Goal: Task Accomplishment & Management: Manage account settings

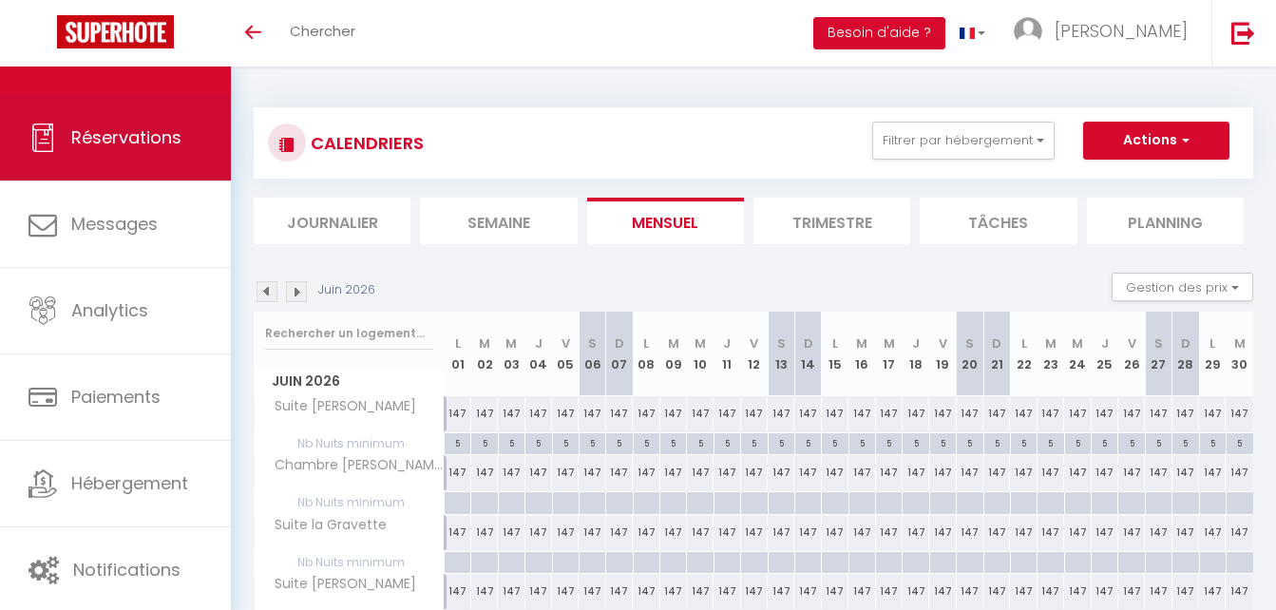
click at [137, 135] on span "Réservations" at bounding box center [126, 137] width 110 height 24
select select "not_cancelled"
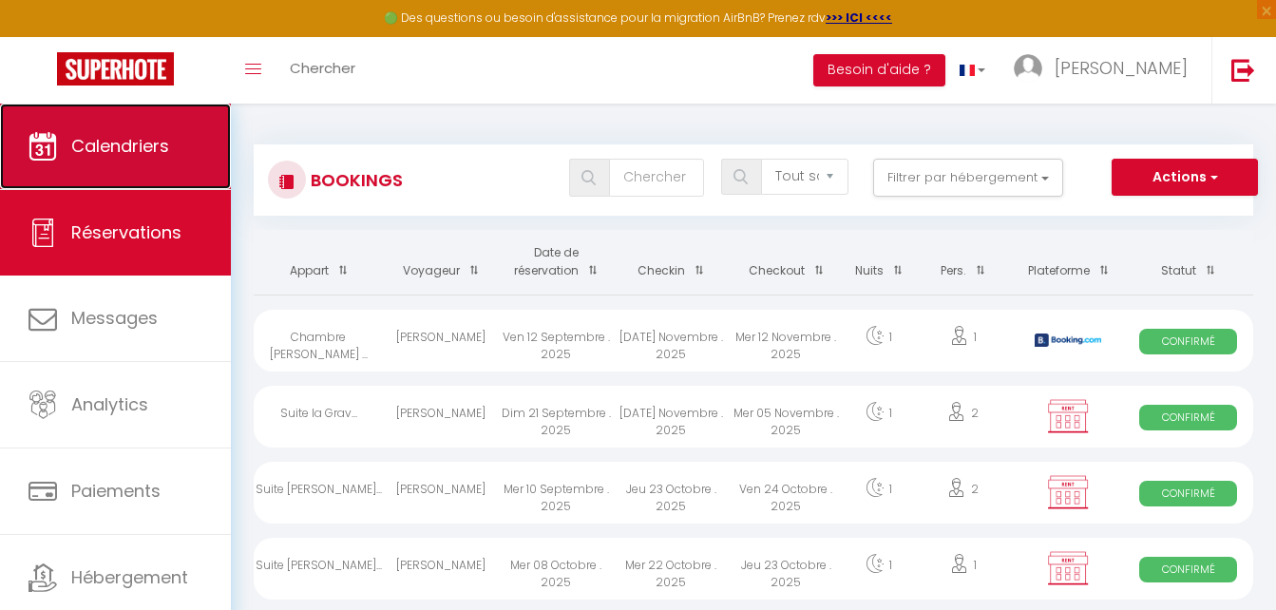
click at [139, 139] on span "Calendriers" at bounding box center [120, 146] width 98 height 24
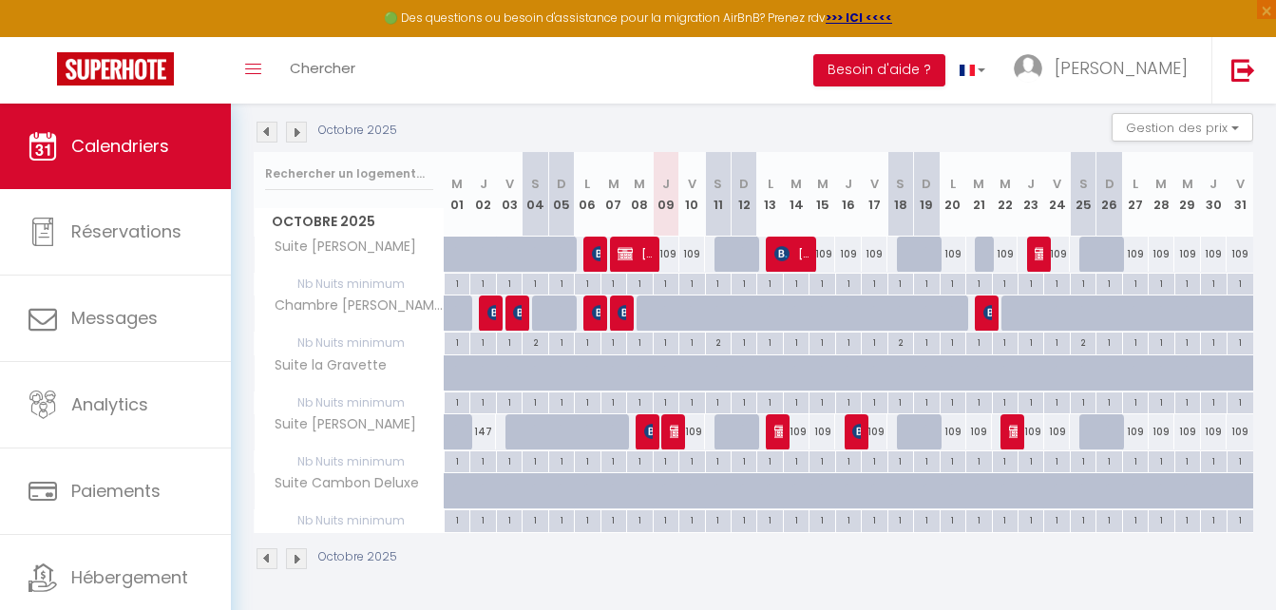
scroll to position [199, 0]
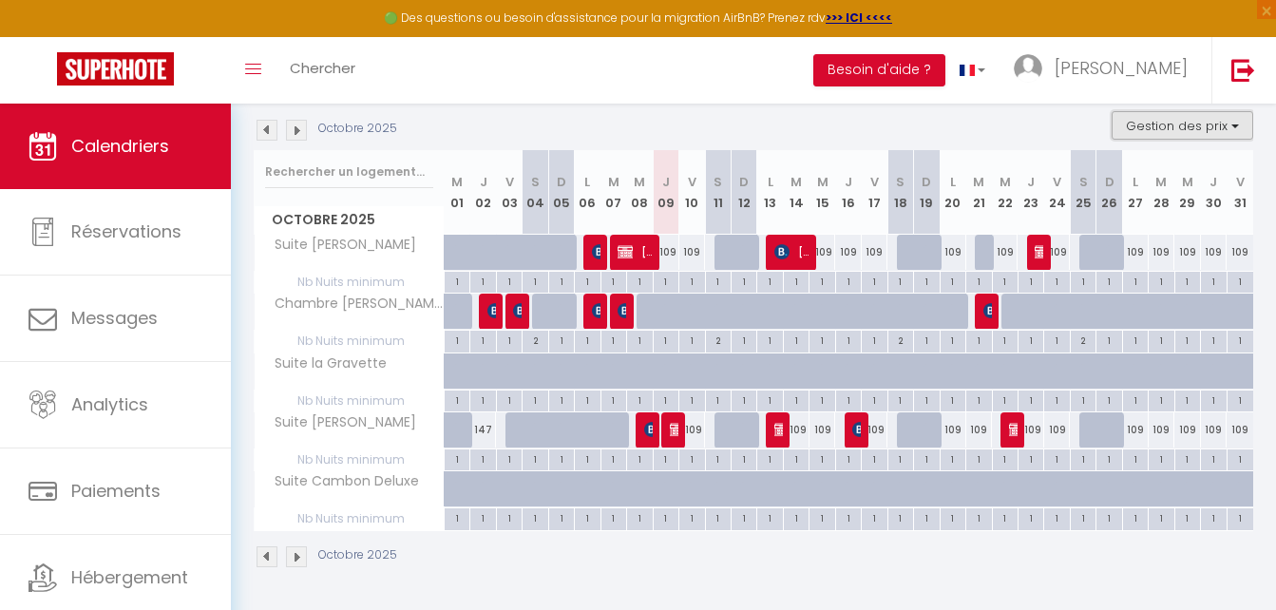
click at [1189, 126] on button "Gestion des prix" at bounding box center [1183, 125] width 142 height 29
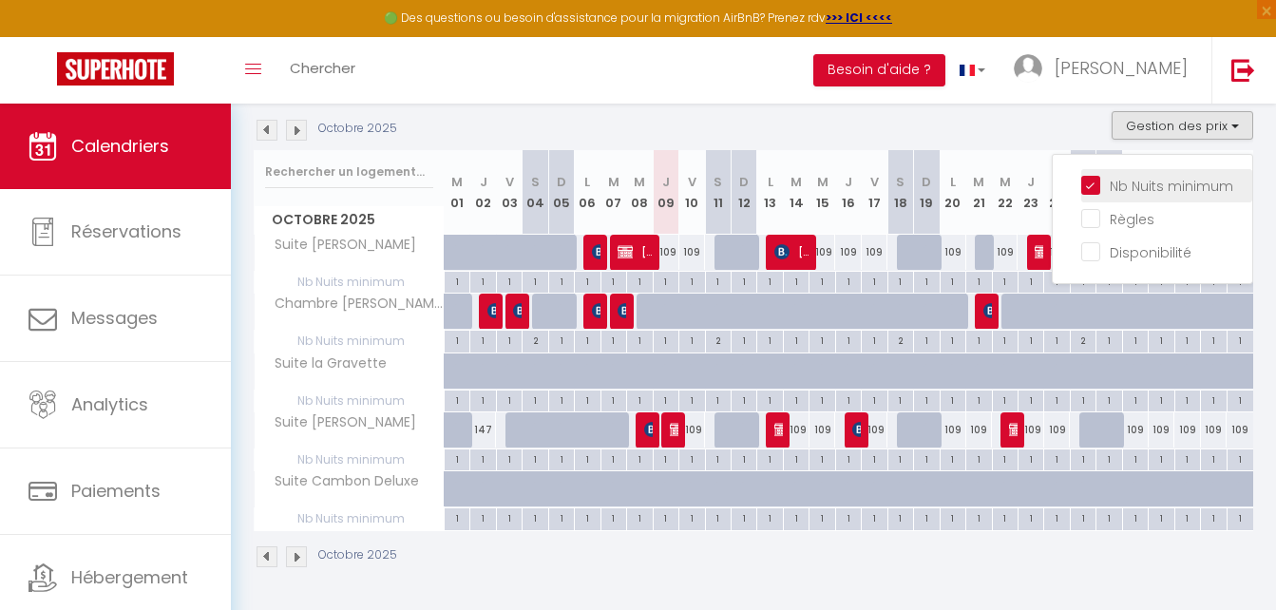
click at [1167, 185] on input "Nb Nuits minimum" at bounding box center [1166, 184] width 171 height 19
checkbox input "false"
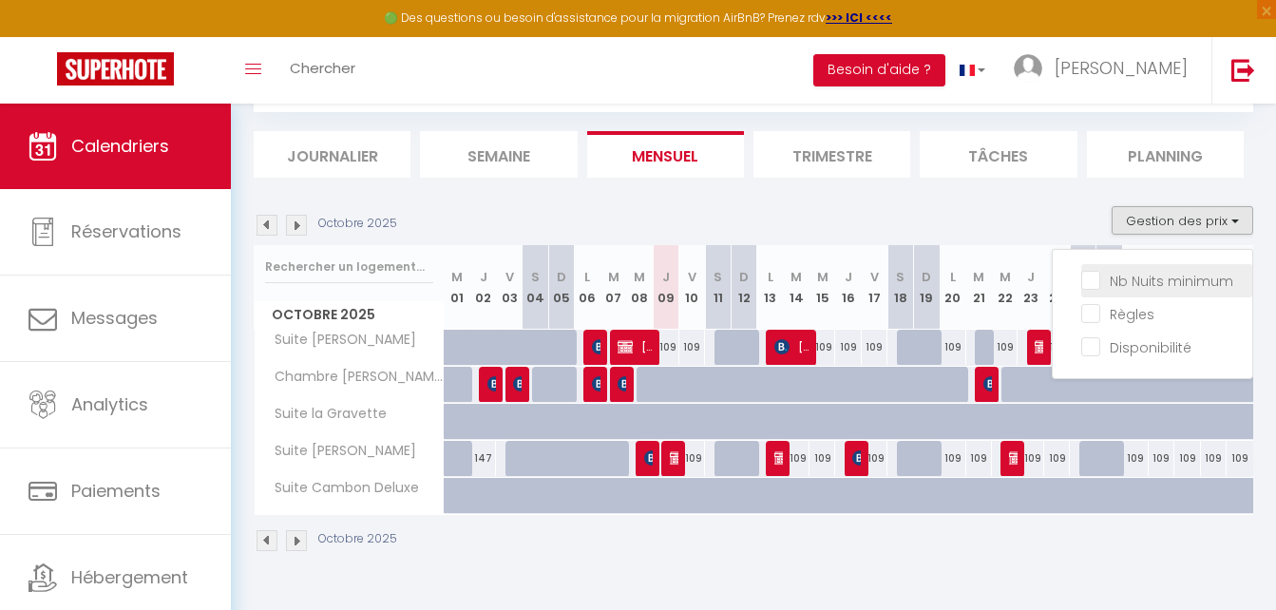
scroll to position [104, 0]
click at [1024, 206] on div "Octobre 2025 Gestion des prix Nb Nuits minimum Règles Disponibilité" at bounding box center [753, 225] width 999 height 39
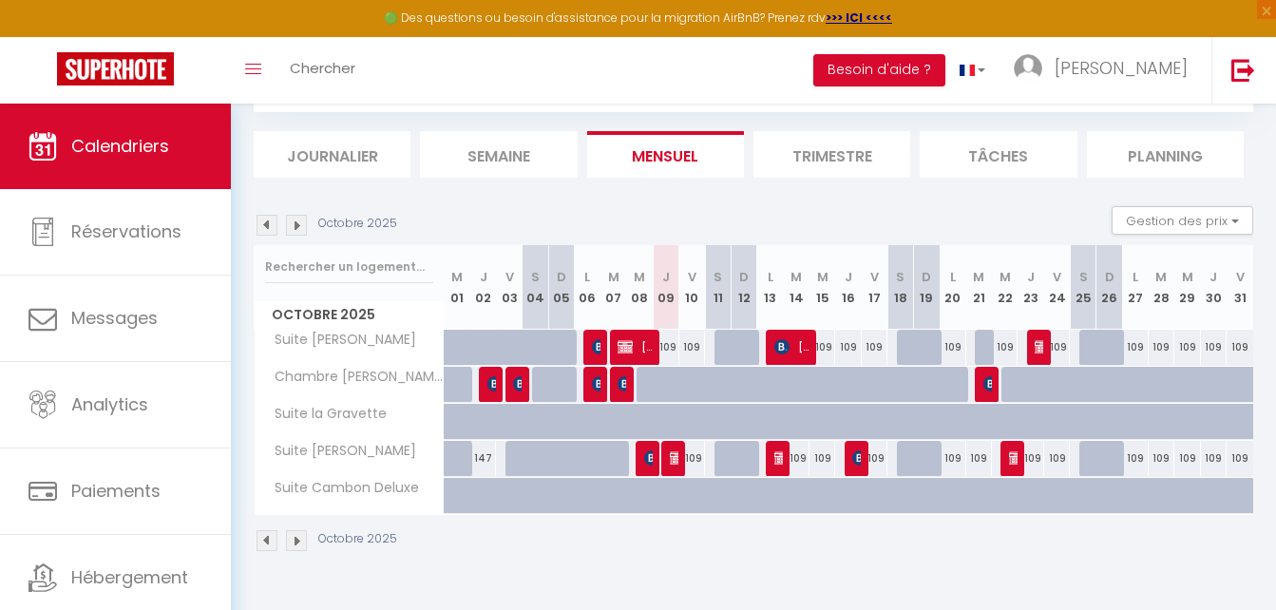
click at [296, 226] on img at bounding box center [296, 225] width 21 height 21
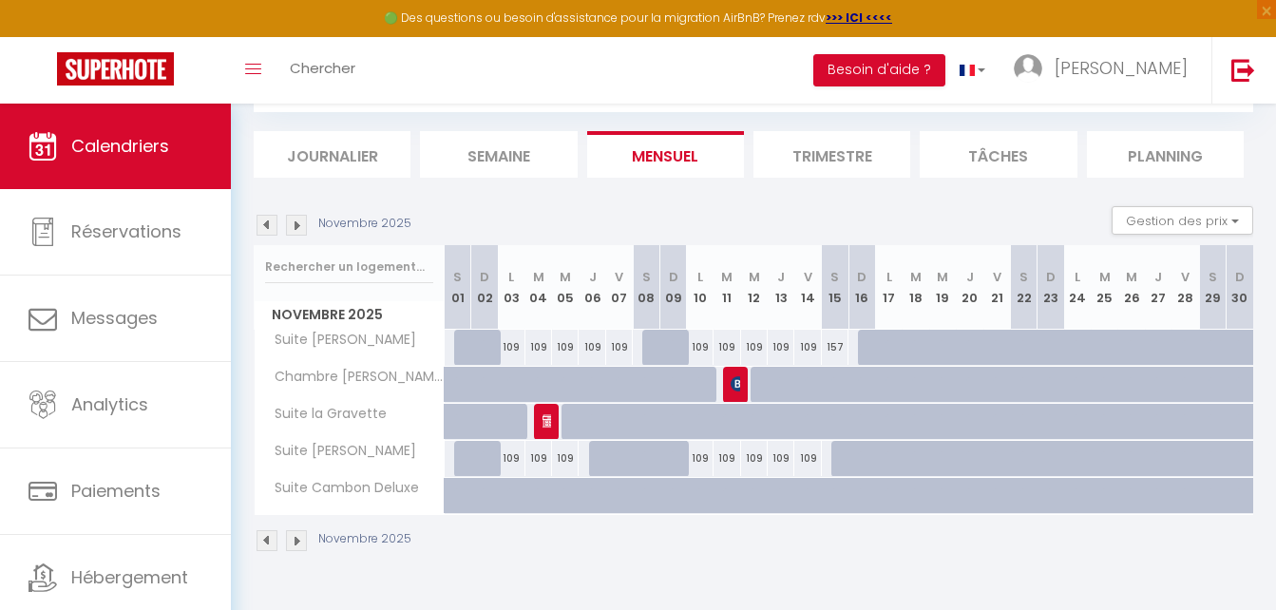
click at [296, 226] on img at bounding box center [296, 225] width 21 height 21
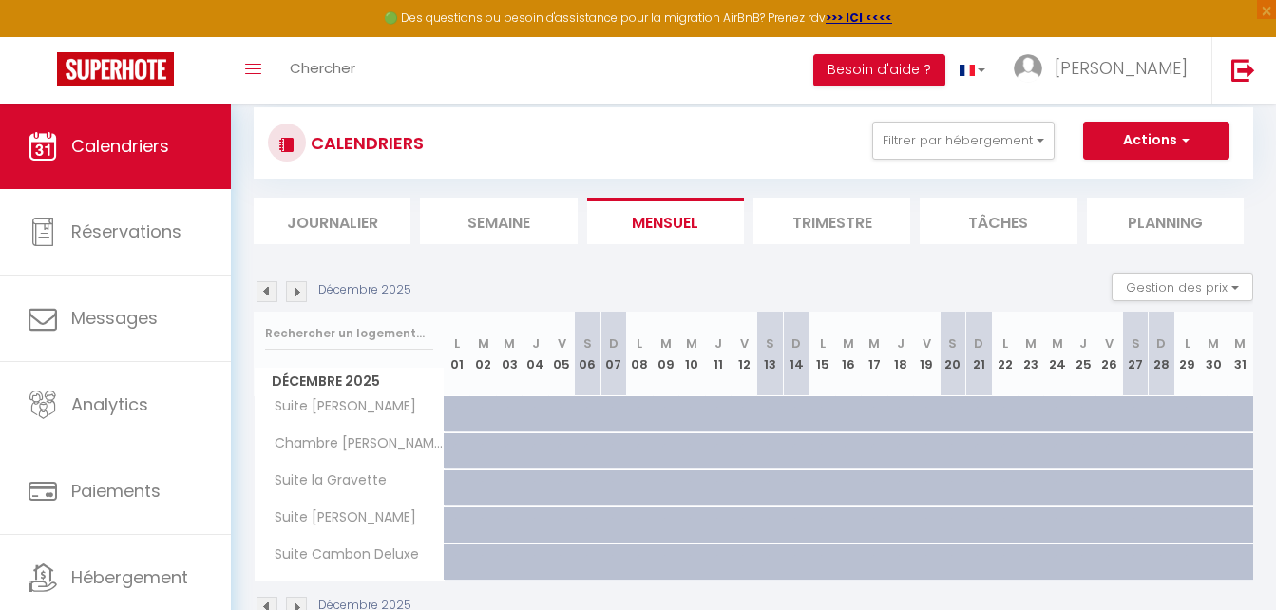
scroll to position [0, 0]
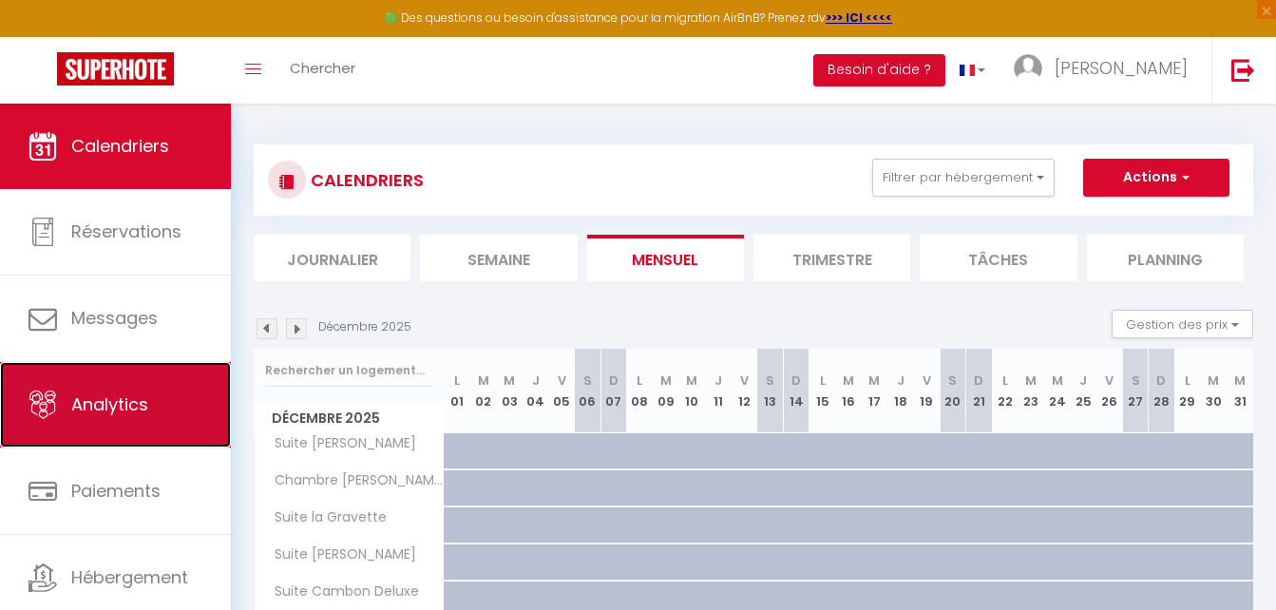
click at [100, 404] on span "Analytics" at bounding box center [109, 404] width 77 height 24
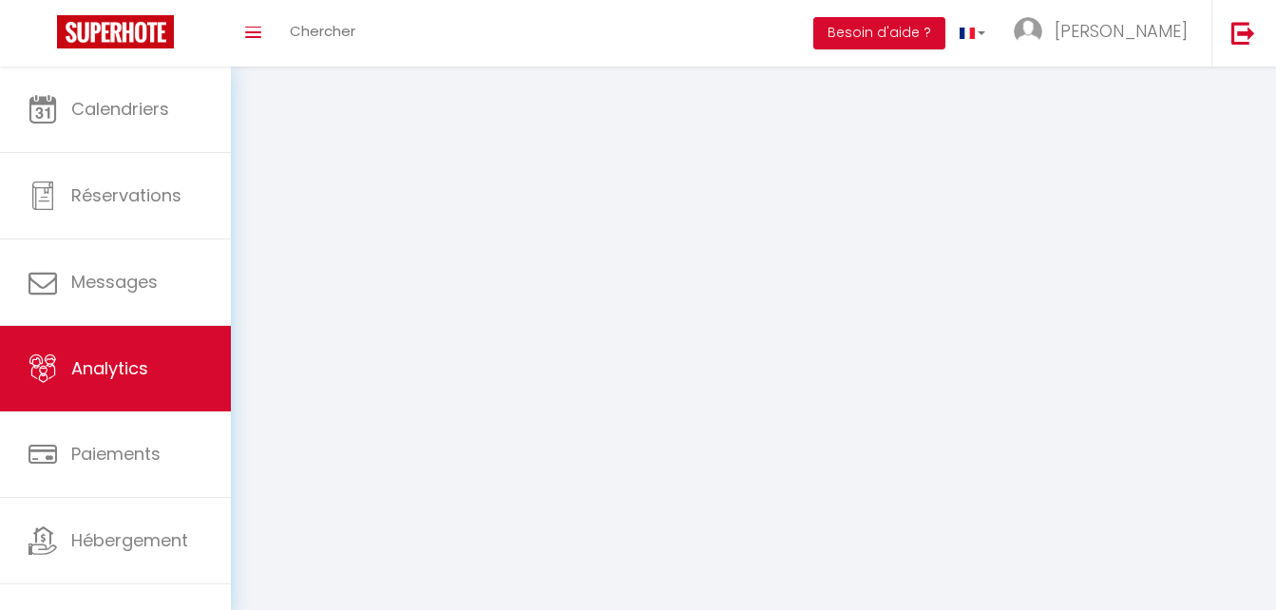
select select "2025"
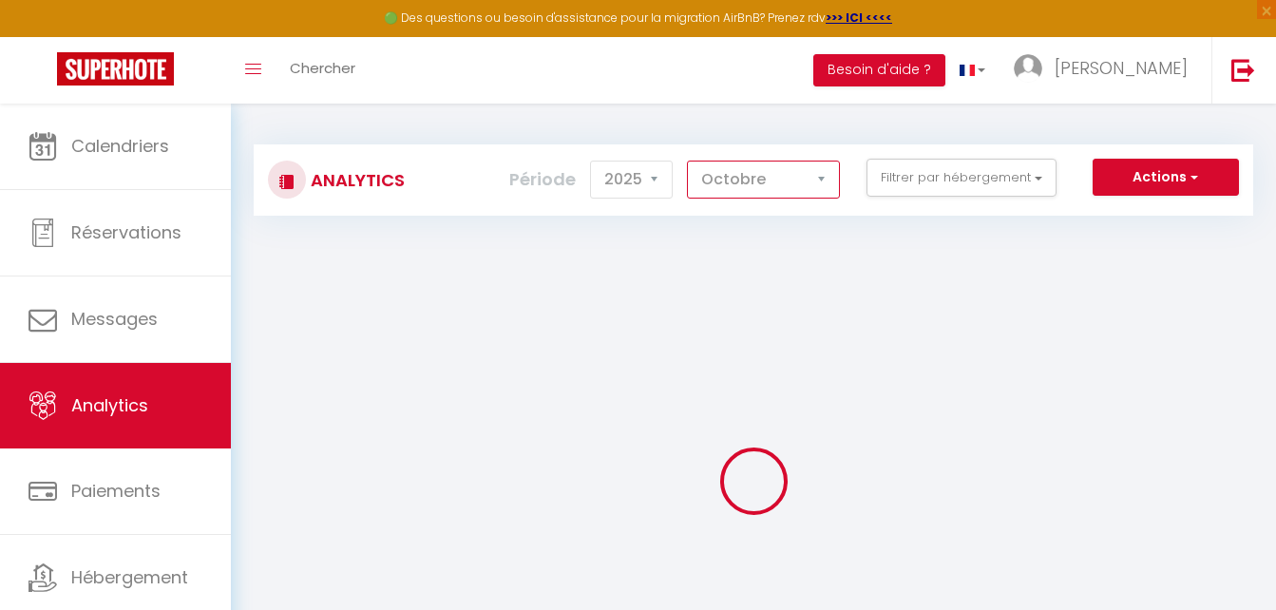
click at [817, 184] on select "[PERSON_NAME] Mars [PERSON_NAME] Juin Juillet Août Septembre Octobre Novembre D…" at bounding box center [763, 180] width 153 height 38
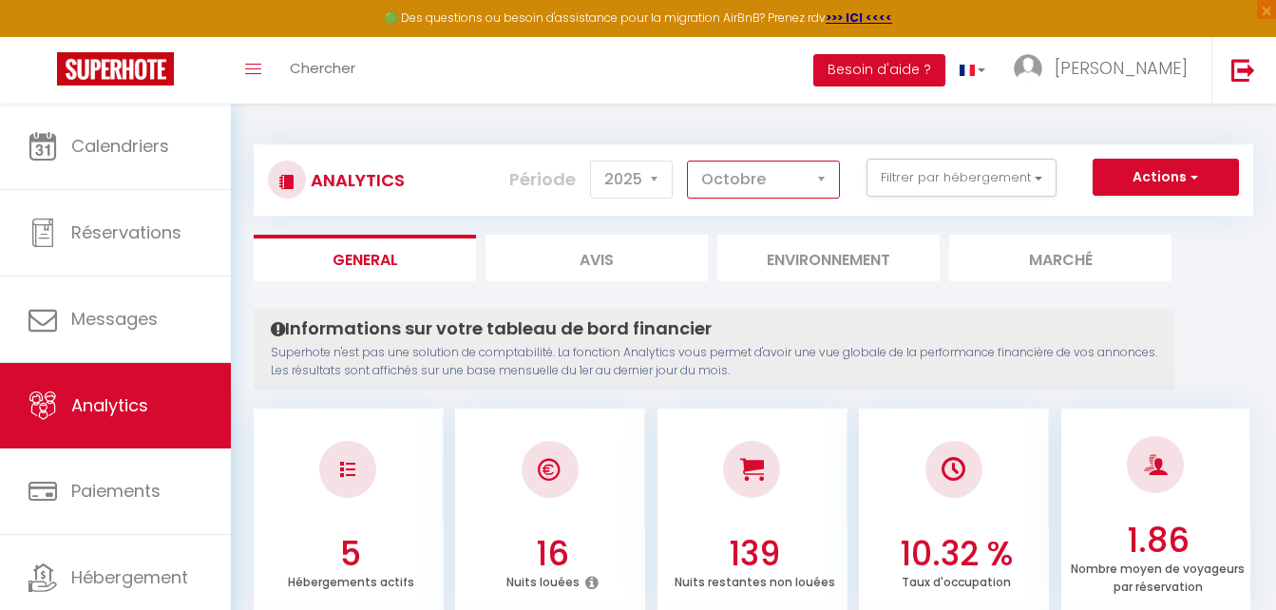
select select "12"
click at [688, 161] on select "[PERSON_NAME] Mars [PERSON_NAME] Juin Juillet Août Septembre Octobre Novembre D…" at bounding box center [763, 180] width 153 height 38
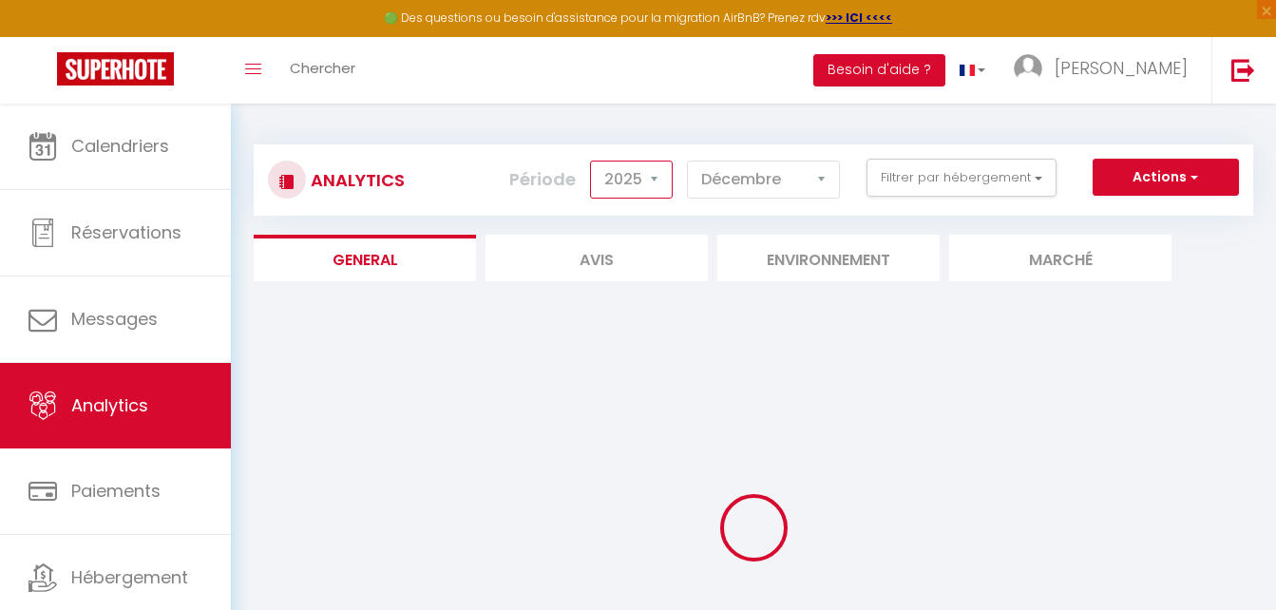
click at [656, 173] on select "2014 2015 2016 2017 2018 2019 2020 2021 2022 2023 2024 2025 2026 2027" at bounding box center [631, 180] width 83 height 38
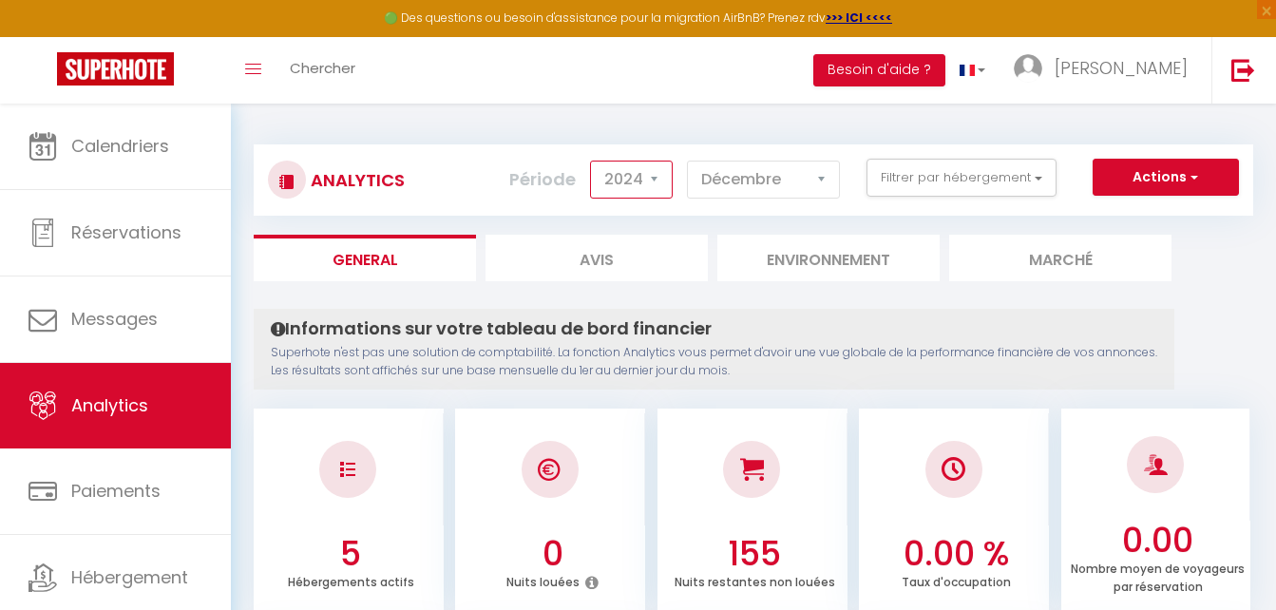
click at [592, 161] on select "2014 2015 2016 2017 2018 2019 2020 2021 2022 2023 2024 2025 2026 2027" at bounding box center [631, 180] width 83 height 38
click at [652, 171] on select "2014 2015 2016 2017 2018 2019 2020 2021 2022 2023 2024 2025 2026 2027" at bounding box center [631, 180] width 83 height 38
click at [592, 161] on select "2014 2015 2016 2017 2018 2019 2020 2021 2022 2023 2024 2025 2026 2027" at bounding box center [631, 180] width 83 height 38
click at [653, 177] on select "2014 2015 2016 2017 2018 2019 2020 2021 2022 2023 2024 2025 2026 2027" at bounding box center [631, 180] width 83 height 38
select select "2022"
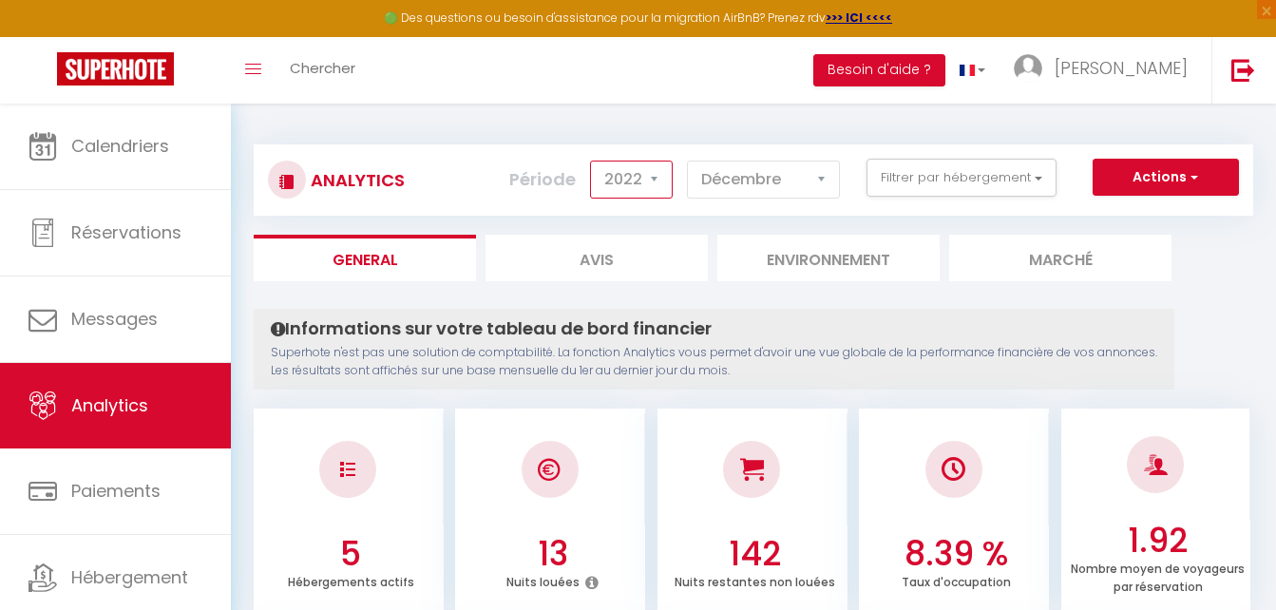
click at [592, 161] on select "2014 2015 2016 2017 2018 2019 2020 2021 2022 2023 2024 2025 2026 2027" at bounding box center [631, 180] width 83 height 38
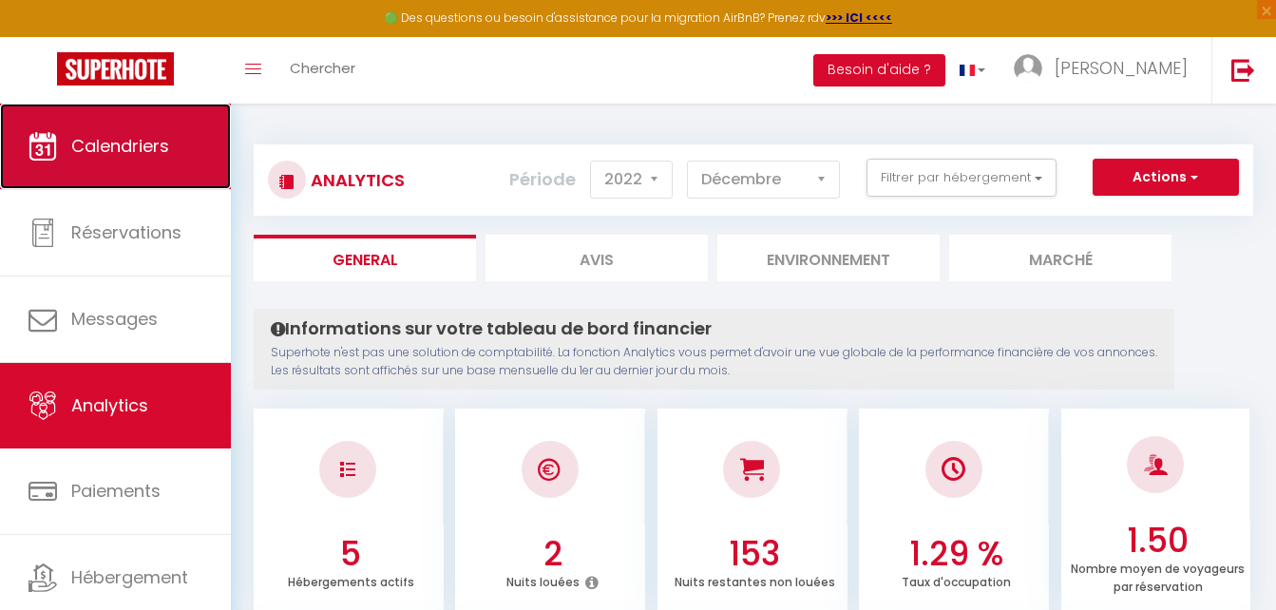
click at [149, 144] on span "Calendriers" at bounding box center [120, 146] width 98 height 24
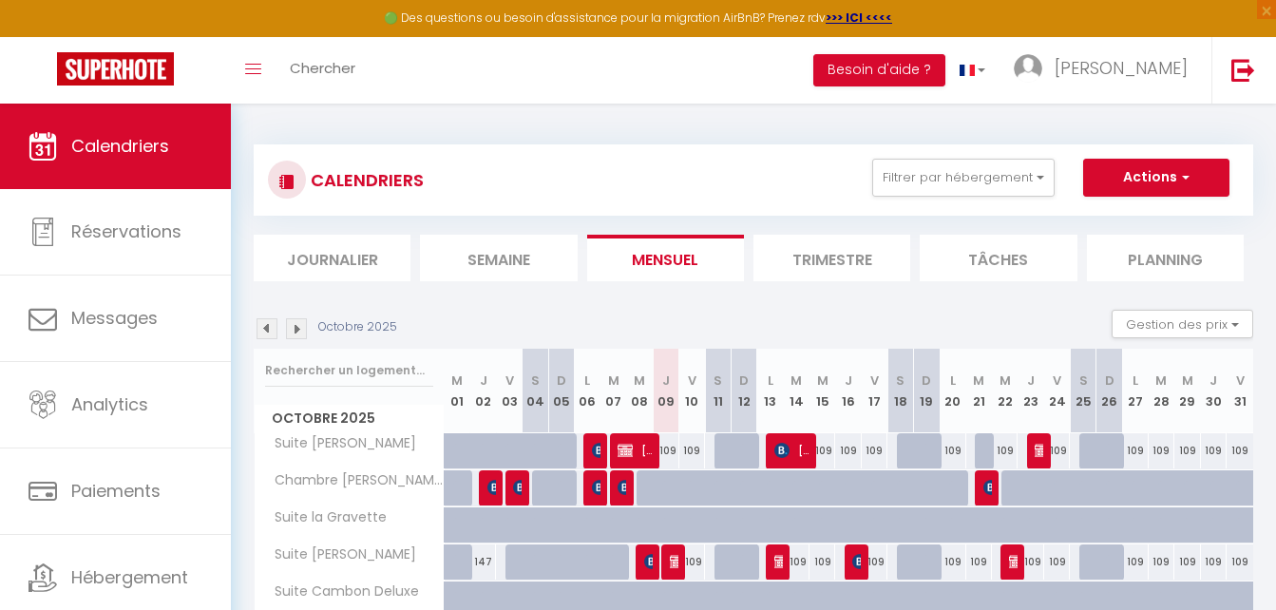
click at [295, 334] on img at bounding box center [296, 328] width 21 height 21
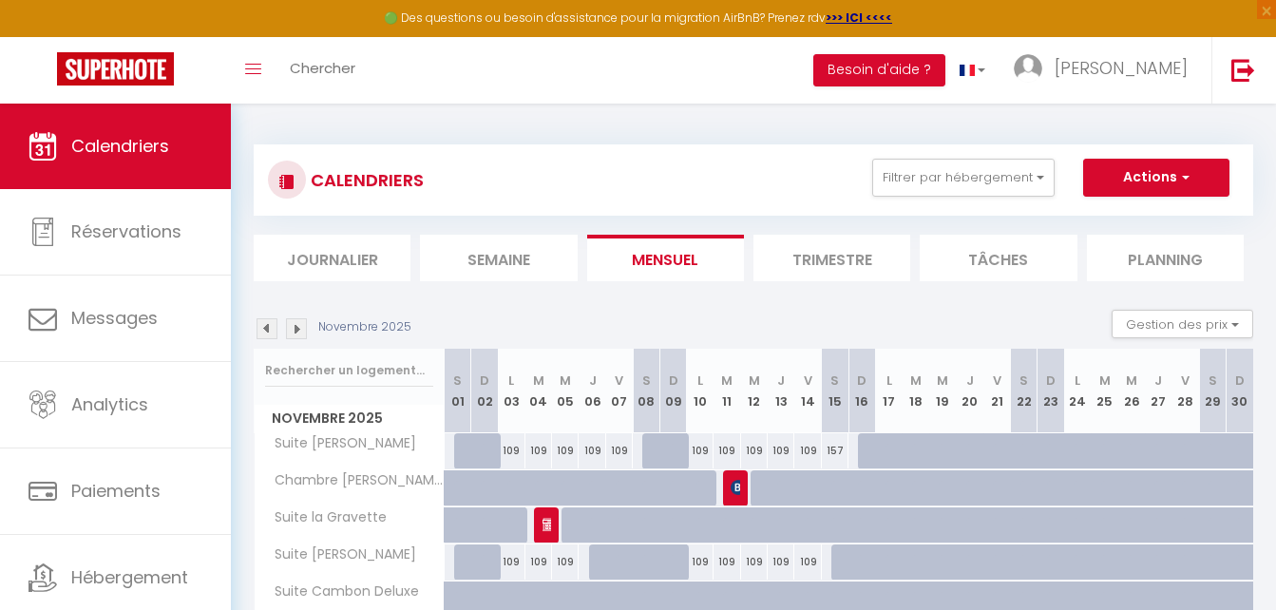
click at [295, 333] on img at bounding box center [296, 328] width 21 height 21
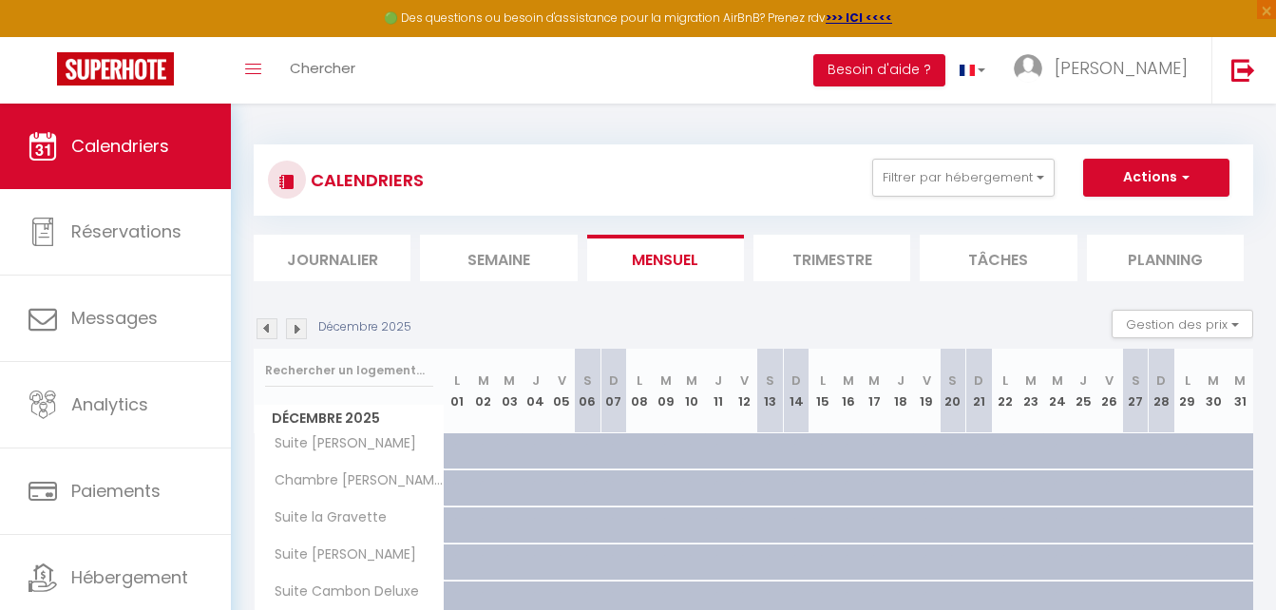
click at [450, 444] on div at bounding box center [458, 451] width 26 height 36
type input "147"
select select "1"
type input "Lun 01 Décembre 2025"
type input "[DATE] Décembre 2025"
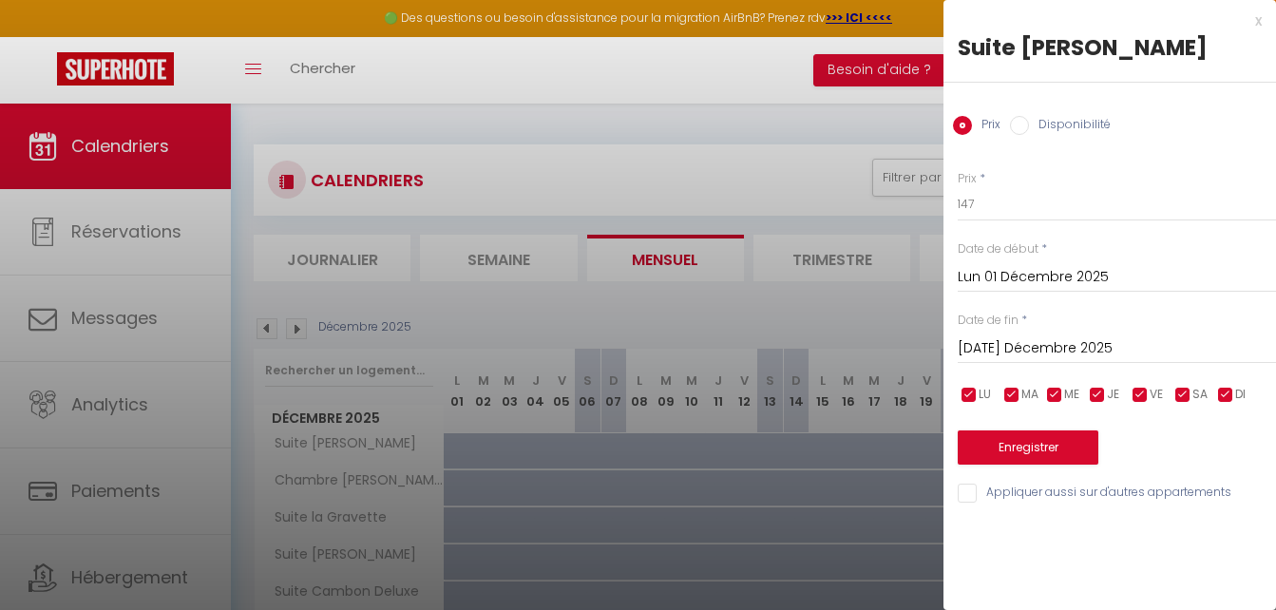
click at [1019, 125] on input "Disponibilité" at bounding box center [1019, 125] width 19 height 19
radio input "true"
radio input "false"
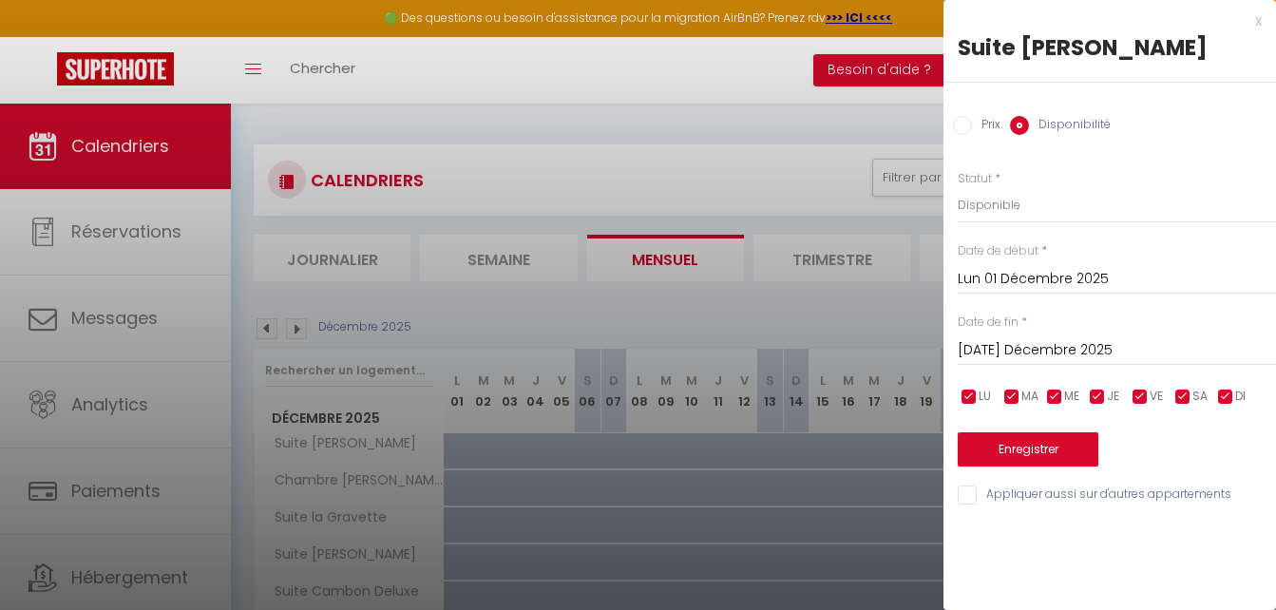
click at [1011, 347] on input "[DATE] Décembre 2025" at bounding box center [1117, 350] width 318 height 25
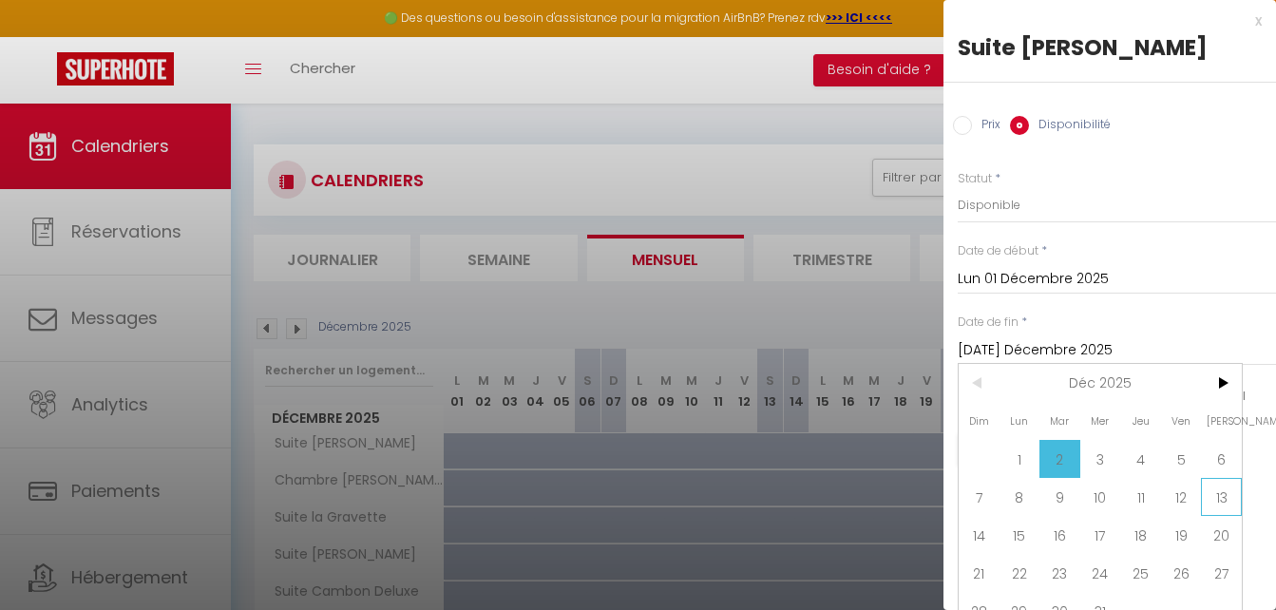
click at [1230, 497] on span "13" at bounding box center [1221, 497] width 41 height 38
type input "Sam 13 Décembre 2025"
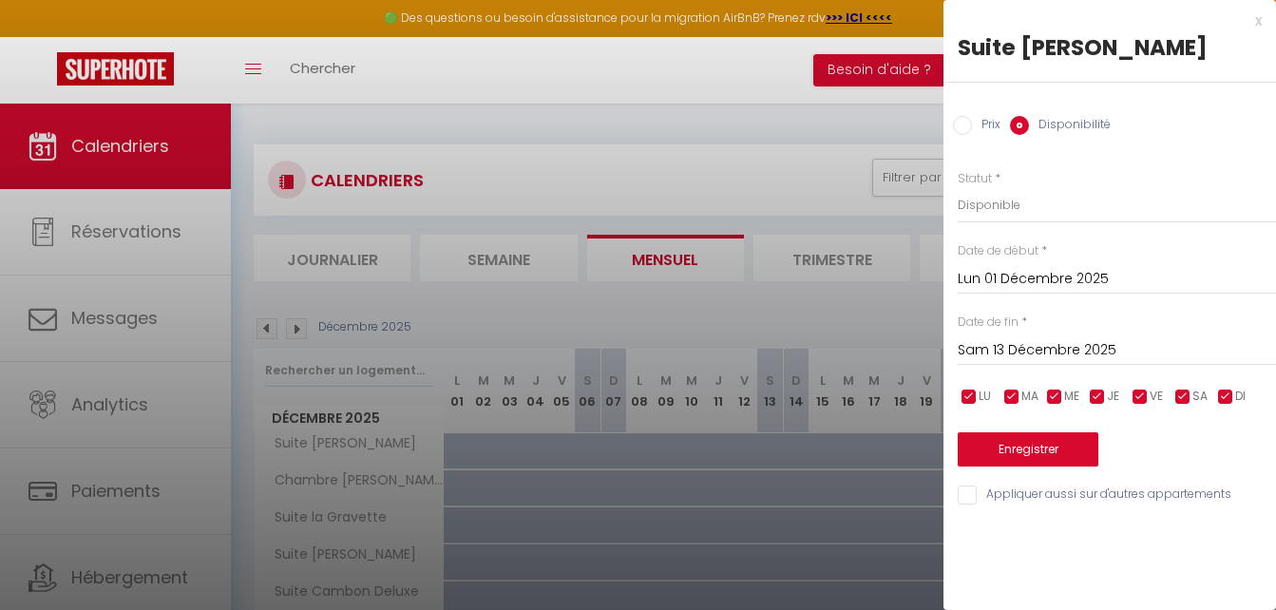
click at [1086, 494] on input "Appliquer aussi sur d'autres appartements" at bounding box center [1117, 494] width 318 height 19
checkbox input "true"
click at [1180, 397] on input "checkbox" at bounding box center [1182, 397] width 19 height 19
checkbox input "false"
click at [1222, 393] on input "checkbox" at bounding box center [1225, 397] width 19 height 19
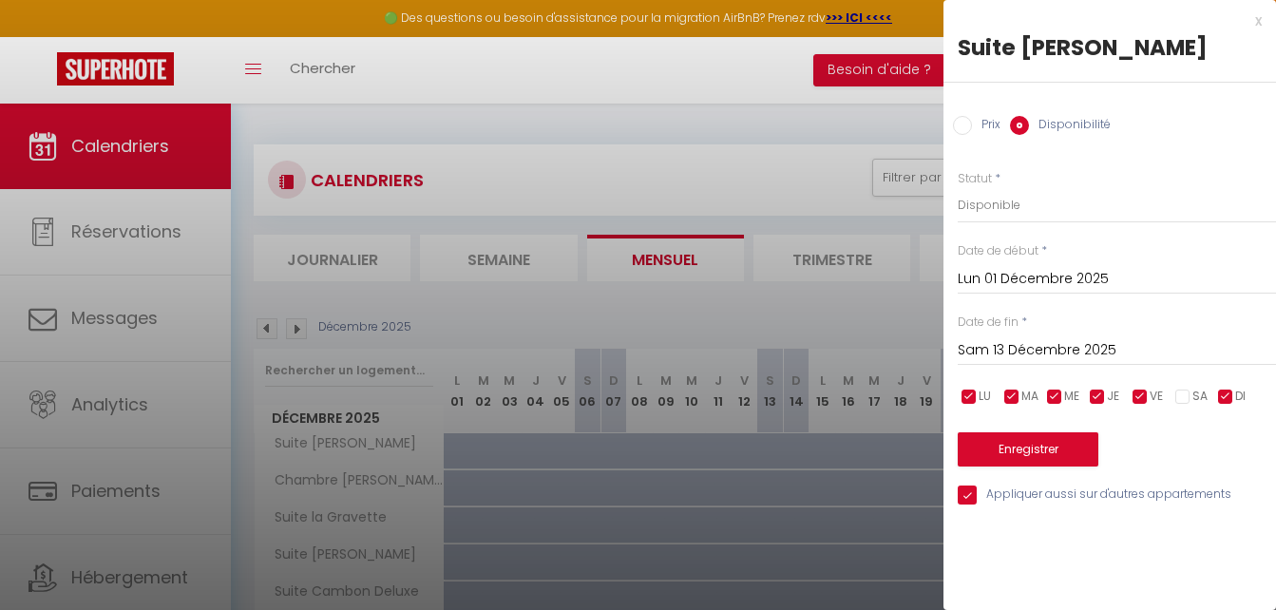
checkbox input "false"
click at [1025, 439] on button "Enregistrer" at bounding box center [1028, 449] width 141 height 34
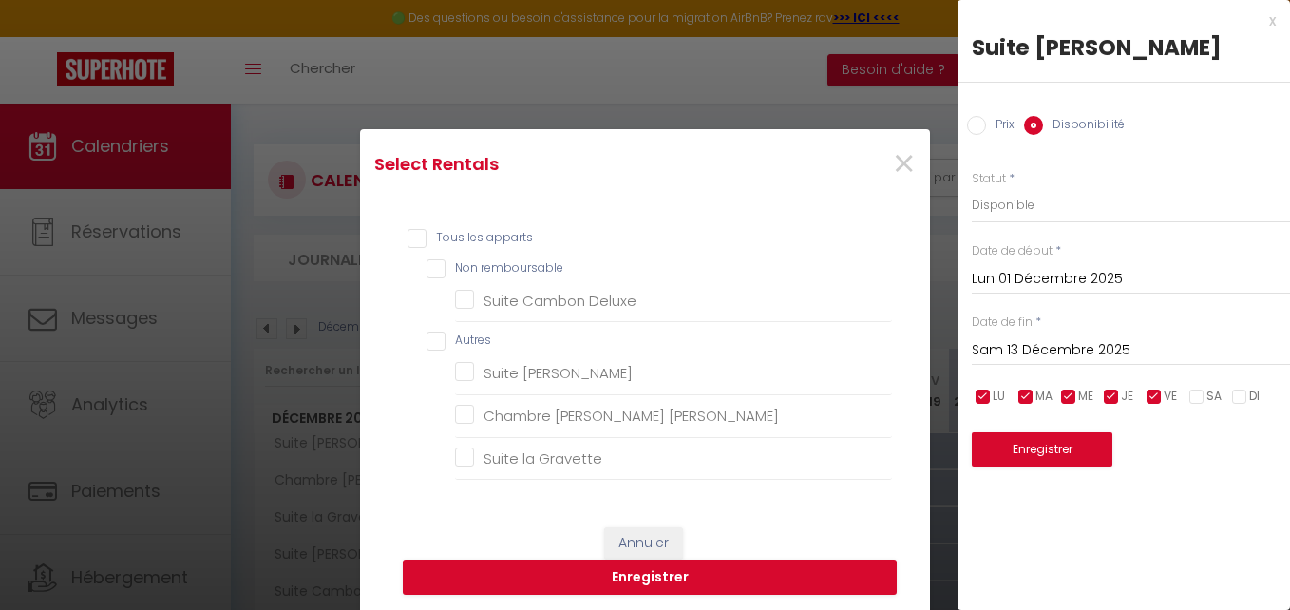
click at [409, 238] on input "Tous les apparts" at bounding box center [650, 238] width 485 height 19
checkbox input "true"
checkbox remboursable "true"
checkbox Deluxe "true"
checkbox input "true"
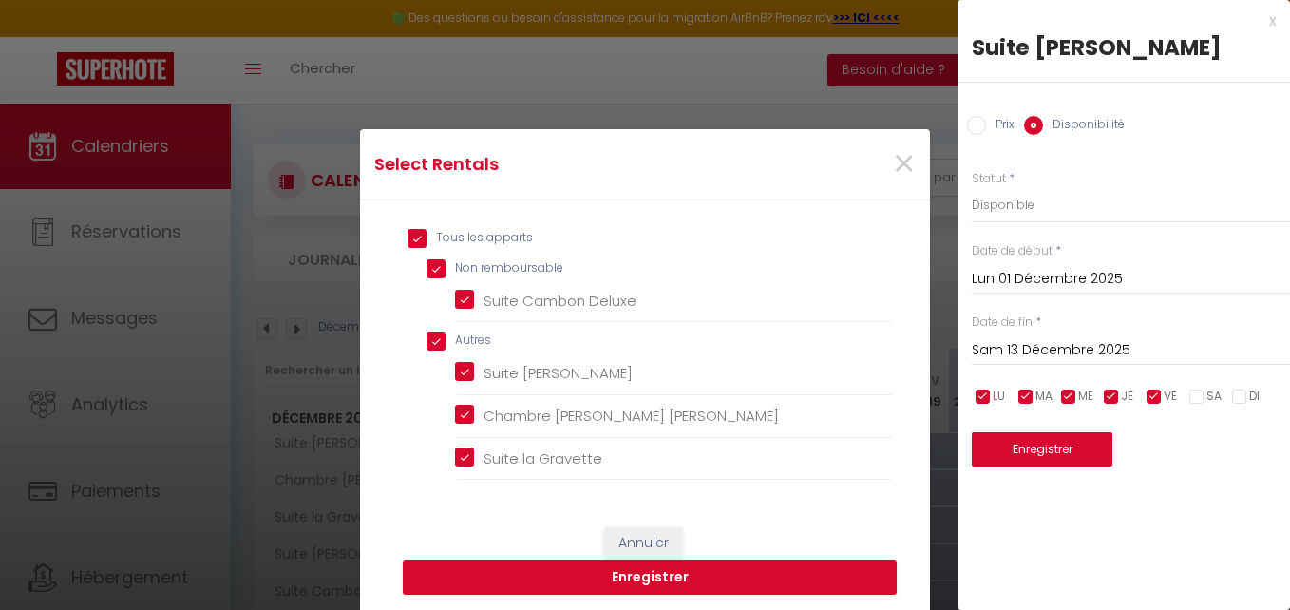
checkbox Deluxe "true"
checkbox Lisa "true"
checkbox Gravette "true"
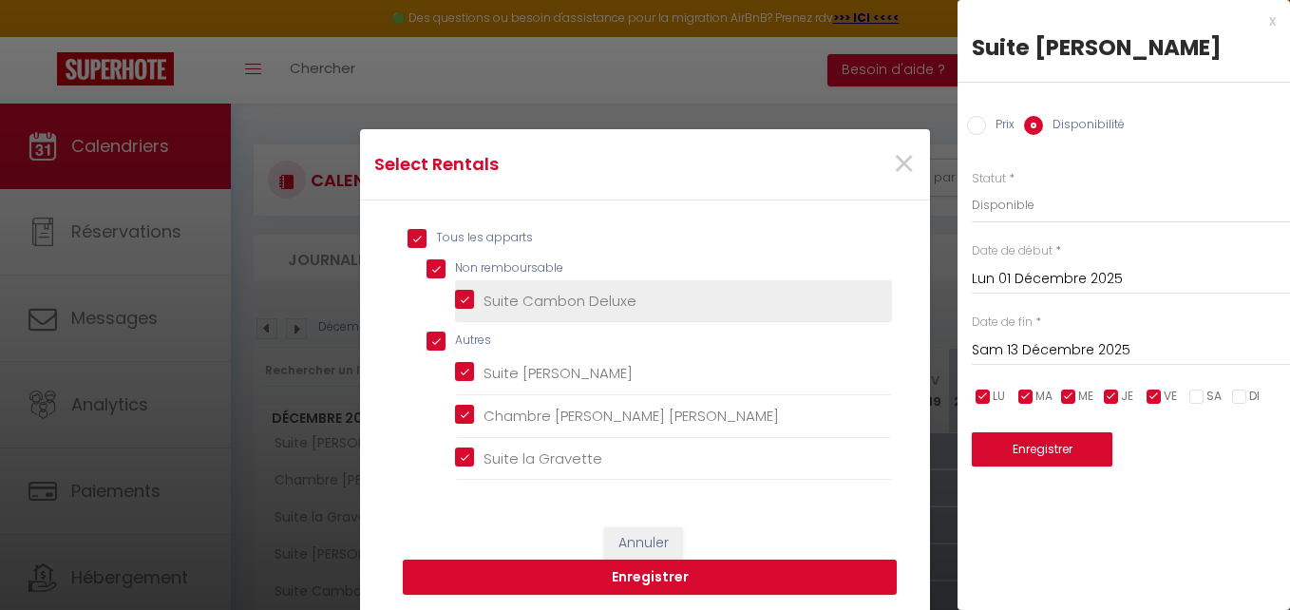
click at [460, 301] on Deluxe "Suite Cambon Deluxe" at bounding box center [673, 301] width 437 height 19
checkbox Deluxe "false"
checkbox input "false"
checkbox remboursable "false"
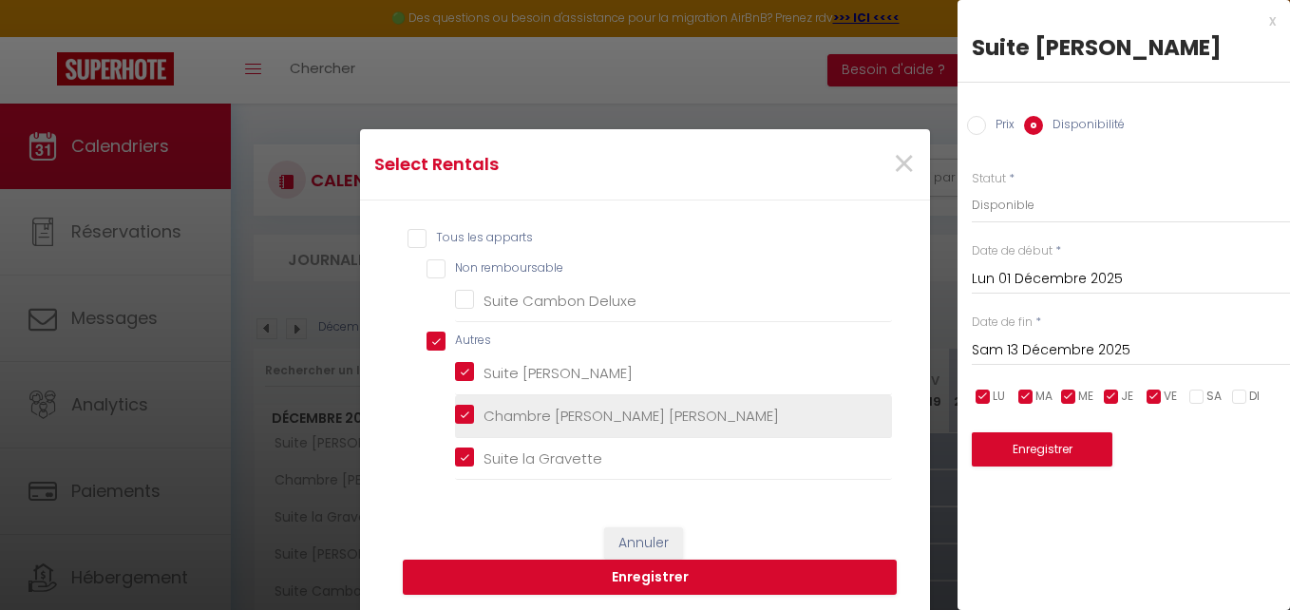
click at [459, 416] on Lisa "Chambre [PERSON_NAME] [PERSON_NAME]" at bounding box center [673, 416] width 437 height 19
checkbox Lisa "false"
checkbox input "false"
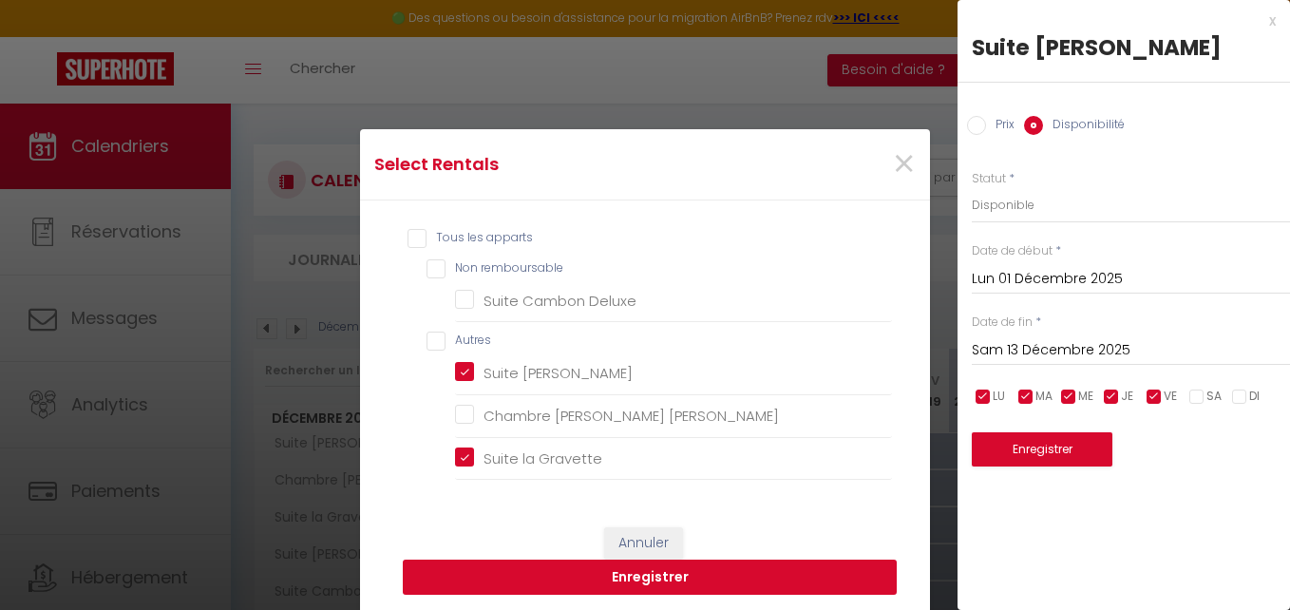
click at [638, 575] on button "Enregistrer" at bounding box center [650, 578] width 494 height 36
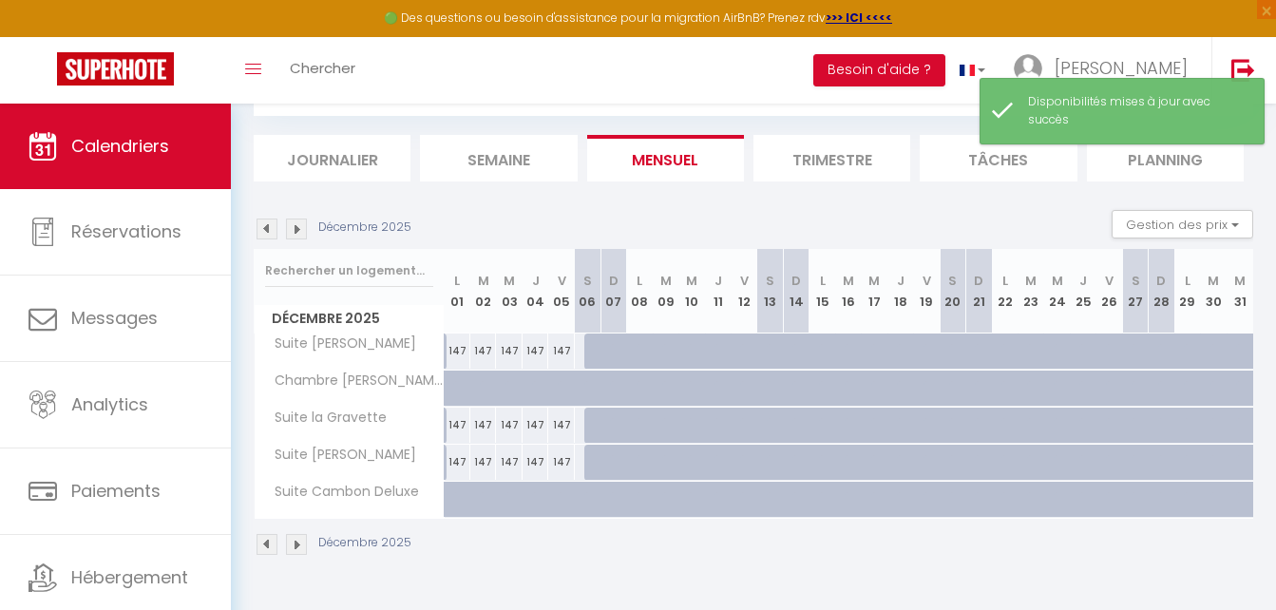
scroll to position [104, 0]
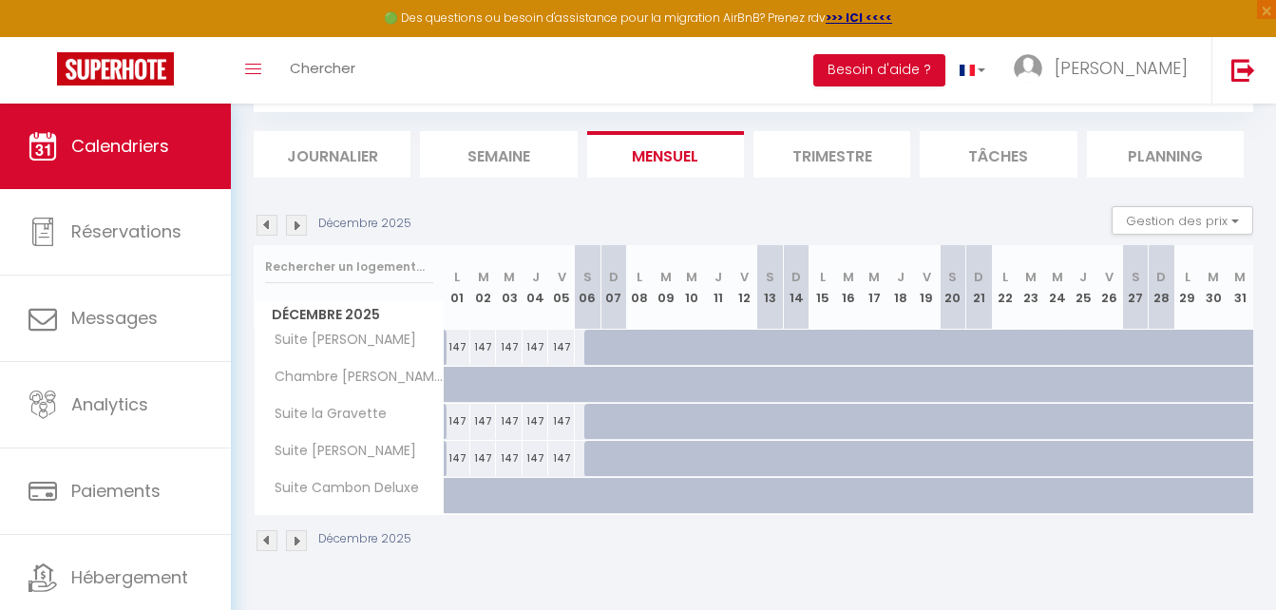
click at [457, 341] on div "147" at bounding box center [458, 347] width 26 height 35
select select "1"
type input "Lun 01 Décembre 2025"
type input "[DATE] Décembre 2025"
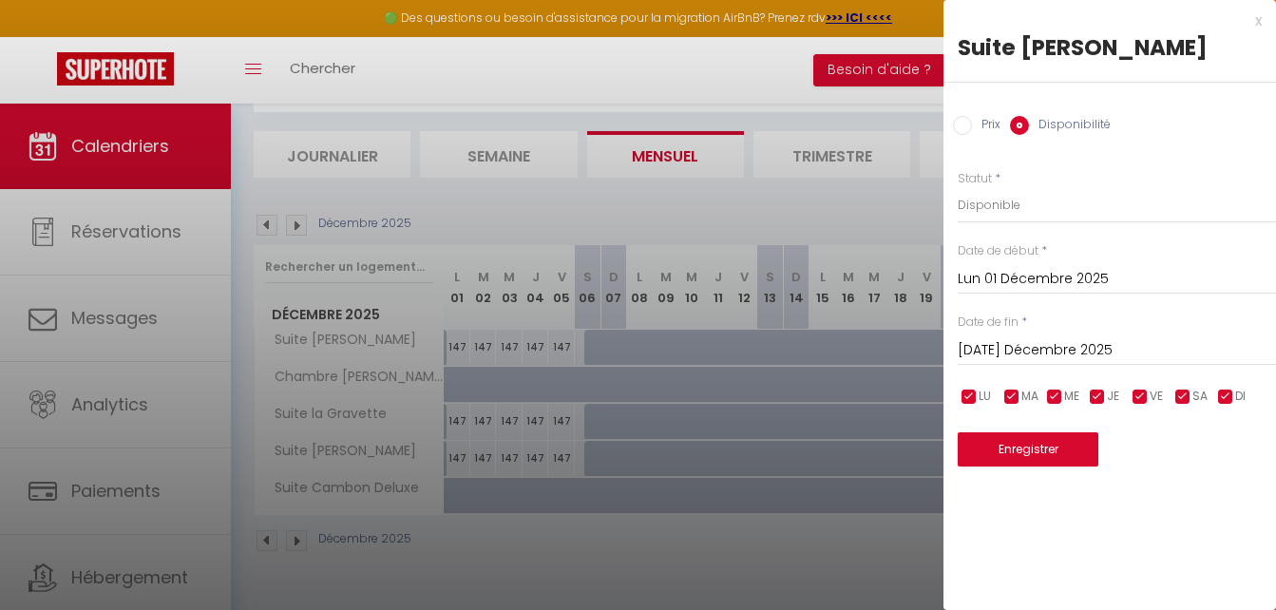
click at [642, 353] on div at bounding box center [638, 305] width 1276 height 610
select select
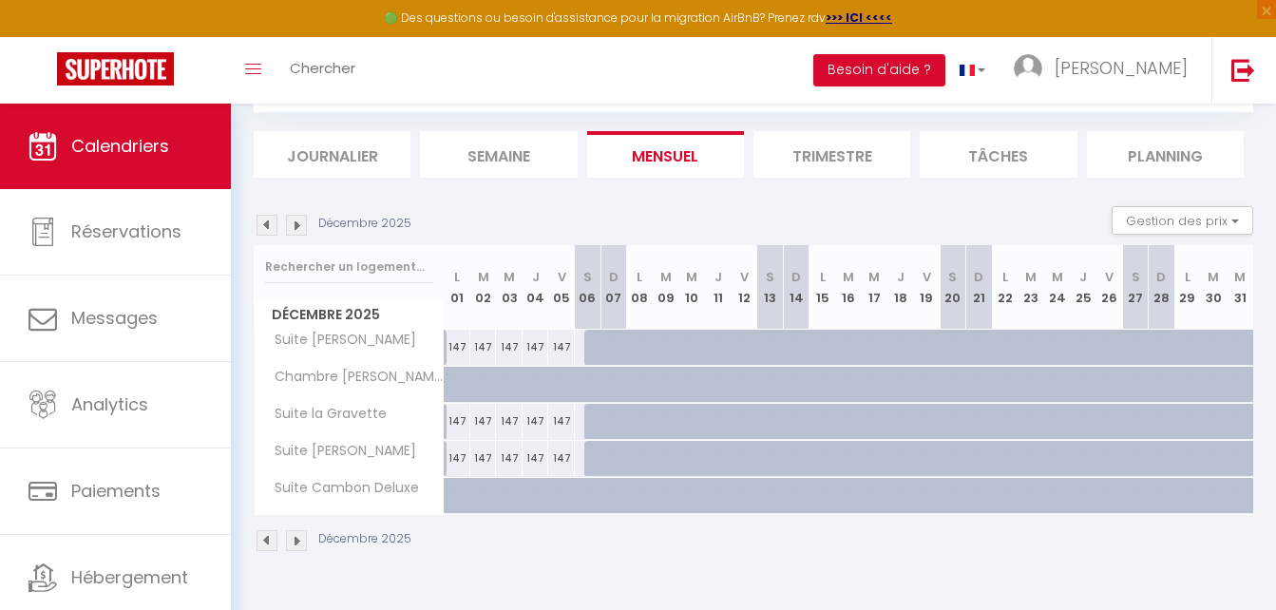
click at [642, 353] on div at bounding box center [650, 358] width 26 height 36
select select "1"
type input "Lun 08 Décembre 2025"
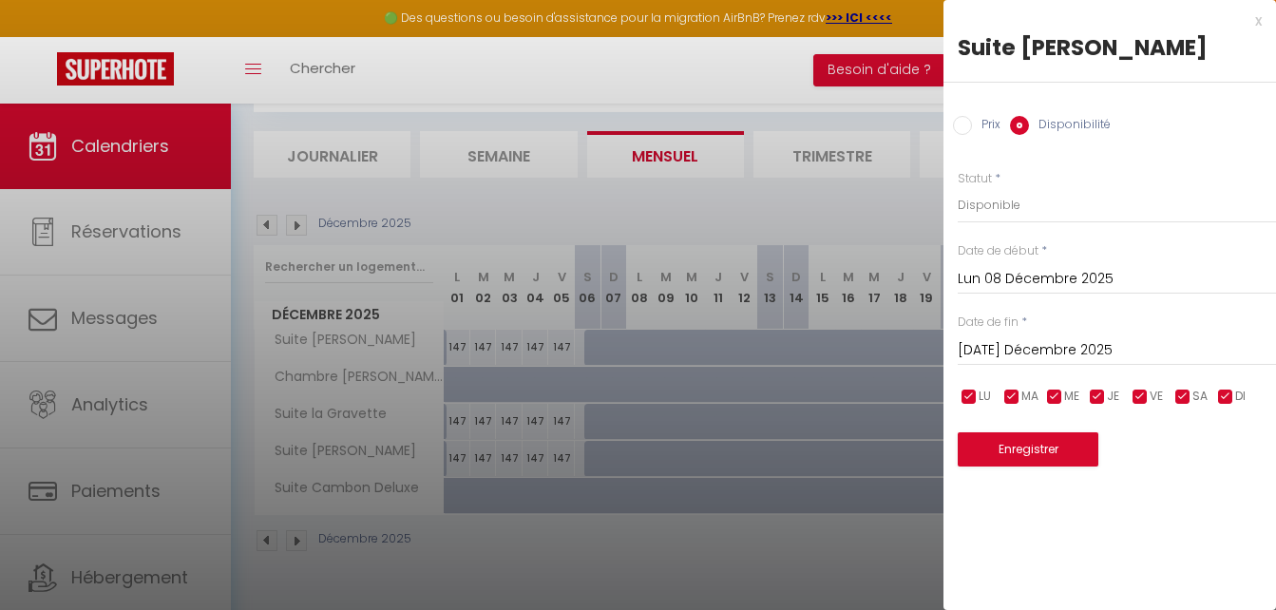
click at [1023, 354] on input "[DATE] Décembre 2025" at bounding box center [1117, 350] width 318 height 25
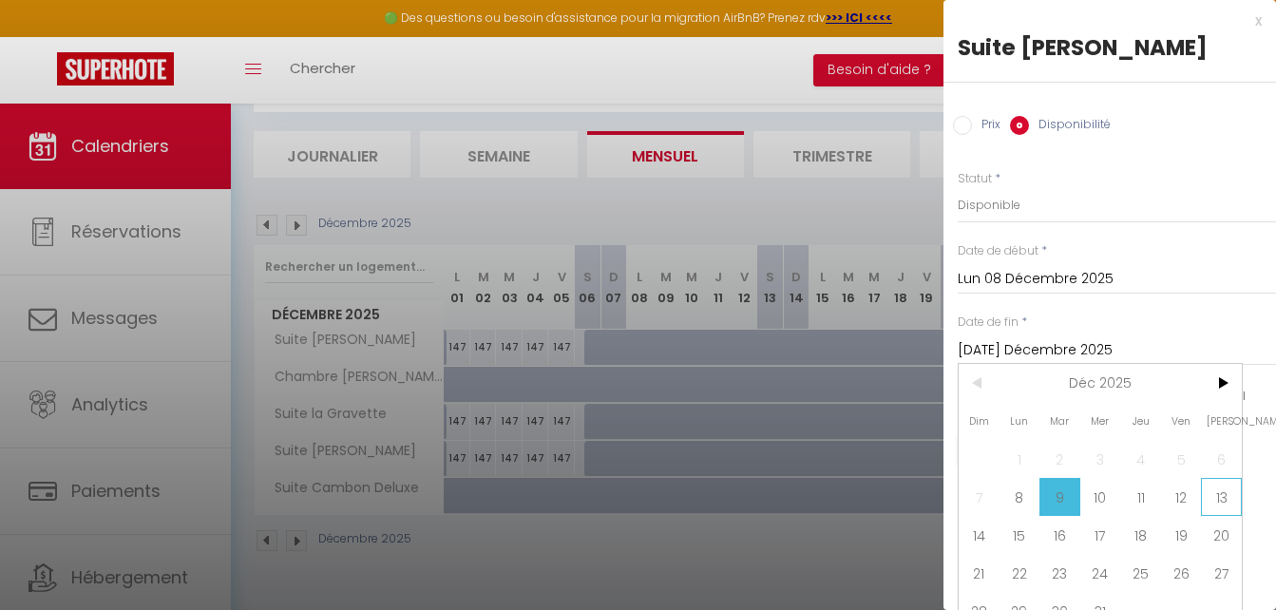
click at [1219, 501] on span "13" at bounding box center [1221, 497] width 41 height 38
type input "Sam 13 Décembre 2025"
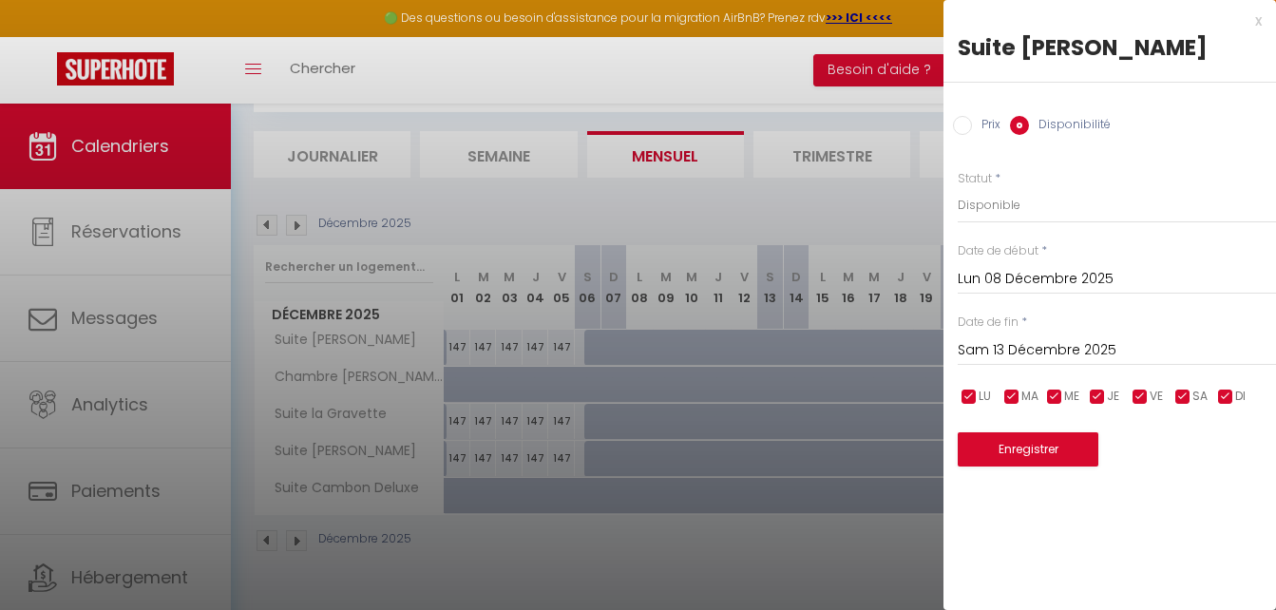
click at [958, 124] on input "Prix" at bounding box center [962, 125] width 19 height 19
radio input "true"
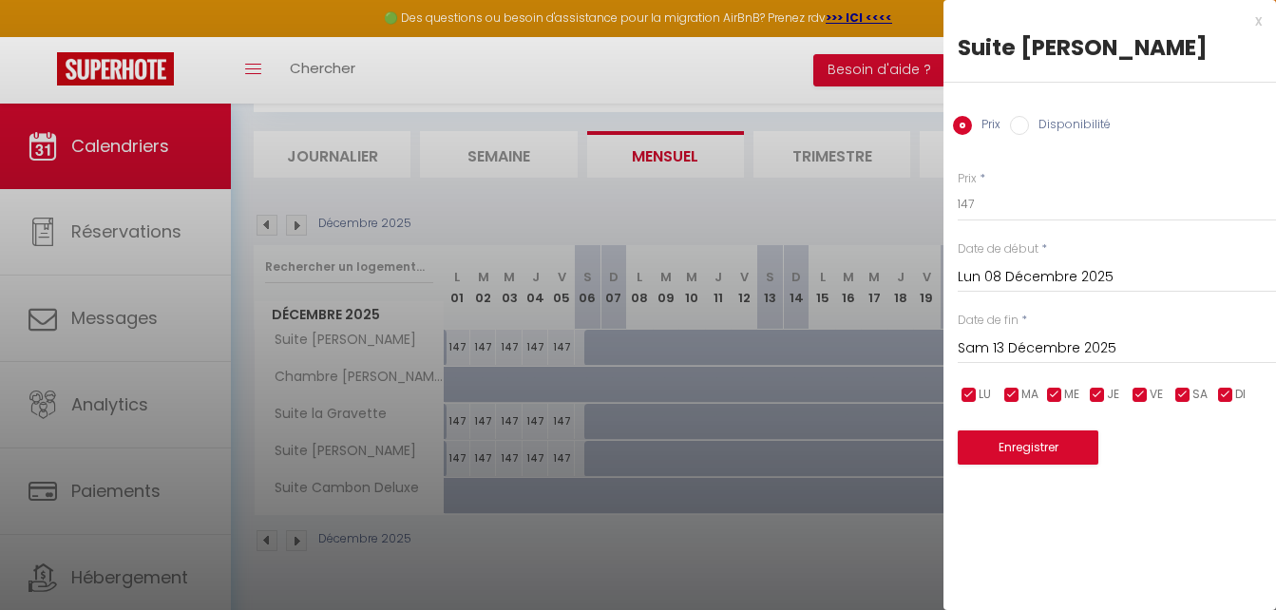
click at [1017, 131] on input "Disponibilité" at bounding box center [1019, 125] width 19 height 19
radio input "true"
radio input "false"
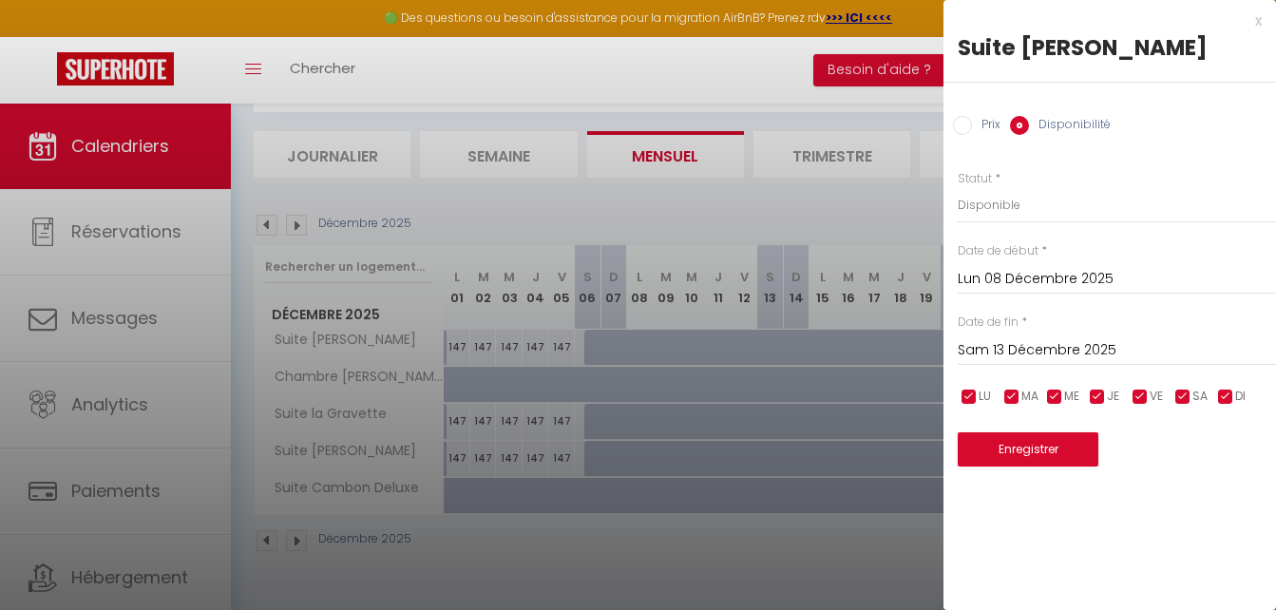
click at [1181, 399] on input "checkbox" at bounding box center [1182, 397] width 19 height 19
checkbox input "false"
click at [1226, 399] on input "checkbox" at bounding box center [1225, 397] width 19 height 19
checkbox input "false"
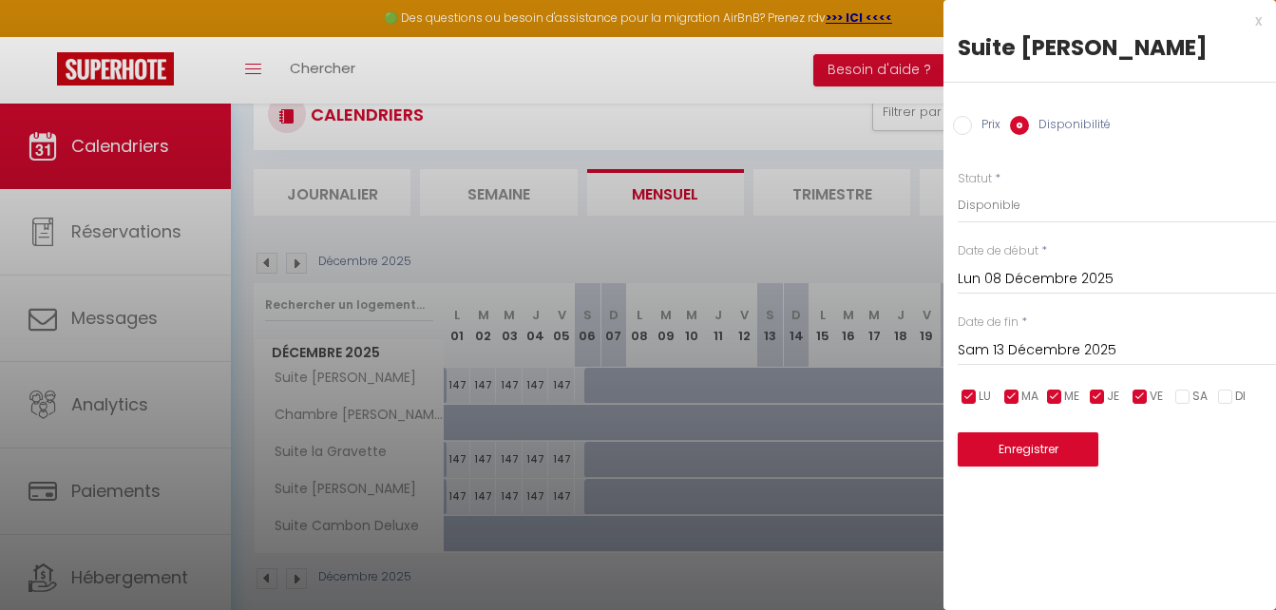
scroll to position [95, 0]
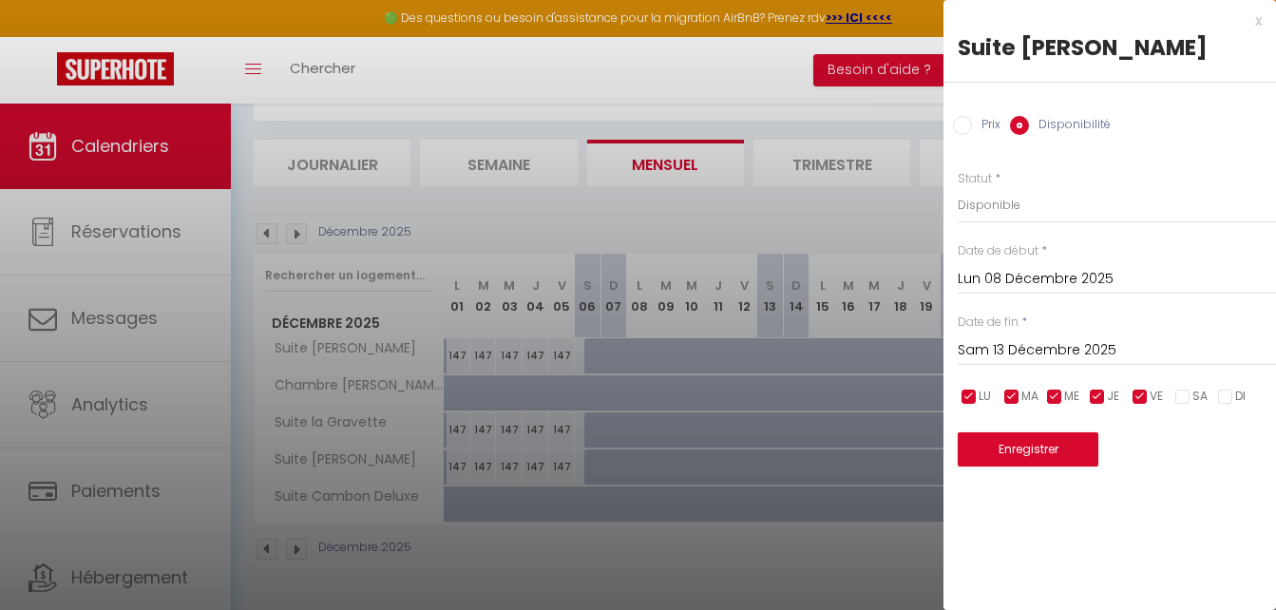
click at [462, 353] on div at bounding box center [638, 305] width 1276 height 610
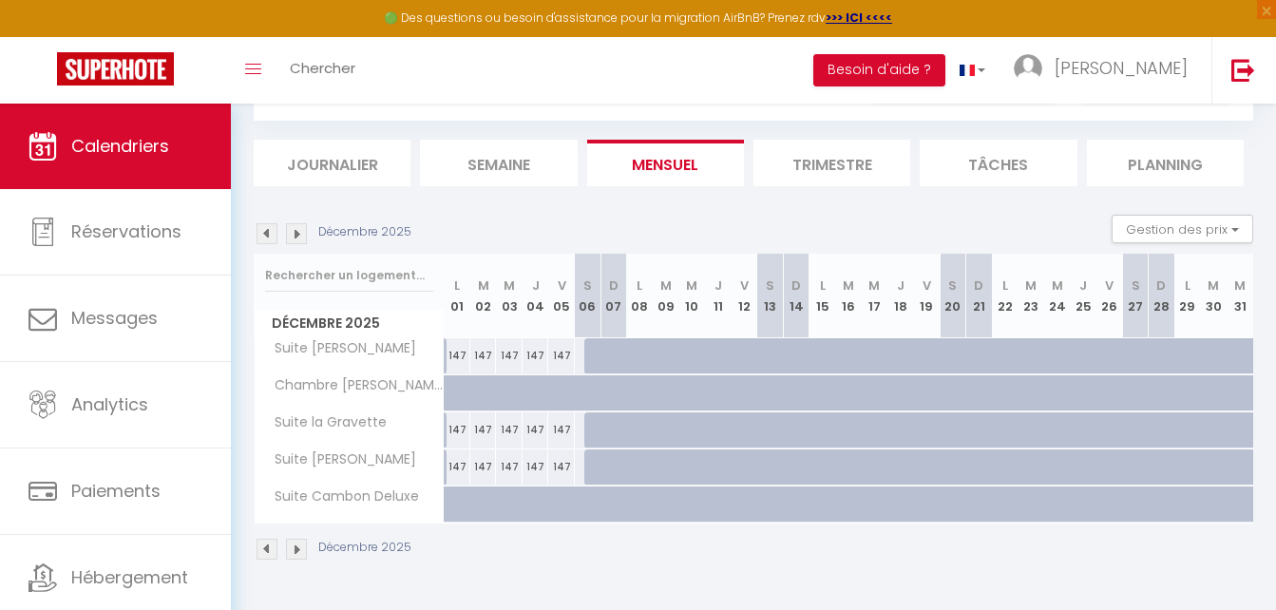
click at [462, 353] on div "147" at bounding box center [458, 355] width 26 height 35
select select "1"
type input "Lun 01 Décembre 2025"
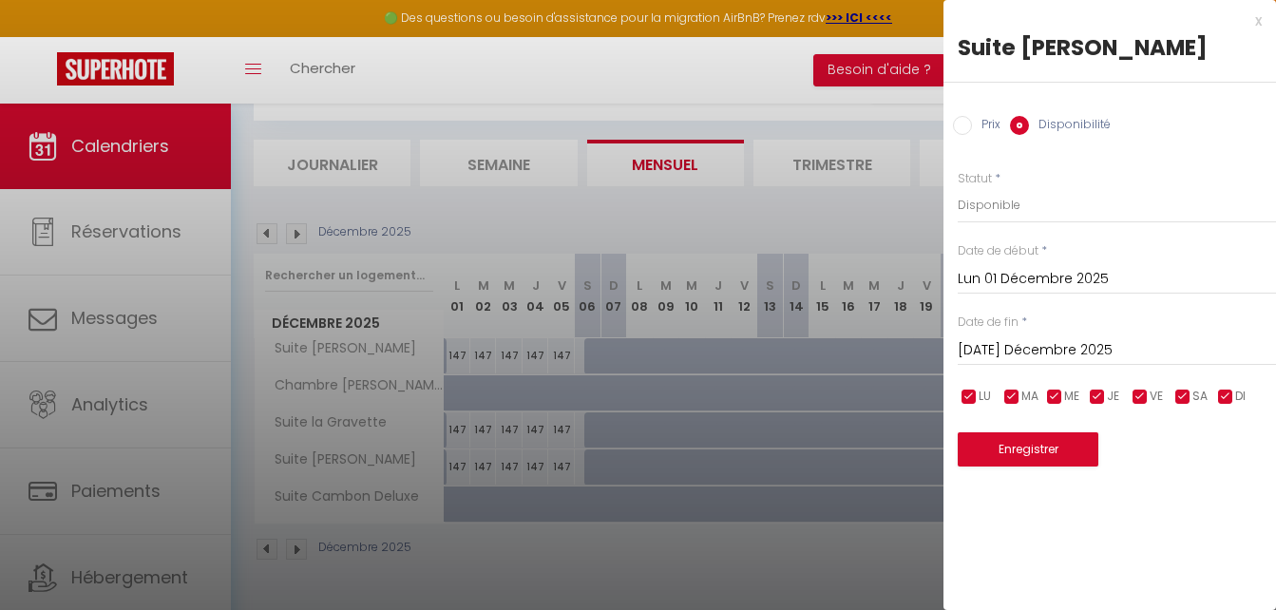
click at [1040, 348] on input "[DATE] Décembre 2025" at bounding box center [1117, 350] width 318 height 25
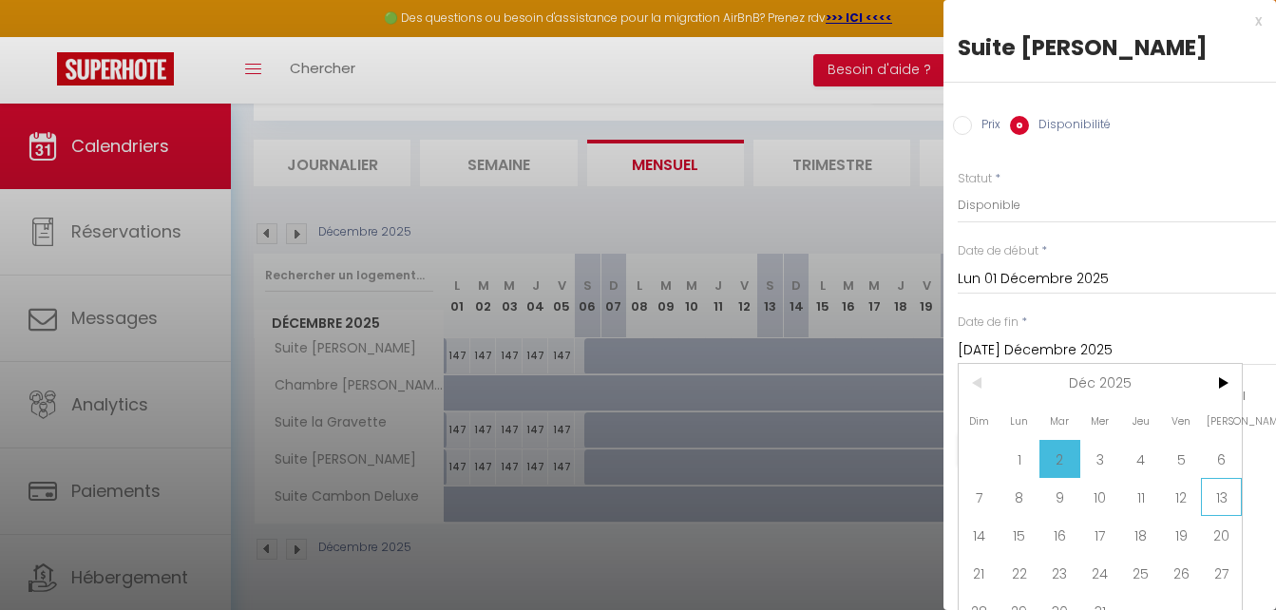
click at [1223, 496] on span "13" at bounding box center [1221, 497] width 41 height 38
type input "Sam 13 Décembre 2025"
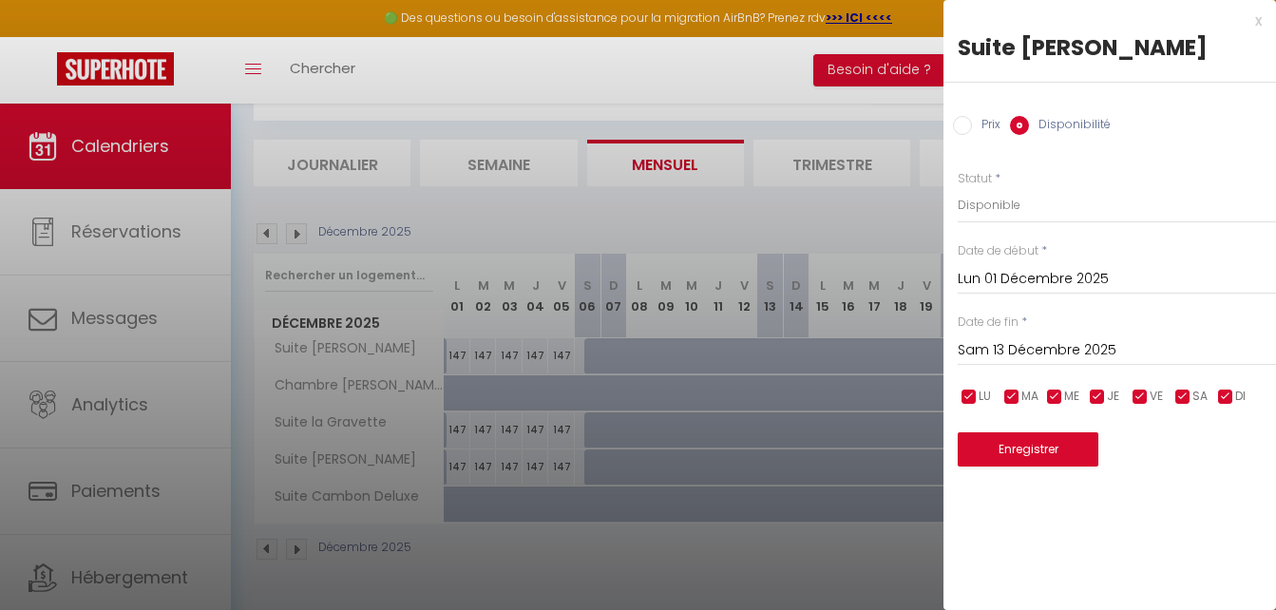
click at [1181, 395] on input "checkbox" at bounding box center [1182, 397] width 19 height 19
checkbox input "false"
click at [1224, 398] on input "checkbox" at bounding box center [1225, 397] width 19 height 19
checkbox input "false"
click at [1048, 447] on button "Enregistrer" at bounding box center [1028, 449] width 141 height 34
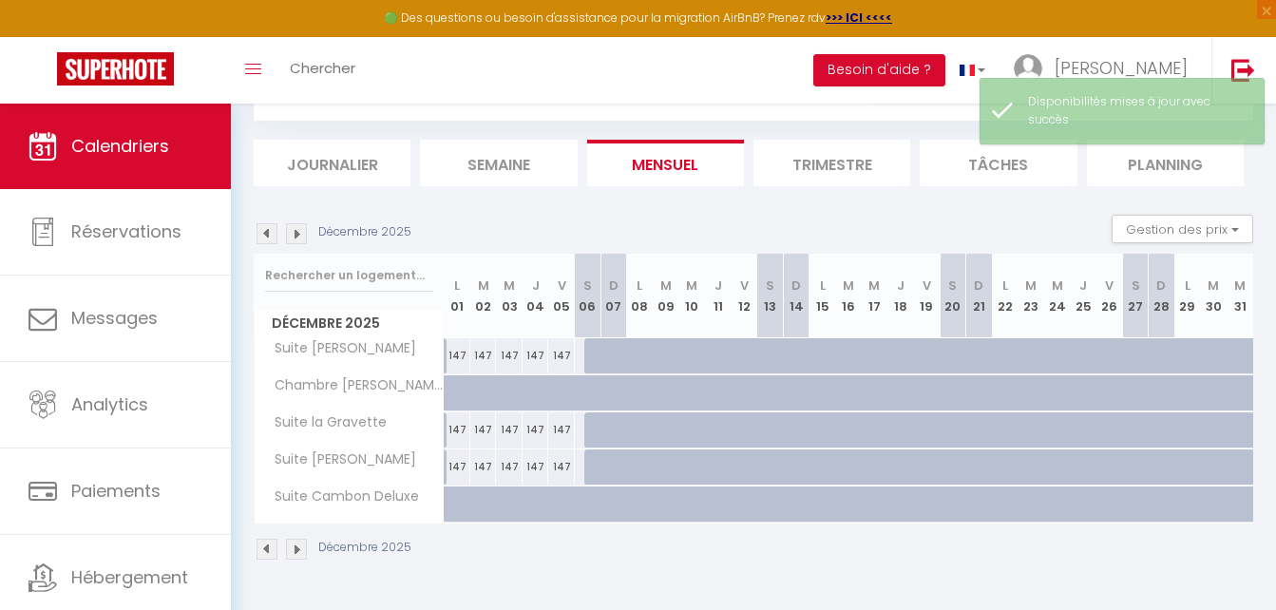
click at [510, 428] on div "147" at bounding box center [509, 429] width 26 height 35
select select "1"
type input "Mer 03 Décembre 2025"
type input "Jeu 04 Décembre 2025"
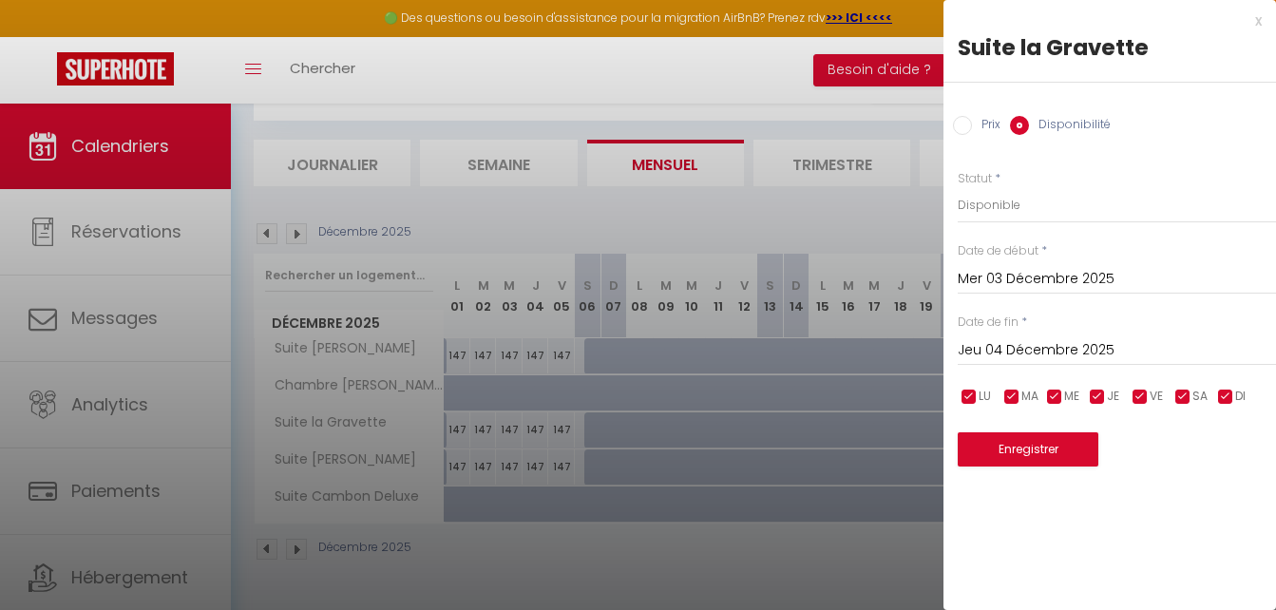
click at [1186, 393] on input "checkbox" at bounding box center [1182, 397] width 19 height 19
checkbox input "false"
click at [1225, 394] on input "checkbox" at bounding box center [1225, 397] width 19 height 19
checkbox input "false"
click at [1040, 352] on input "Jeu 04 Décembre 2025" at bounding box center [1117, 350] width 318 height 25
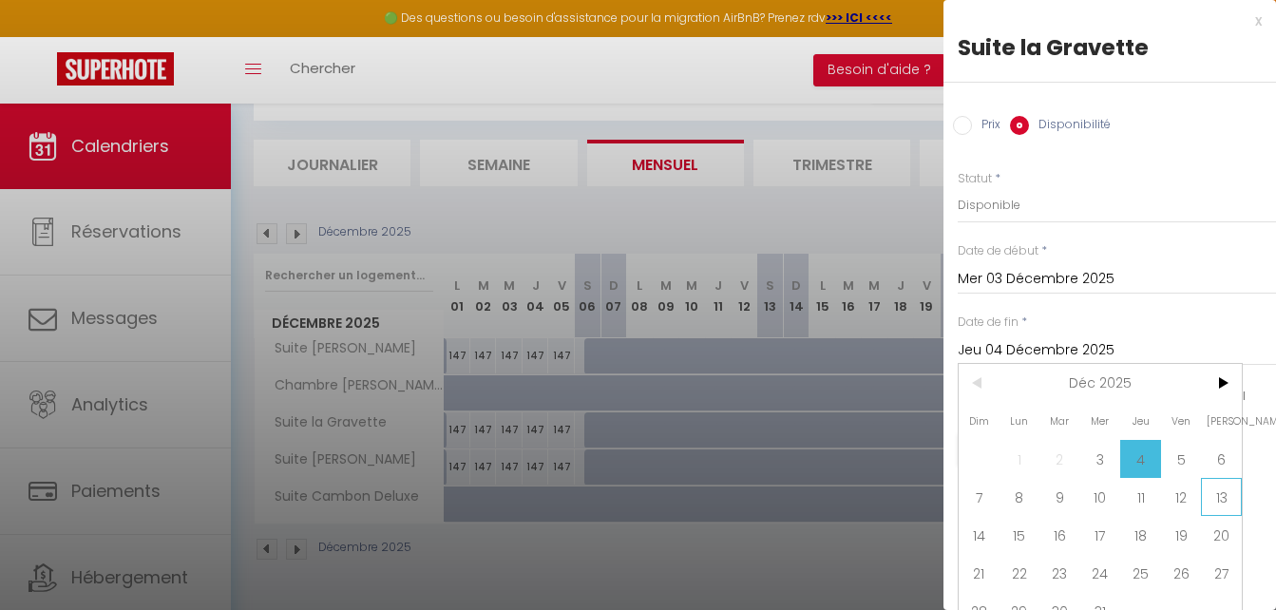
click at [1225, 499] on span "13" at bounding box center [1221, 497] width 41 height 38
type input "Sam 13 Décembre 2025"
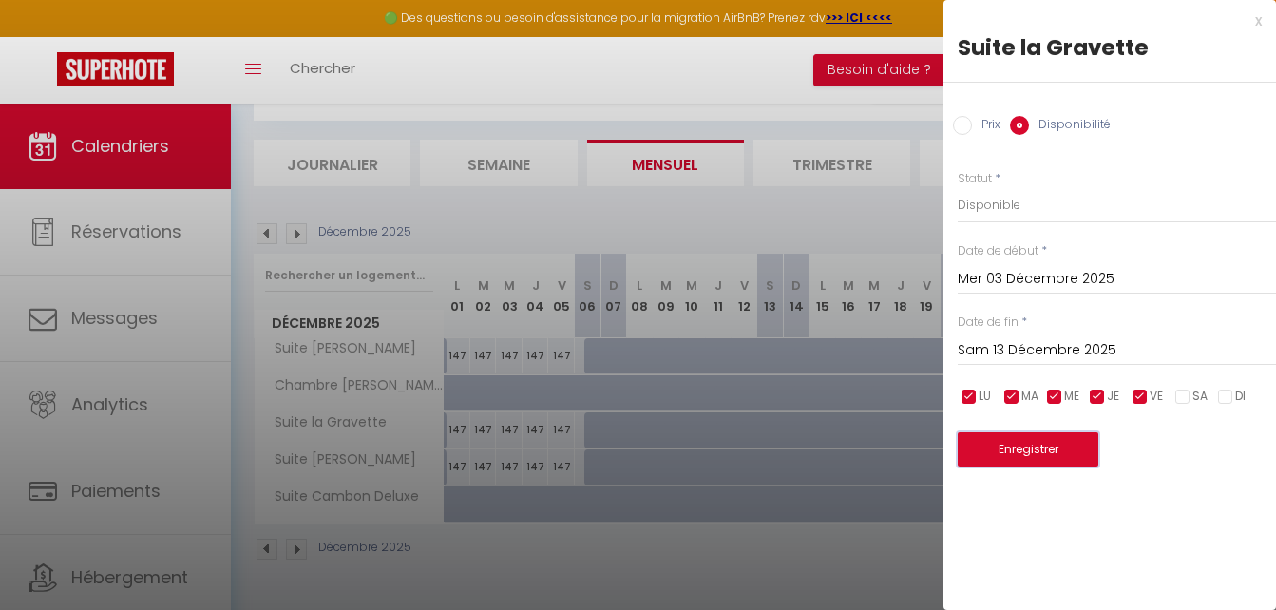
click at [1038, 449] on button "Enregistrer" at bounding box center [1028, 449] width 141 height 34
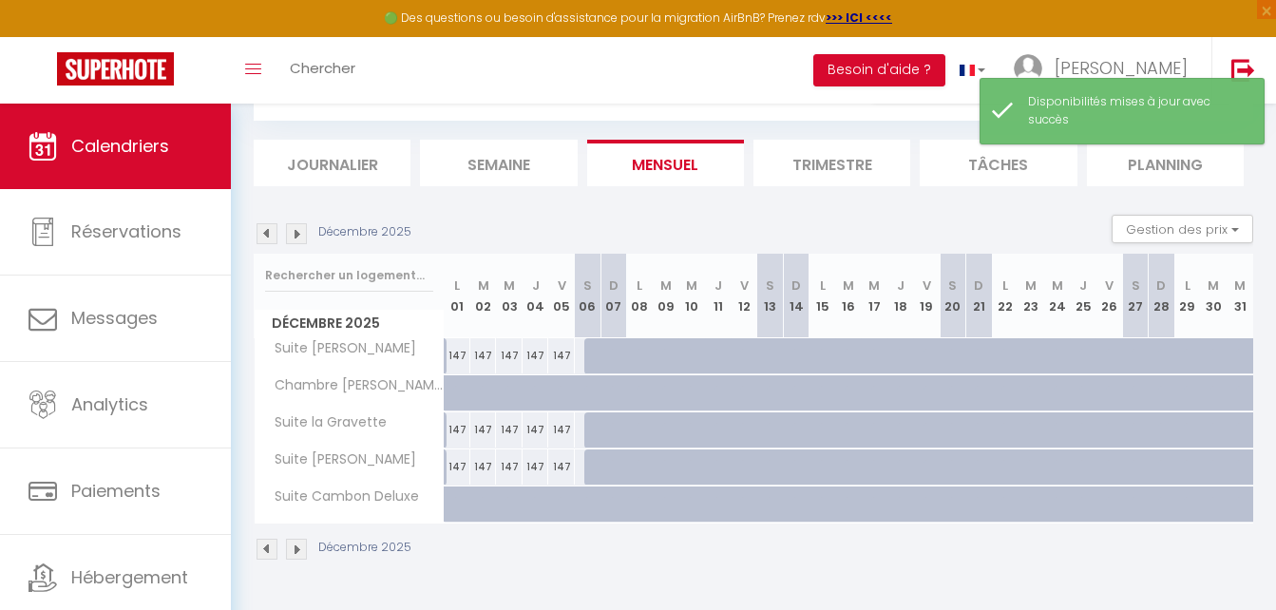
click at [642, 358] on div at bounding box center [650, 367] width 26 height 36
select select "1"
type input "Lun 08 Décembre 2025"
type input "[DATE] Décembre 2025"
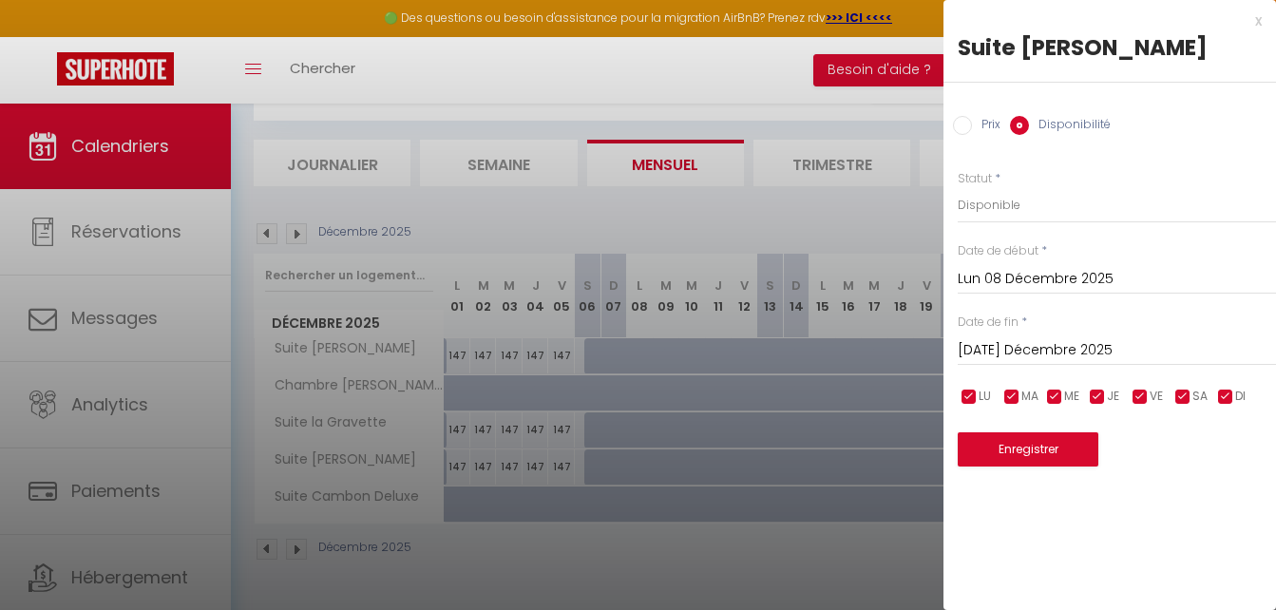
click at [456, 349] on div at bounding box center [638, 305] width 1276 height 610
select select
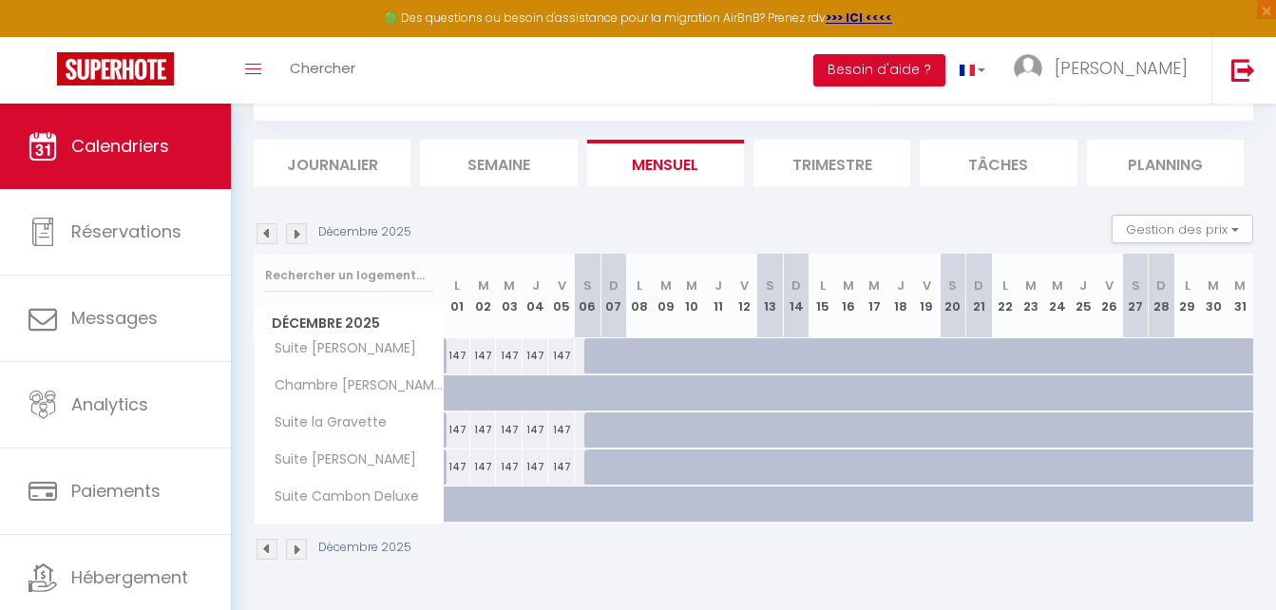
click at [644, 356] on div at bounding box center [650, 367] width 26 height 36
select select "1"
type input "Lun 08 Décembre 2025"
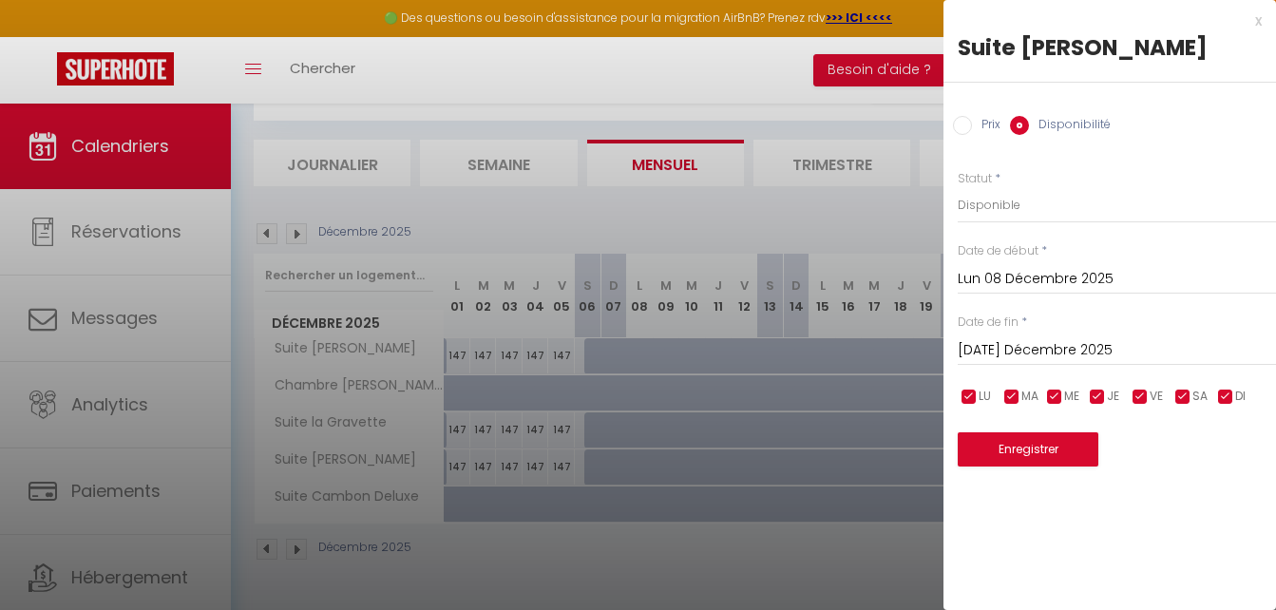
click at [1004, 341] on input "[DATE] Décembre 2025" at bounding box center [1117, 350] width 318 height 25
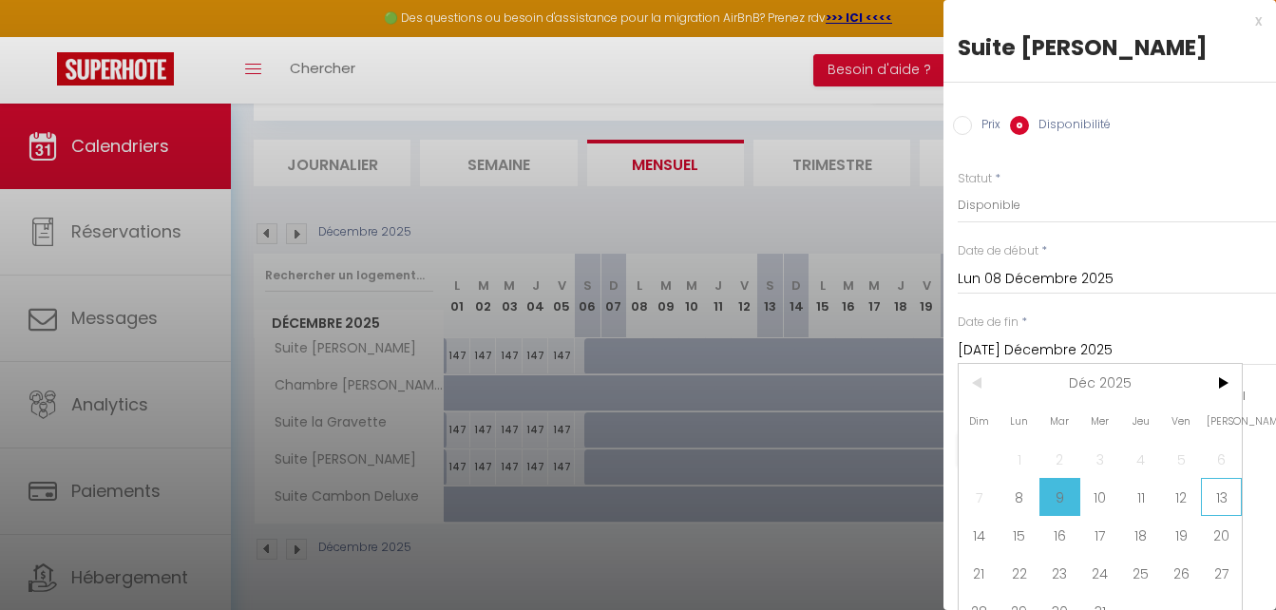
click at [1220, 496] on span "13" at bounding box center [1221, 497] width 41 height 38
type input "Sam 13 Décembre 2025"
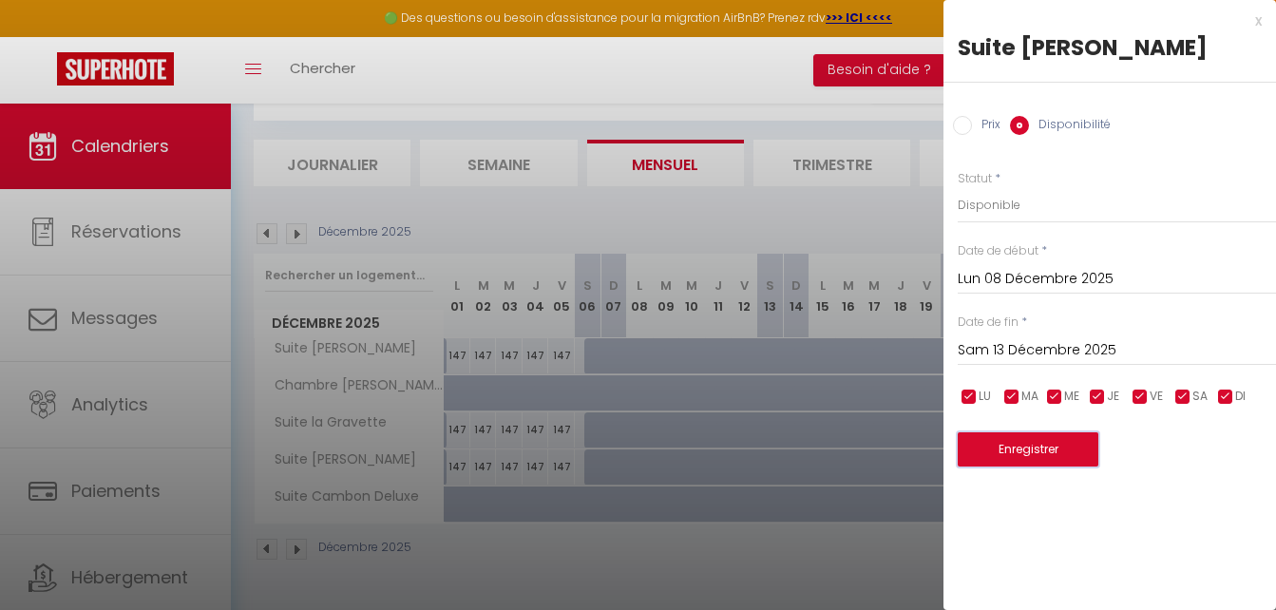
click at [1040, 445] on button "Enregistrer" at bounding box center [1028, 449] width 141 height 34
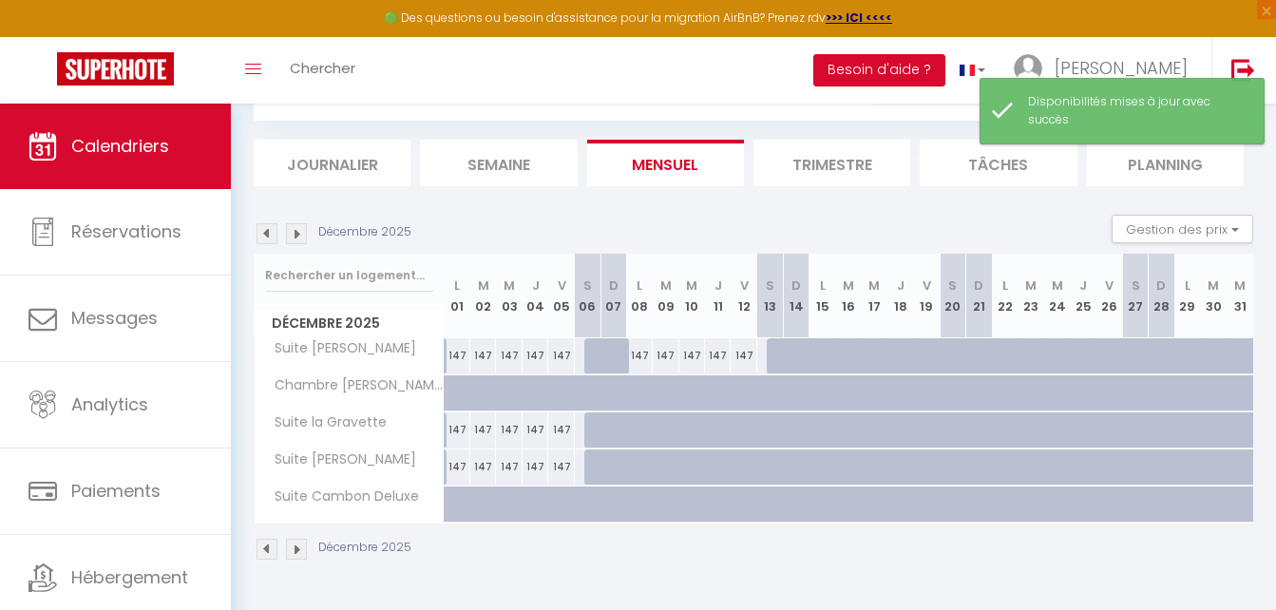
click at [645, 428] on div at bounding box center [650, 441] width 26 height 36
select select "1"
type input "Lun 08 Décembre 2025"
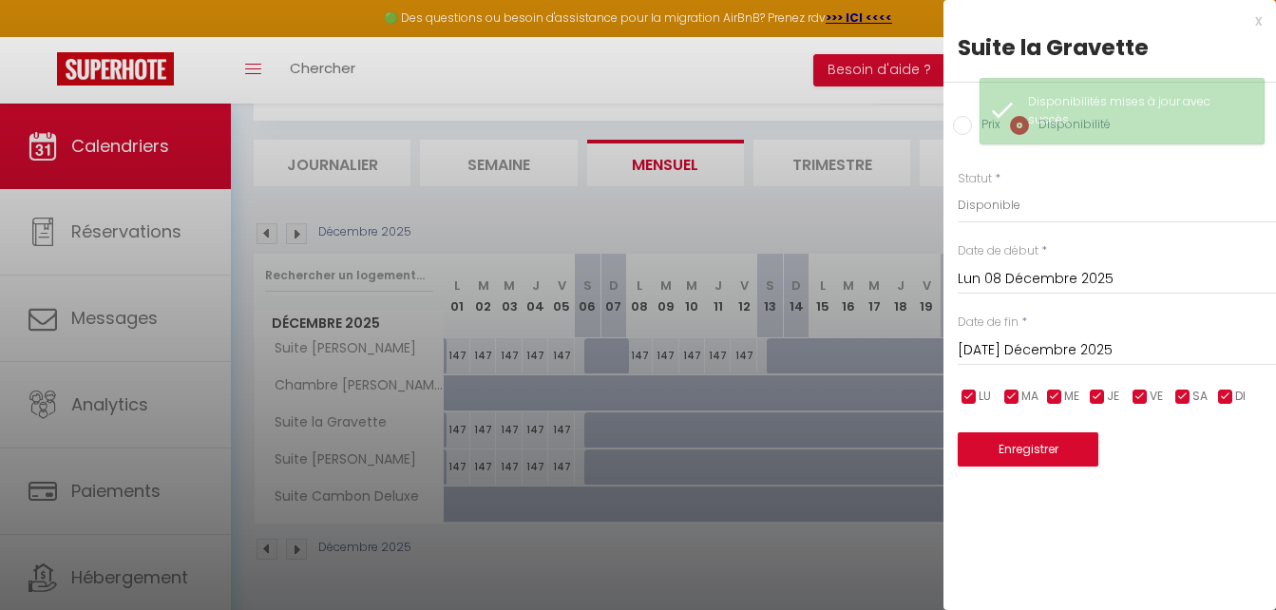
click at [990, 350] on input "[DATE] Décembre 2025" at bounding box center [1117, 350] width 318 height 25
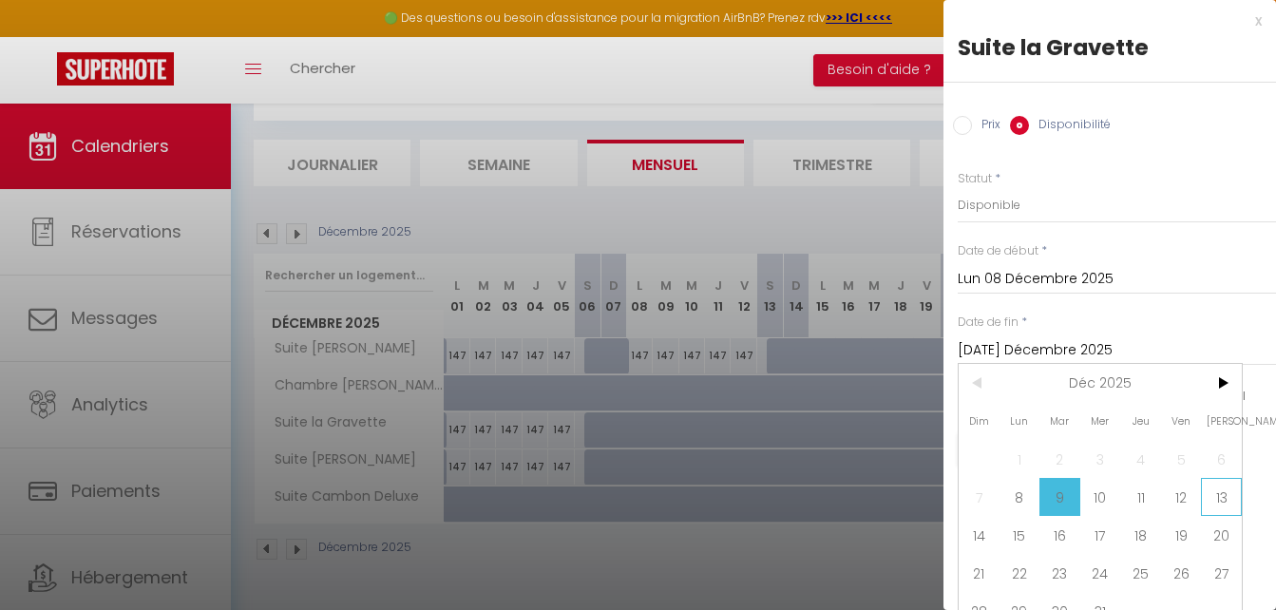
click at [1218, 498] on span "13" at bounding box center [1221, 497] width 41 height 38
type input "Sam 13 Décembre 2025"
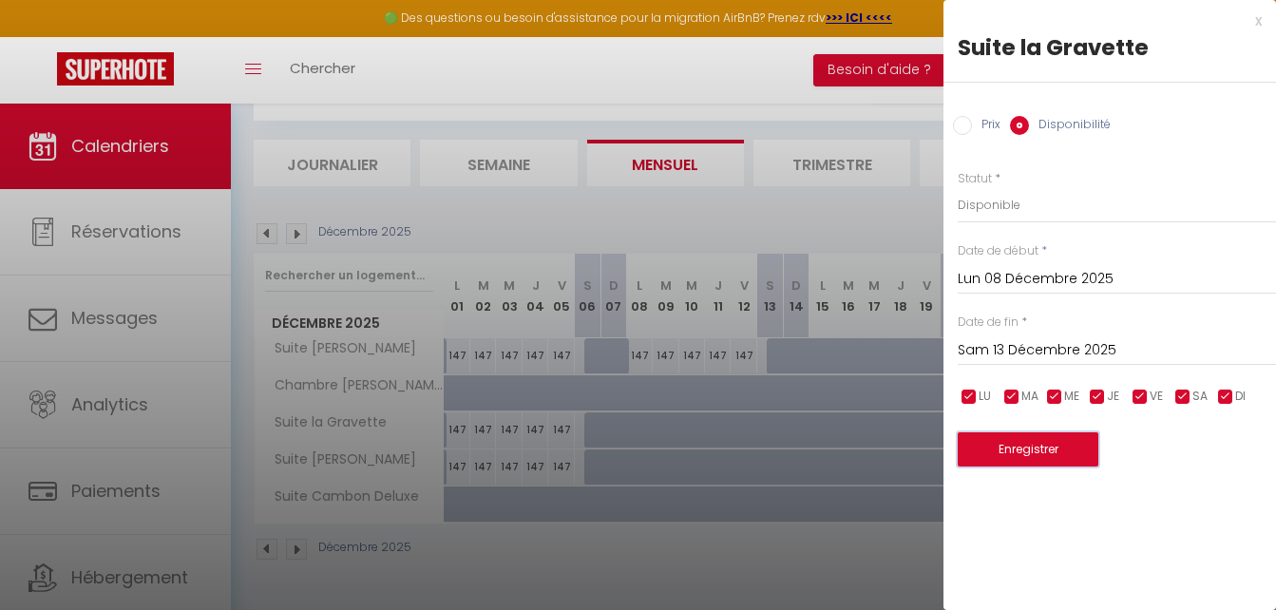
click at [1037, 449] on button "Enregistrer" at bounding box center [1028, 449] width 141 height 34
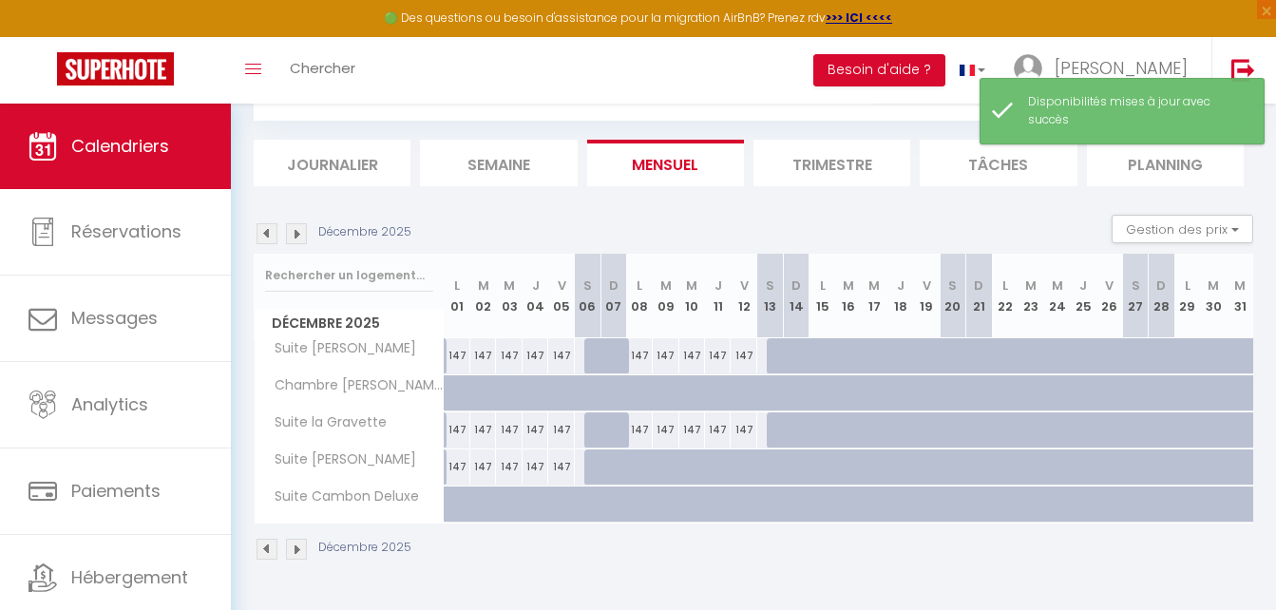
click at [640, 472] on div at bounding box center [650, 478] width 26 height 36
select select "1"
type input "Lun 08 Décembre 2025"
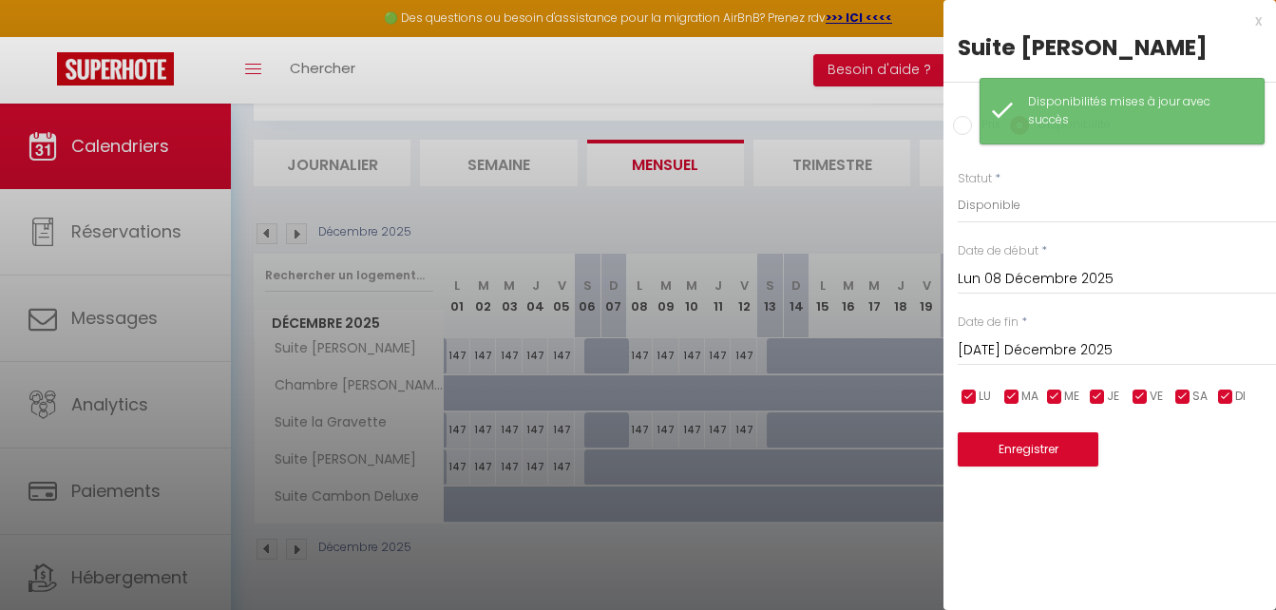
click at [1039, 352] on input "[DATE] Décembre 2025" at bounding box center [1117, 350] width 318 height 25
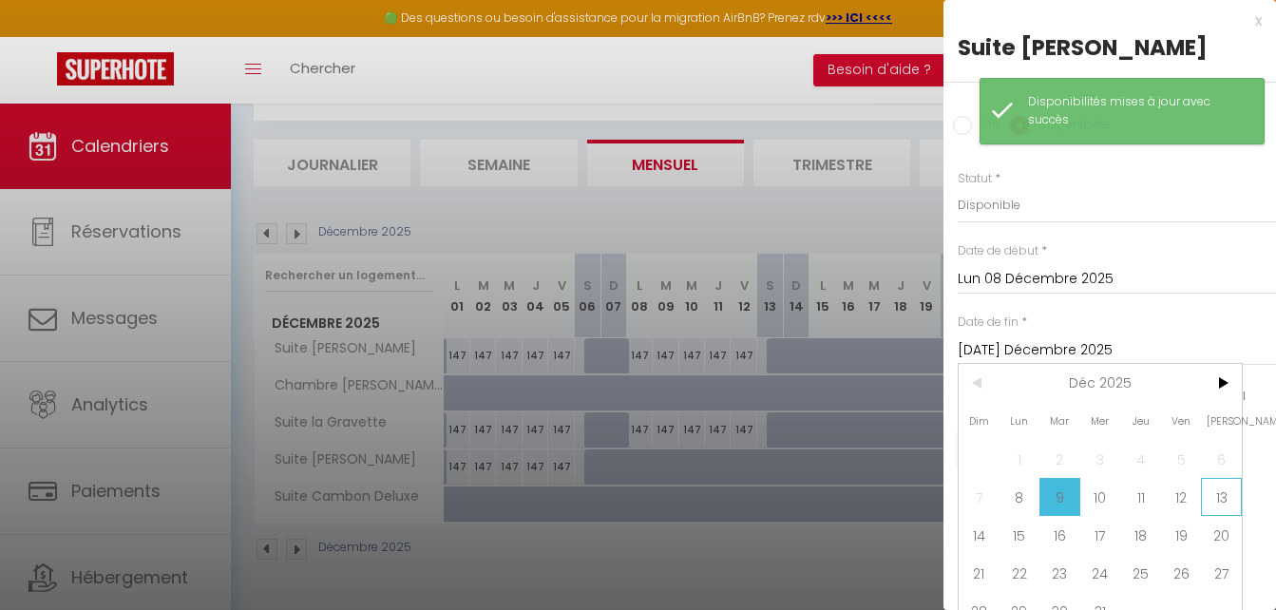
click at [1220, 494] on span "13" at bounding box center [1221, 497] width 41 height 38
type input "Sam 13 Décembre 2025"
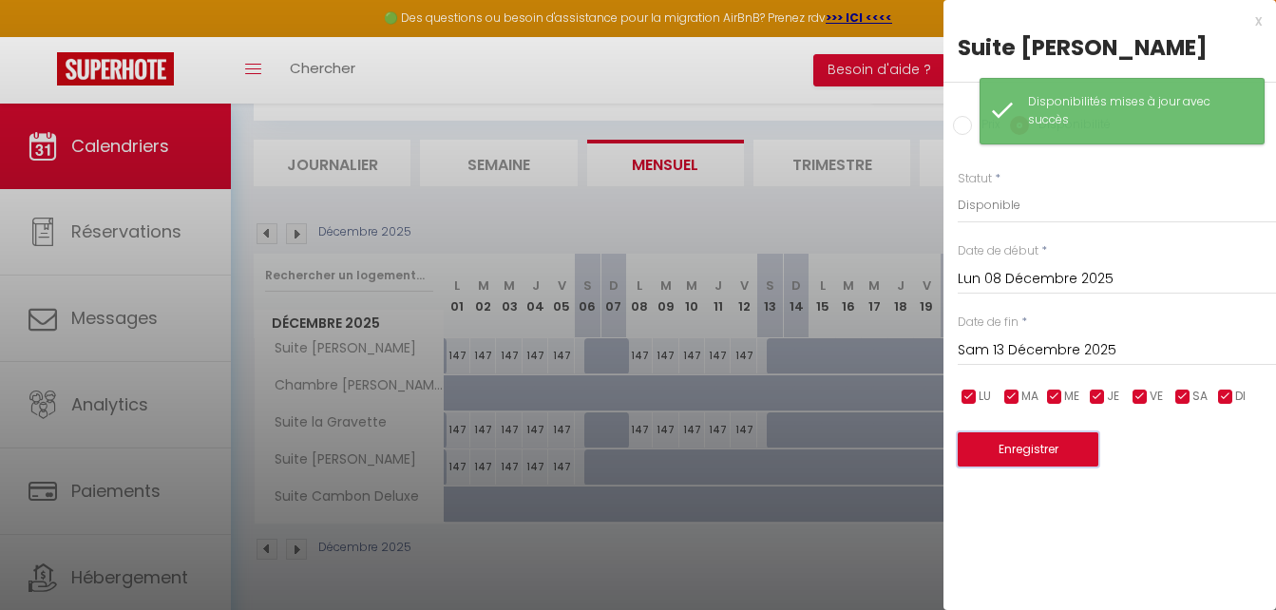
click at [1037, 447] on button "Enregistrer" at bounding box center [1028, 449] width 141 height 34
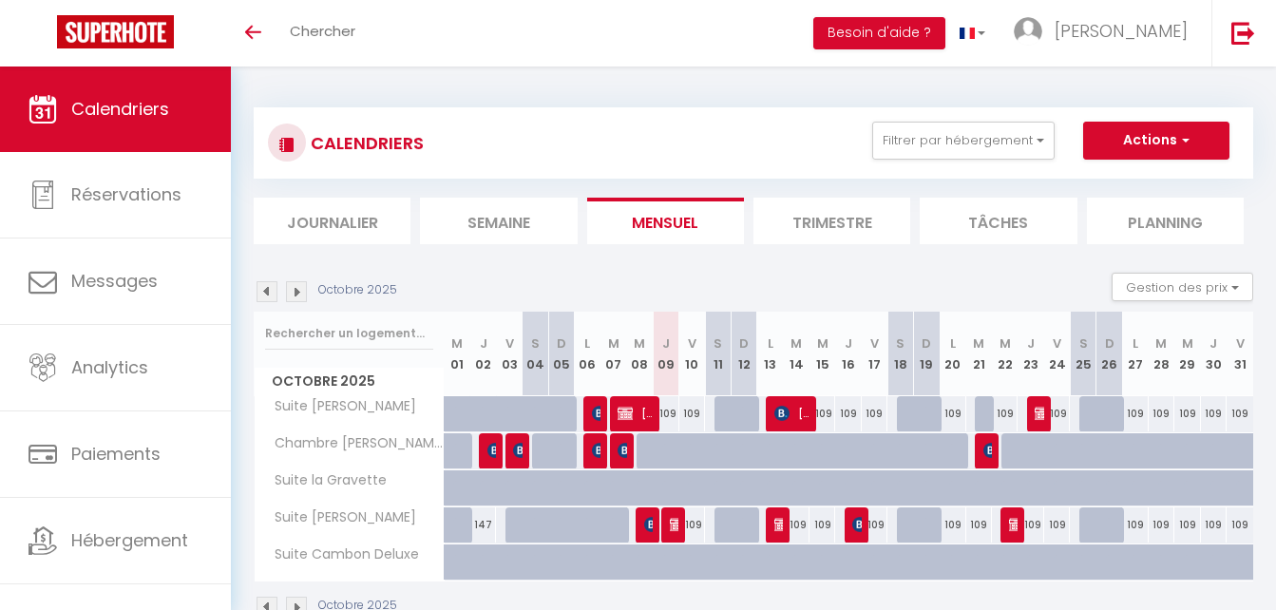
scroll to position [58, 0]
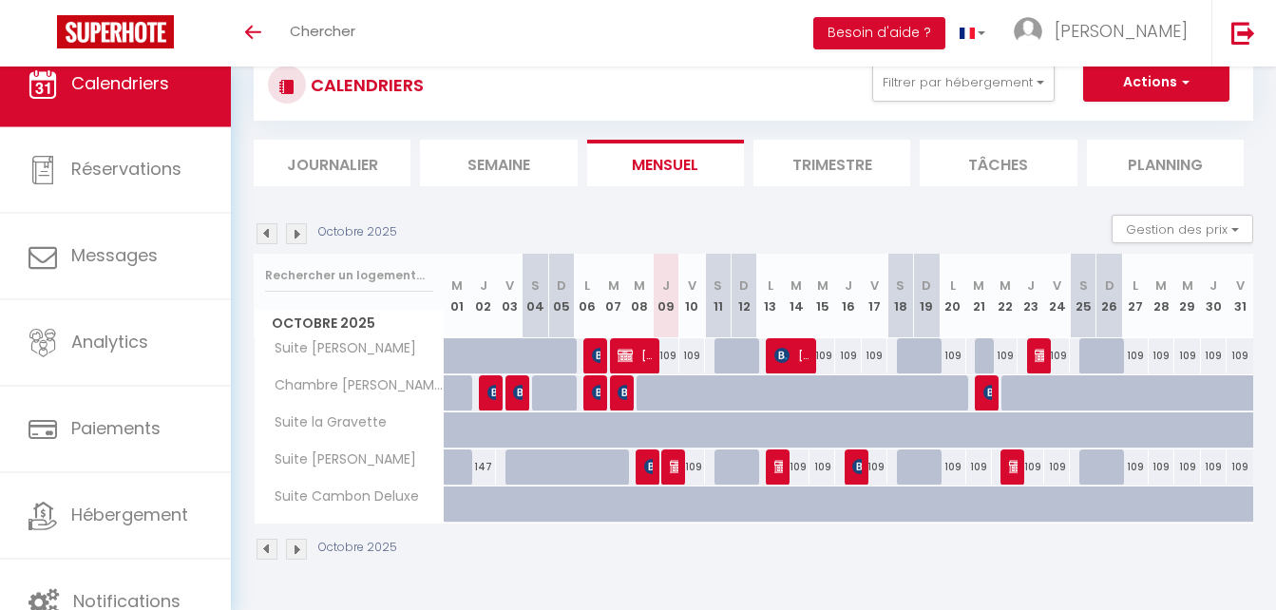
click at [302, 232] on img at bounding box center [296, 233] width 21 height 21
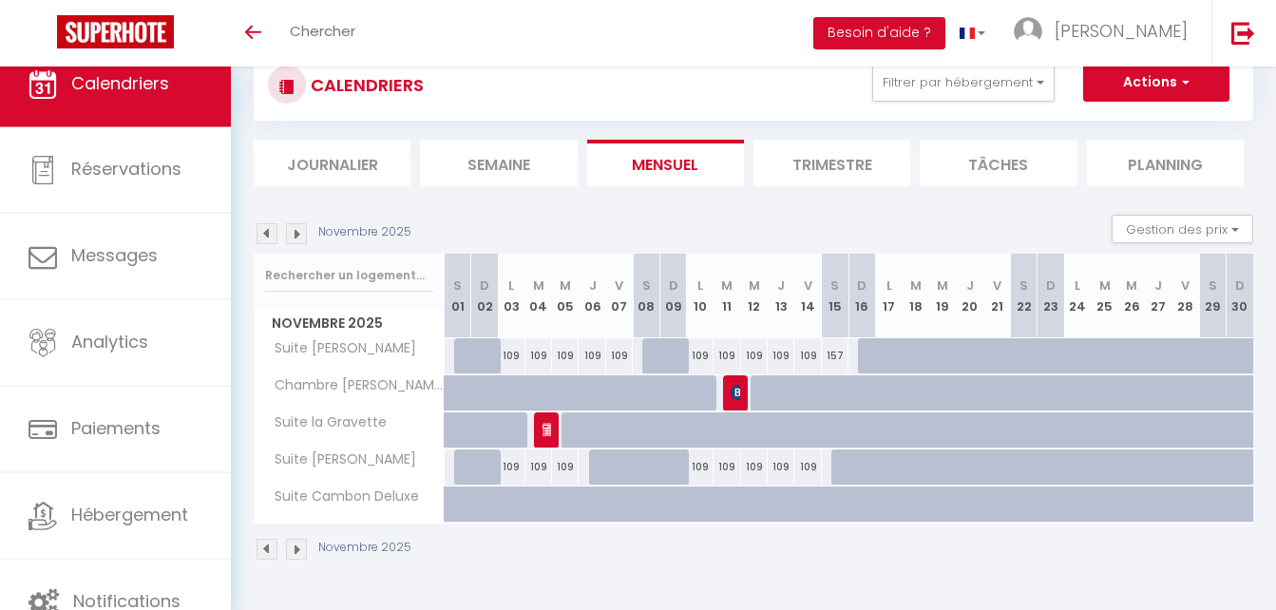
click at [259, 234] on img at bounding box center [267, 233] width 21 height 21
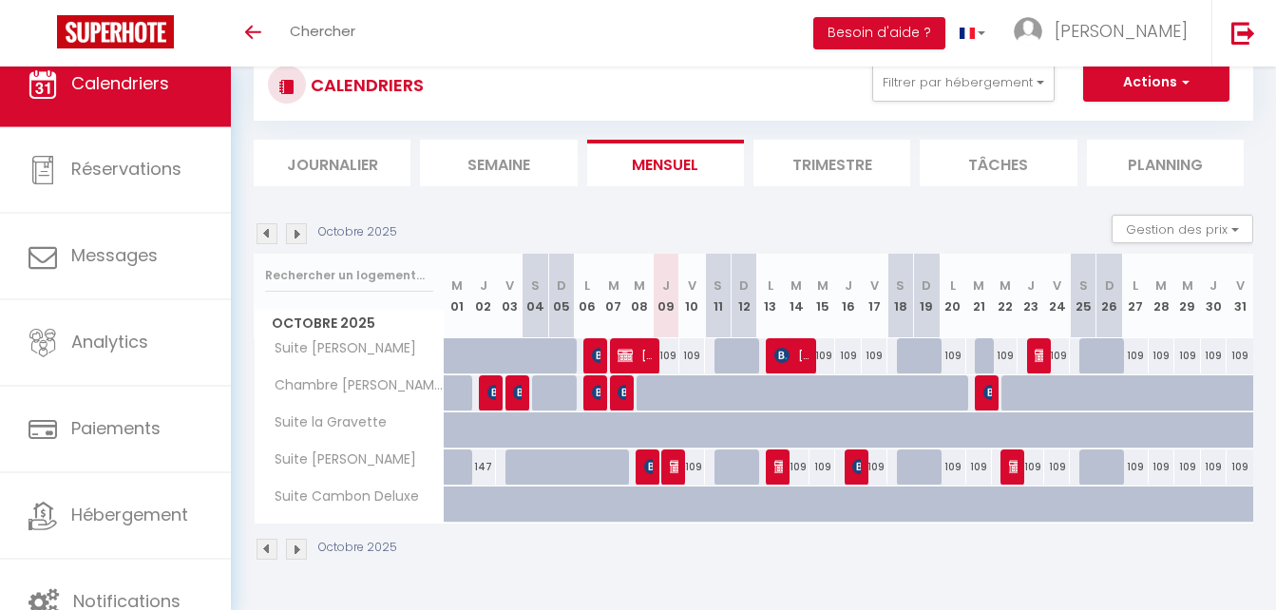
click at [292, 230] on img at bounding box center [296, 233] width 21 height 21
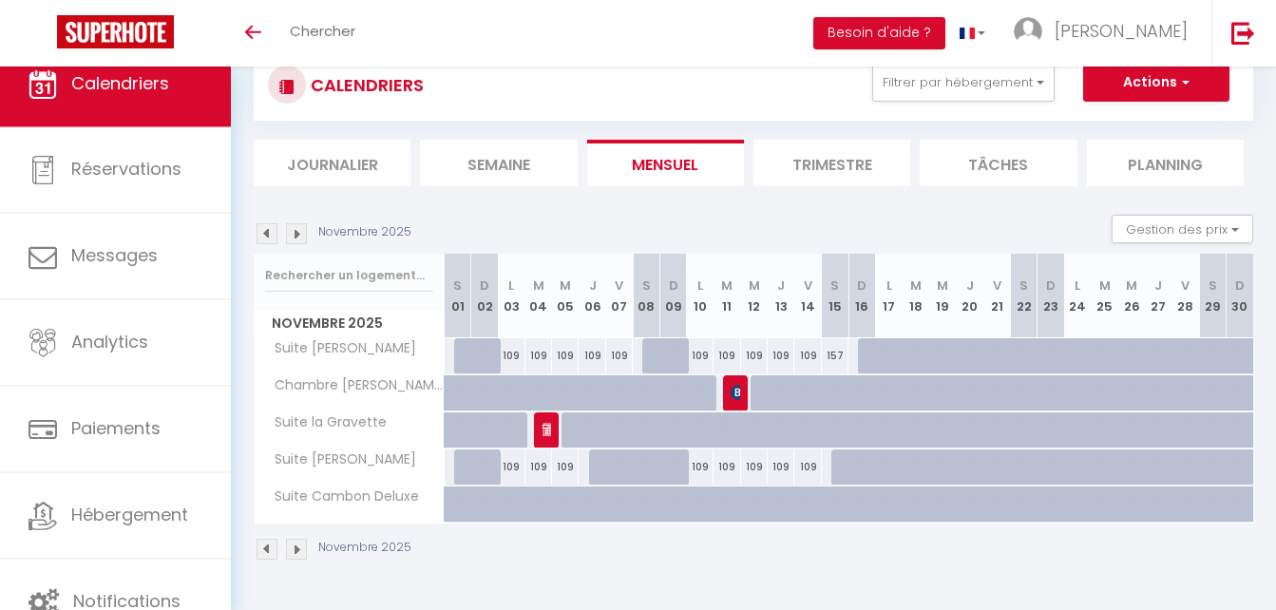
click at [292, 230] on img at bounding box center [296, 233] width 21 height 21
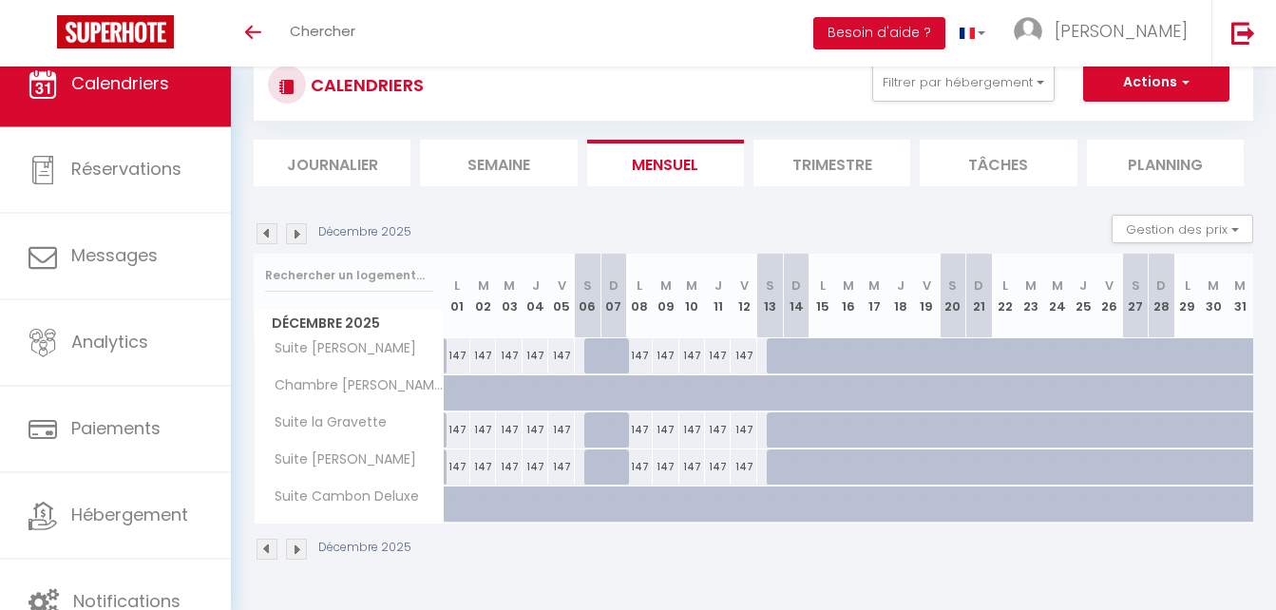
click at [454, 352] on div "147" at bounding box center [458, 355] width 26 height 35
type input "147"
type input "Lun 01 Décembre 2025"
type input "[DATE] Décembre 2025"
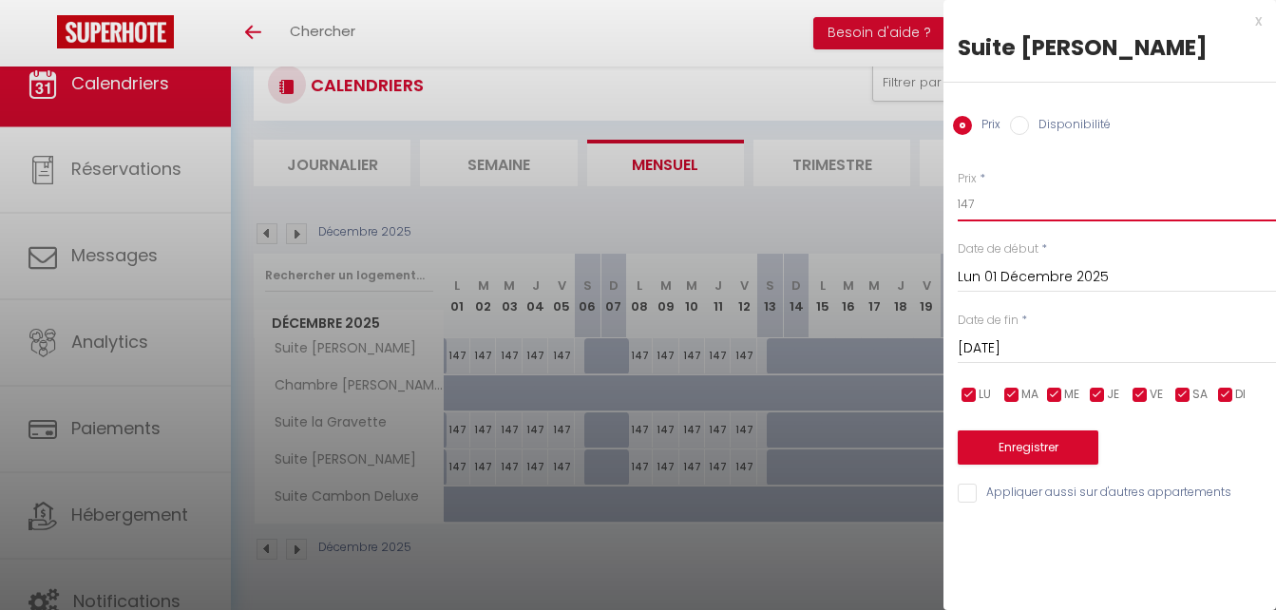
click at [988, 207] on input "147" at bounding box center [1117, 204] width 318 height 34
type input "109"
click at [970, 491] on input "Appliquer aussi sur d'autres appartements" at bounding box center [1117, 493] width 318 height 19
checkbox input "true"
click at [1021, 448] on button "Enregistrer" at bounding box center [1028, 447] width 141 height 34
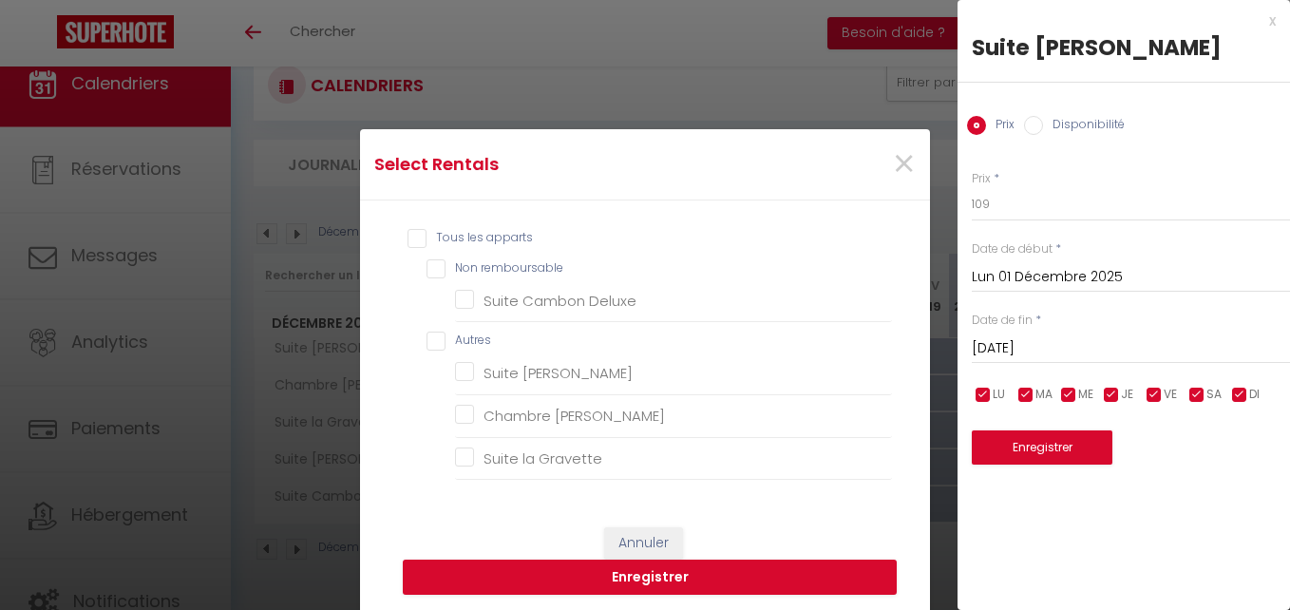
click at [408, 233] on input "Tous les apparts" at bounding box center [650, 238] width 485 height 19
checkbox input "true"
checkbox remboursable "true"
checkbox Deluxe "true"
checkbox input "true"
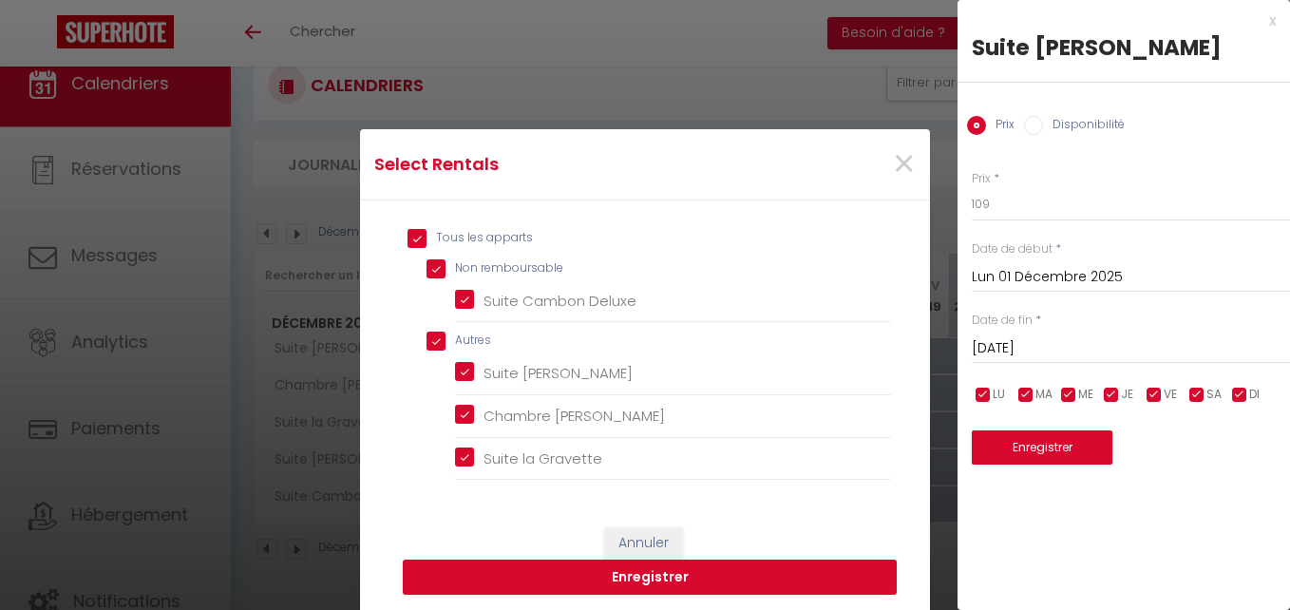
checkbox Deluxe "true"
checkbox Lisa "true"
checkbox Gravette "true"
click at [641, 577] on button "Enregistrer" at bounding box center [650, 578] width 494 height 36
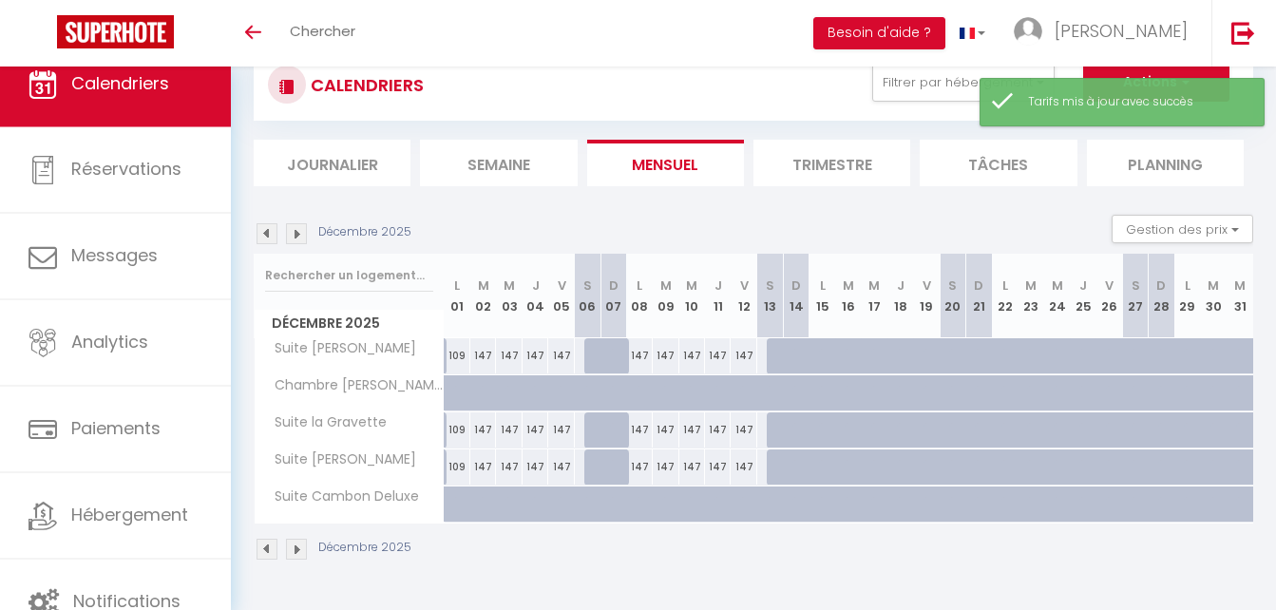
click at [454, 354] on div "109" at bounding box center [458, 355] width 26 height 35
type input "109"
type input "Lun 01 Décembre 2025"
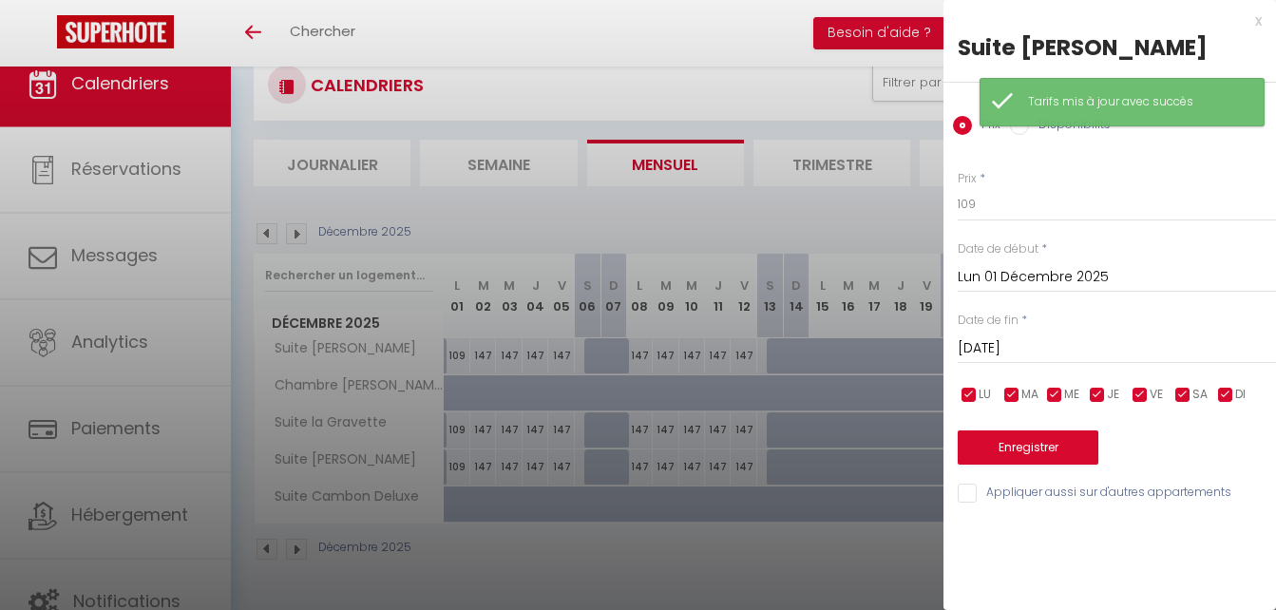
click at [997, 350] on input "[DATE] Décembre 2025" at bounding box center [1117, 348] width 318 height 25
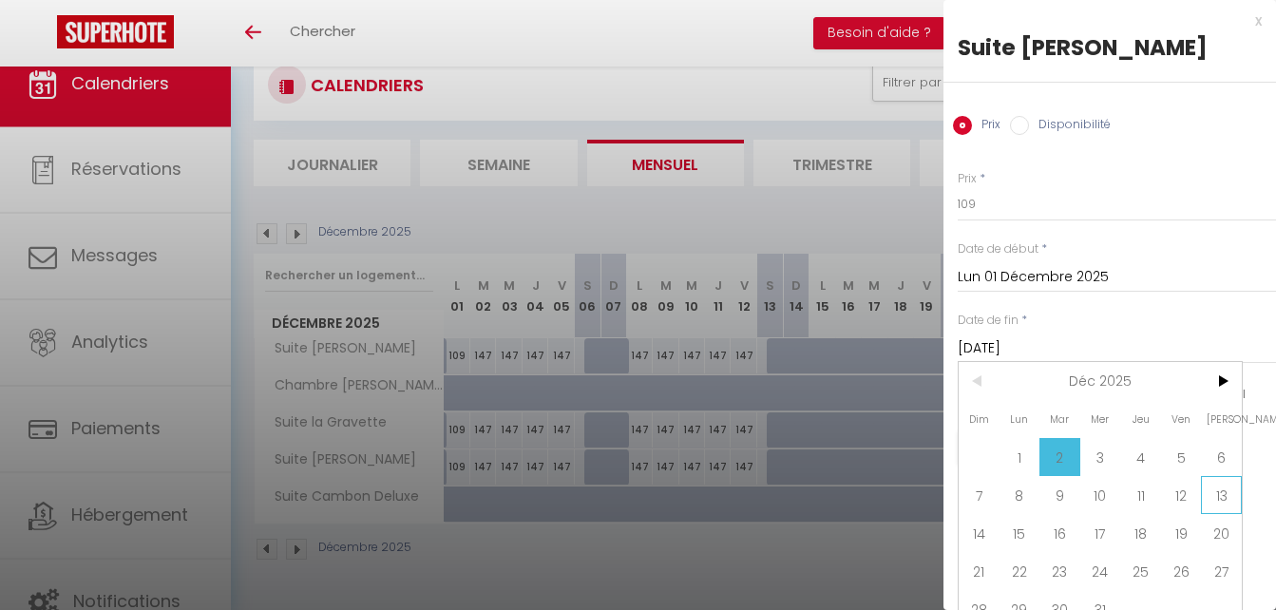
click at [1221, 495] on span "13" at bounding box center [1221, 495] width 41 height 38
type input "Sam 13 Décembre 2025"
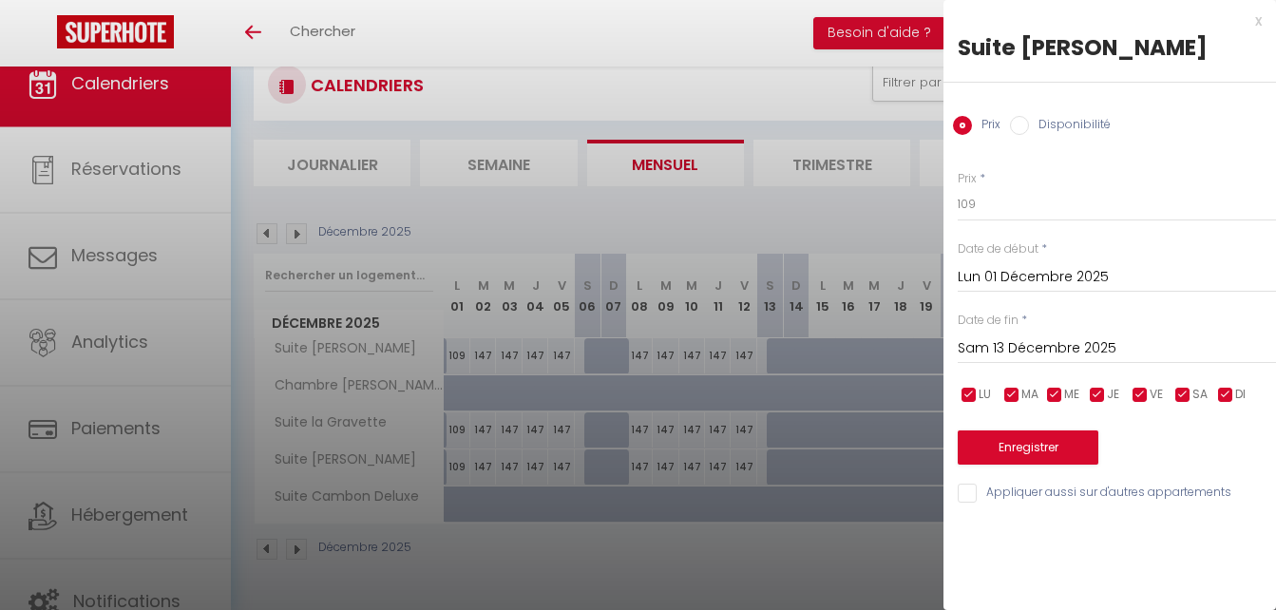
click at [966, 494] on input "Appliquer aussi sur d'autres appartements" at bounding box center [1117, 493] width 318 height 19
checkbox input "true"
click at [1019, 449] on button "Enregistrer" at bounding box center [1028, 447] width 141 height 34
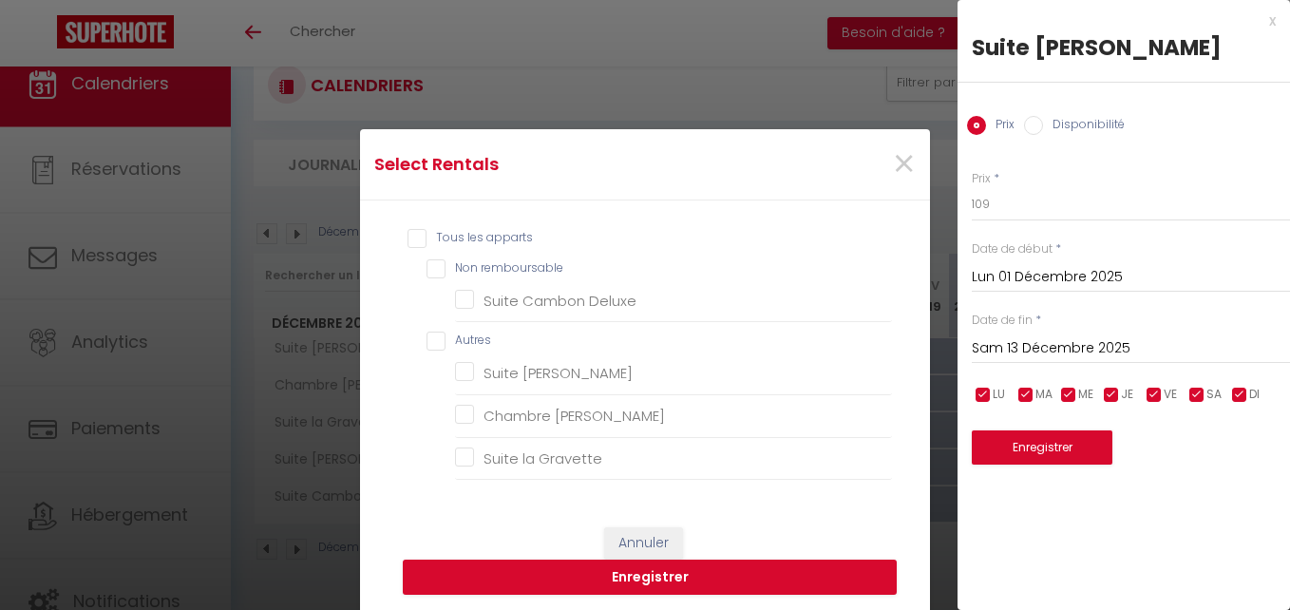
click at [408, 234] on input "Tous les apparts" at bounding box center [650, 238] width 485 height 19
checkbox input "true"
checkbox remboursable "true"
checkbox Deluxe "true"
checkbox input "true"
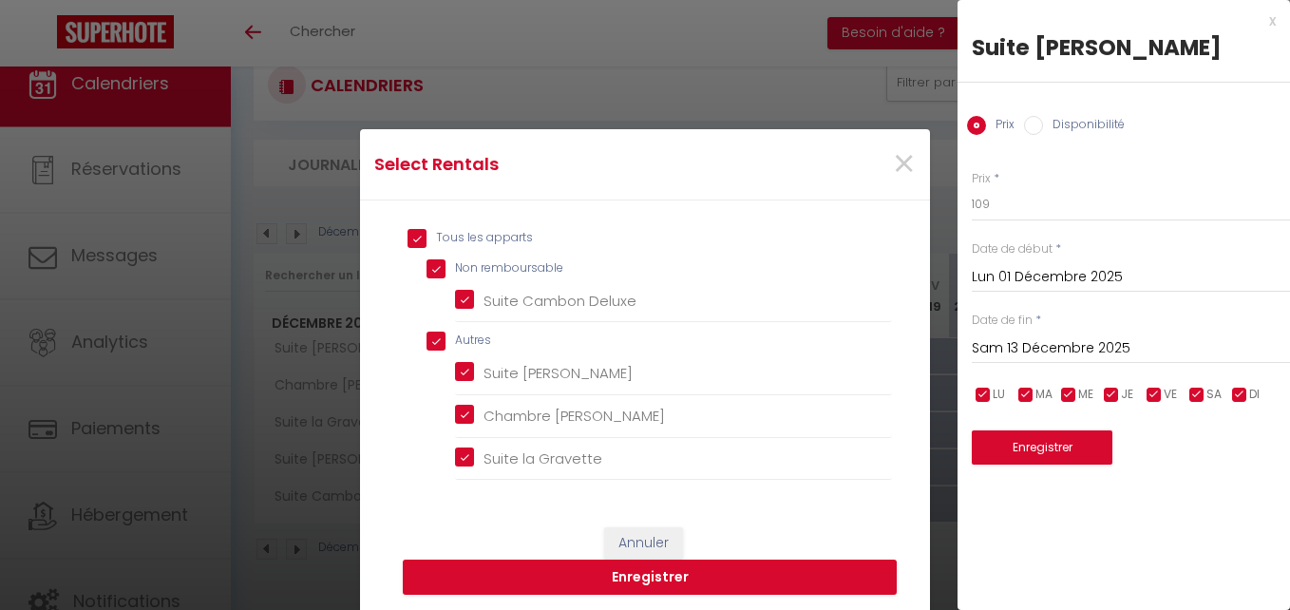
checkbox Deluxe "true"
checkbox Lisa "true"
checkbox Gravette "true"
click at [642, 579] on button "Enregistrer" at bounding box center [650, 578] width 494 height 36
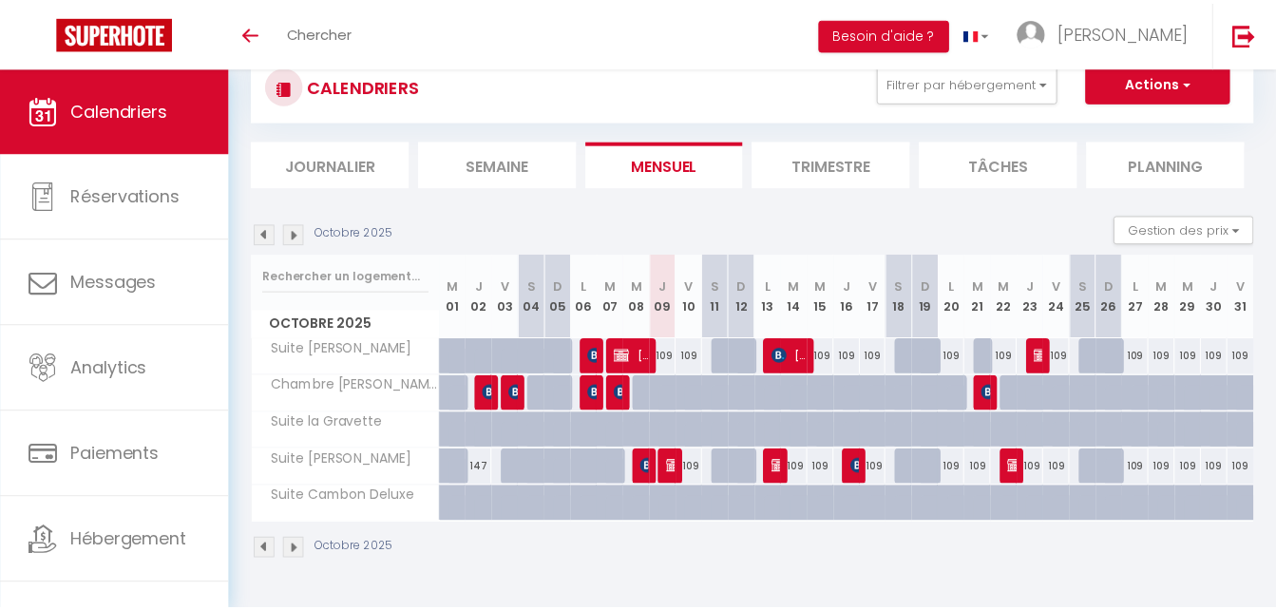
scroll to position [58, 0]
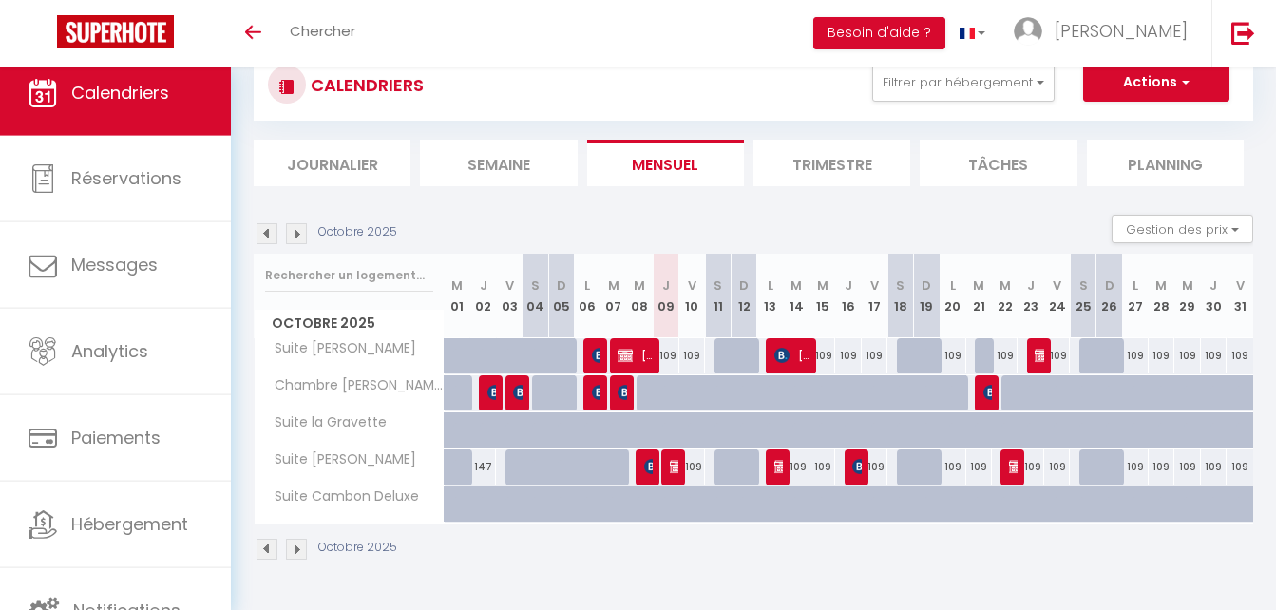
click at [293, 237] on img at bounding box center [296, 233] width 21 height 21
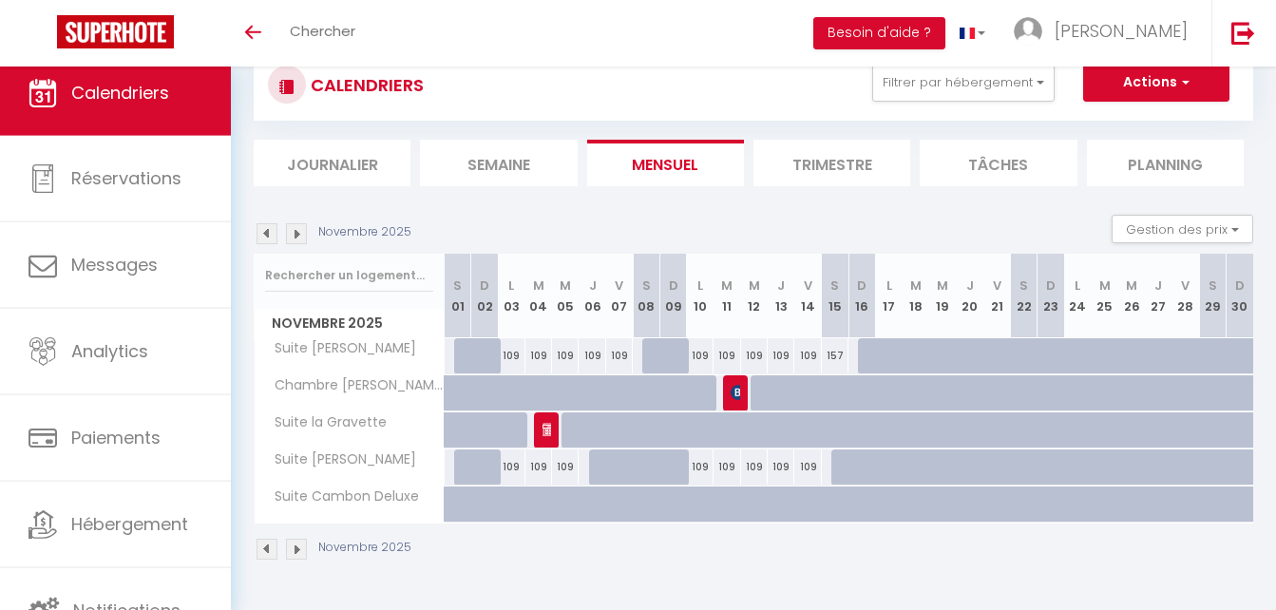
click at [838, 357] on div "157" at bounding box center [835, 355] width 27 height 35
type input "157"
select select "1"
type input "Sam 15 Novembre 2025"
type input "Dim 16 Novembre 2025"
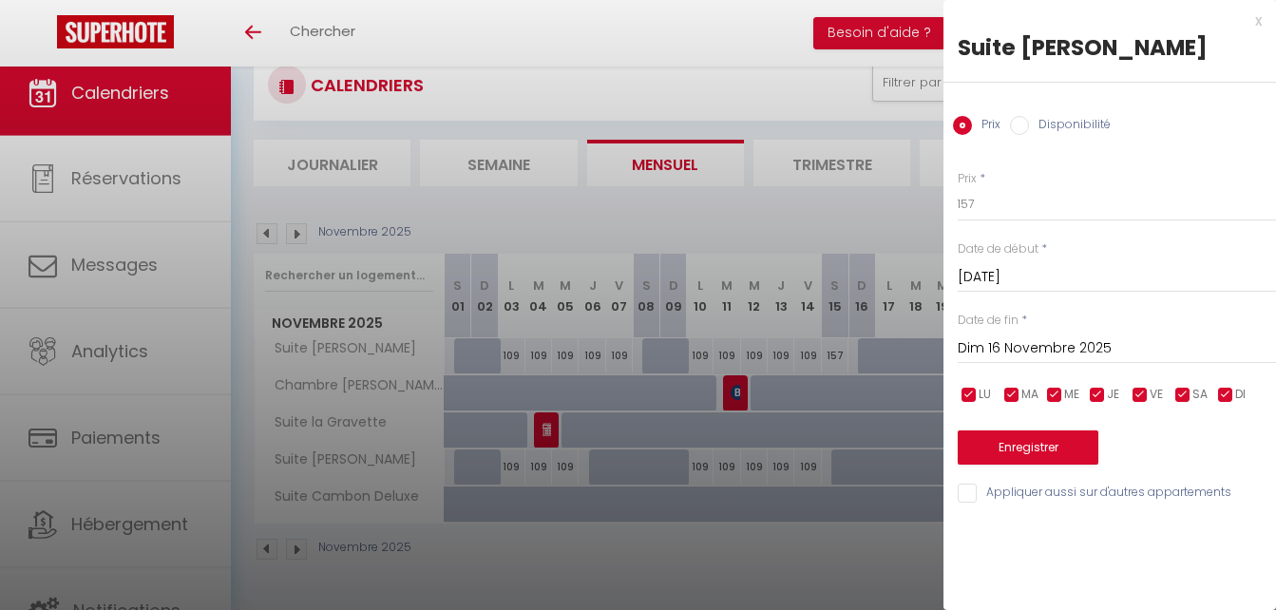
click at [1015, 126] on input "Disponibilité" at bounding box center [1019, 125] width 19 height 19
radio input "true"
radio input "false"
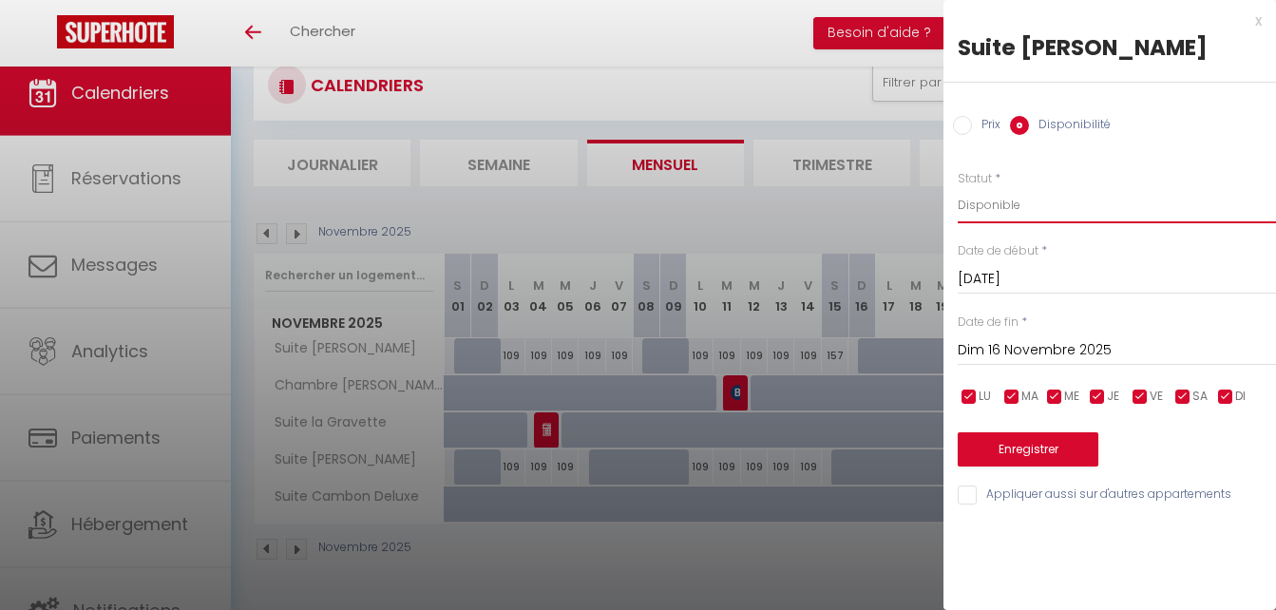
drag, startPoint x: 989, startPoint y: 204, endPoint x: 989, endPoint y: 224, distance: 20.0
click at [989, 204] on select "Disponible Indisponible" at bounding box center [1117, 205] width 318 height 36
select select "0"
click at [958, 187] on select "Disponible Indisponible" at bounding box center [1117, 205] width 318 height 36
click at [1033, 441] on button "Enregistrer" at bounding box center [1028, 449] width 141 height 34
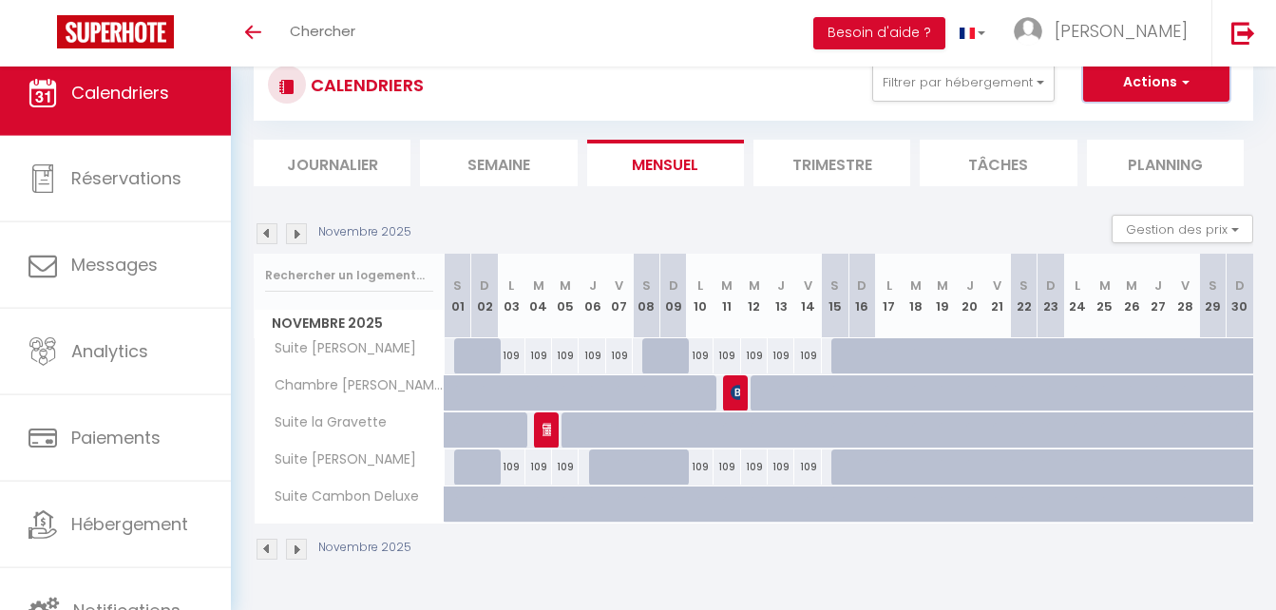
click at [1163, 84] on button "Actions" at bounding box center [1156, 83] width 146 height 38
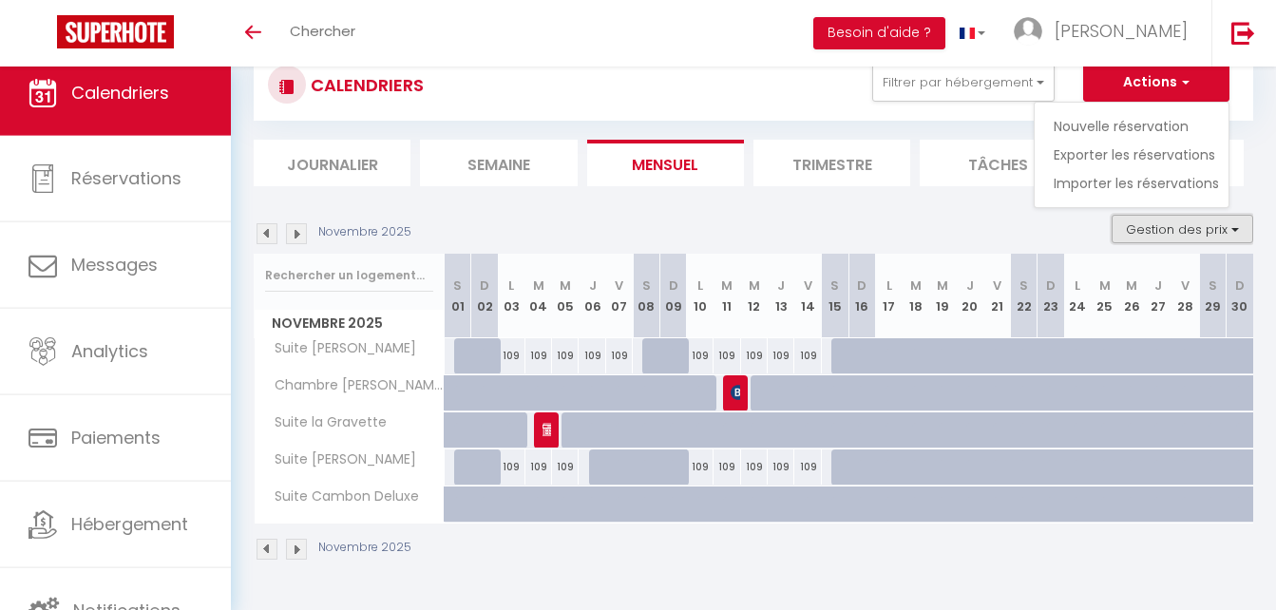
click at [1188, 231] on button "Gestion des prix" at bounding box center [1183, 229] width 142 height 29
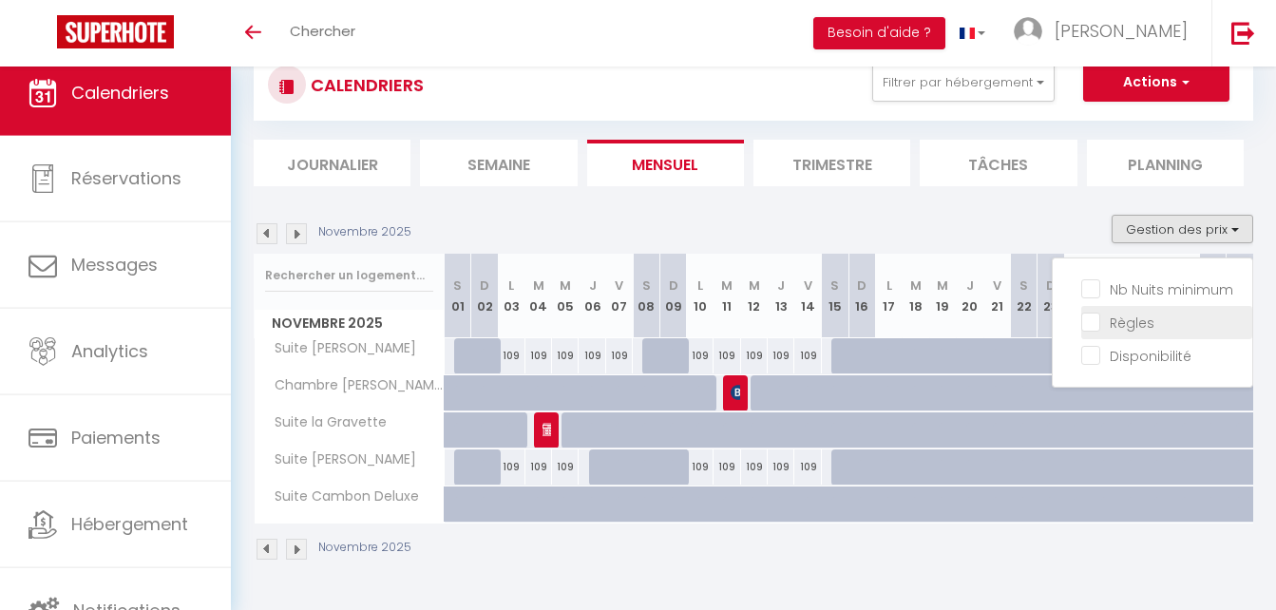
click at [1134, 318] on input "Règles" at bounding box center [1166, 321] width 171 height 19
checkbox input "true"
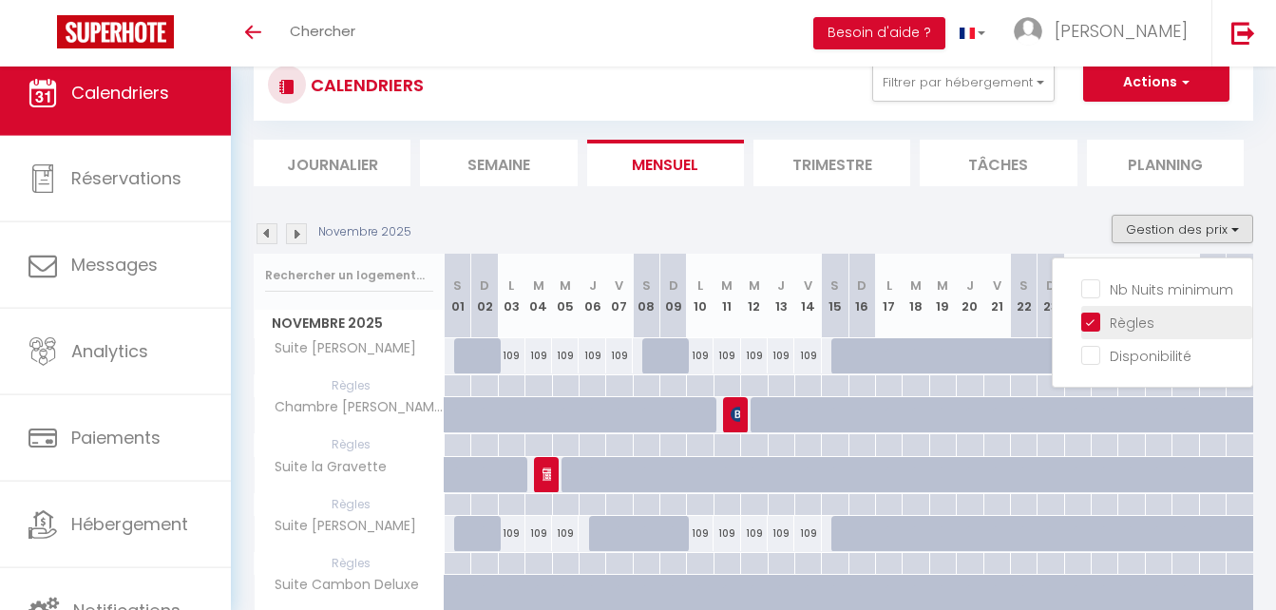
click at [1120, 306] on li "Règles" at bounding box center [1166, 322] width 171 height 33
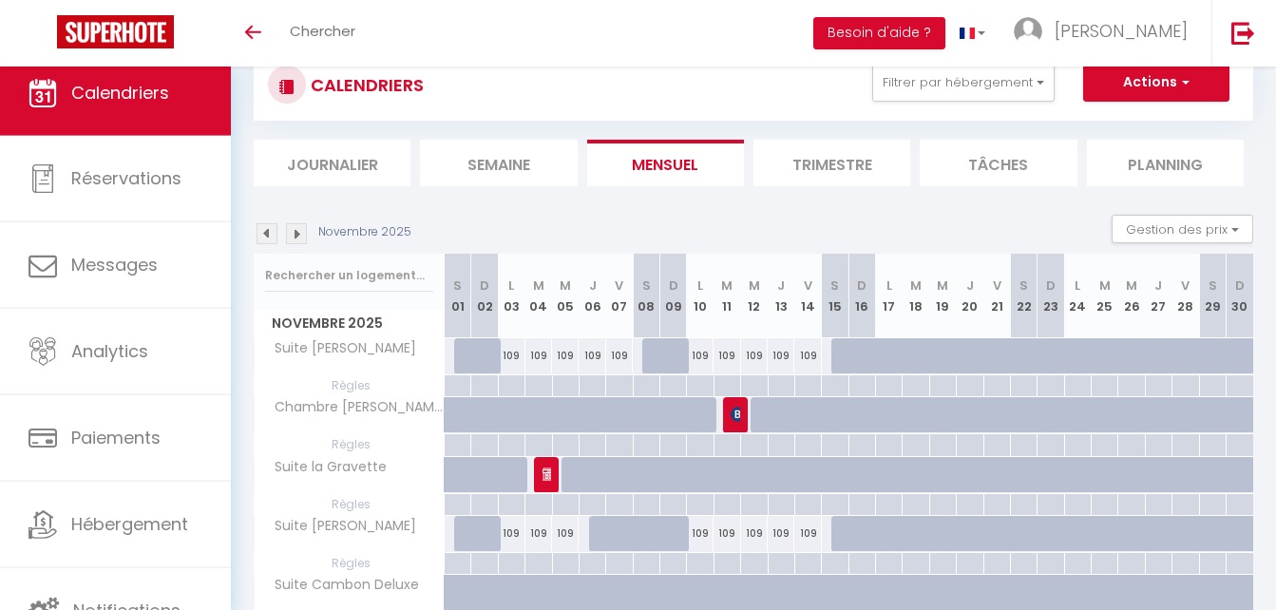
click at [297, 234] on img at bounding box center [296, 233] width 21 height 21
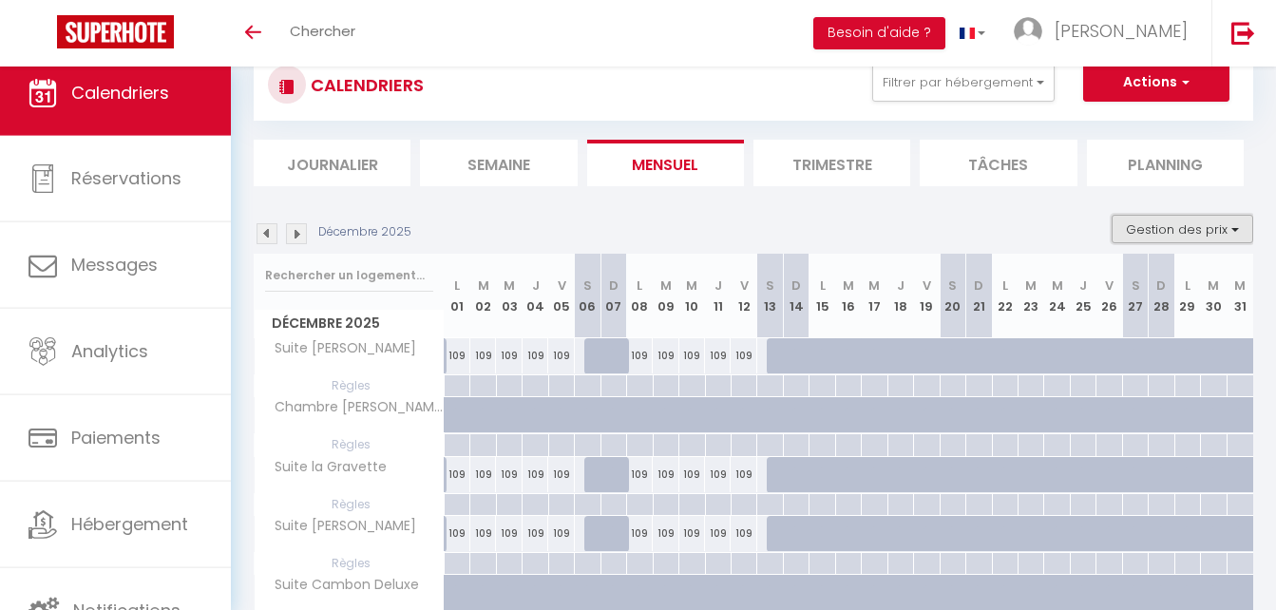
click at [1196, 224] on button "Gestion des prix" at bounding box center [1183, 229] width 142 height 29
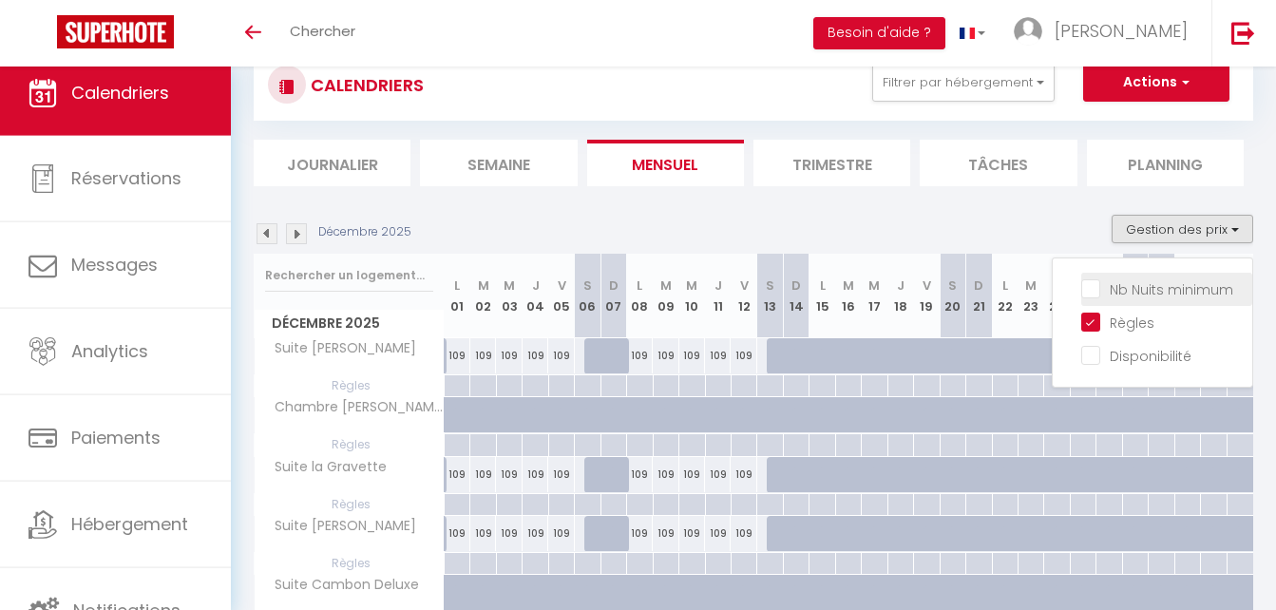
click at [1150, 286] on input "Nb Nuits minimum" at bounding box center [1166, 287] width 171 height 19
checkbox input "true"
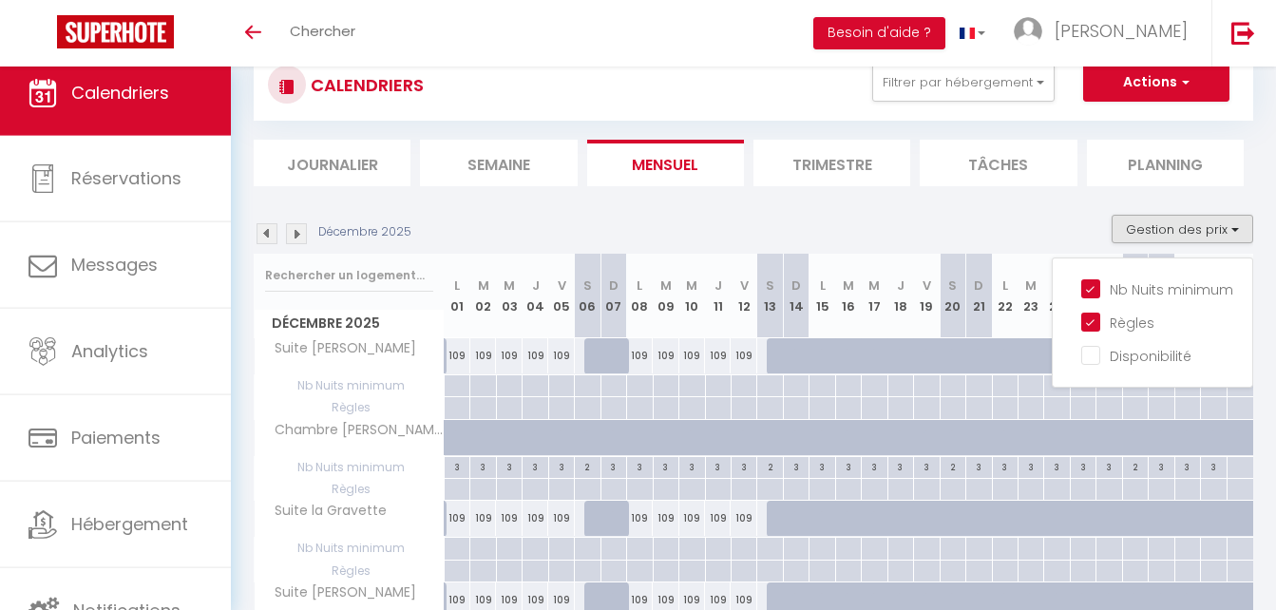
click at [462, 388] on div at bounding box center [457, 386] width 26 height 22
type input "Lun 01 Décembre 2025"
type input "[DATE] Décembre 2025"
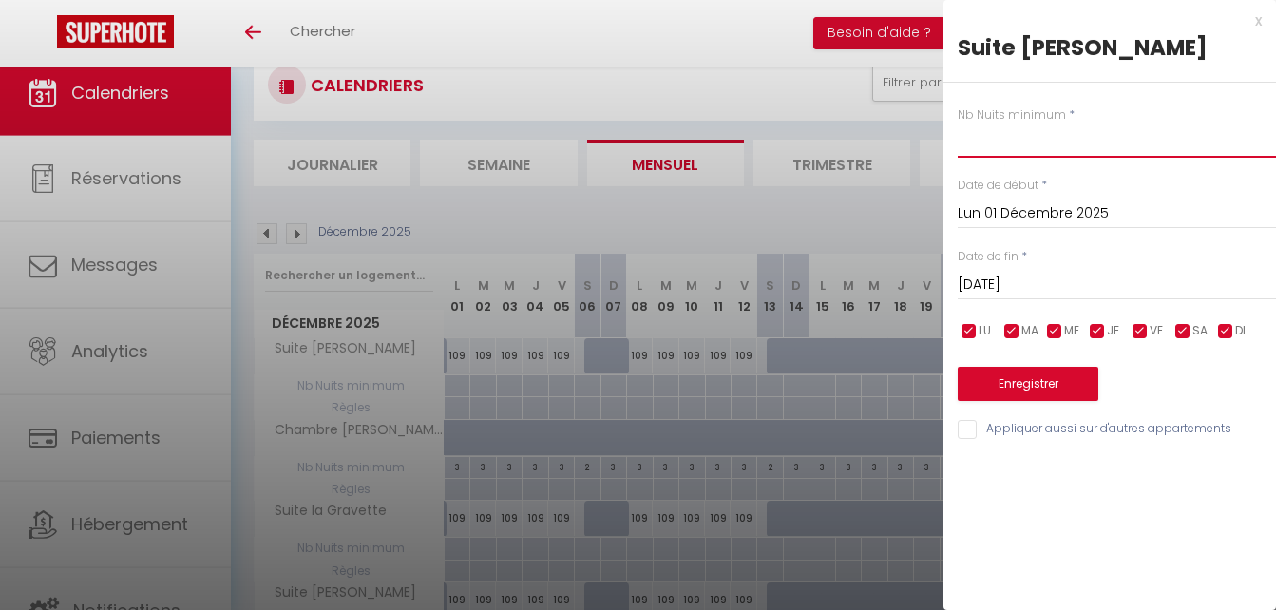
click at [1028, 142] on input "text" at bounding box center [1117, 141] width 318 height 34
type input "2"
click at [1014, 278] on input "[DATE] Décembre 2025" at bounding box center [1117, 285] width 318 height 25
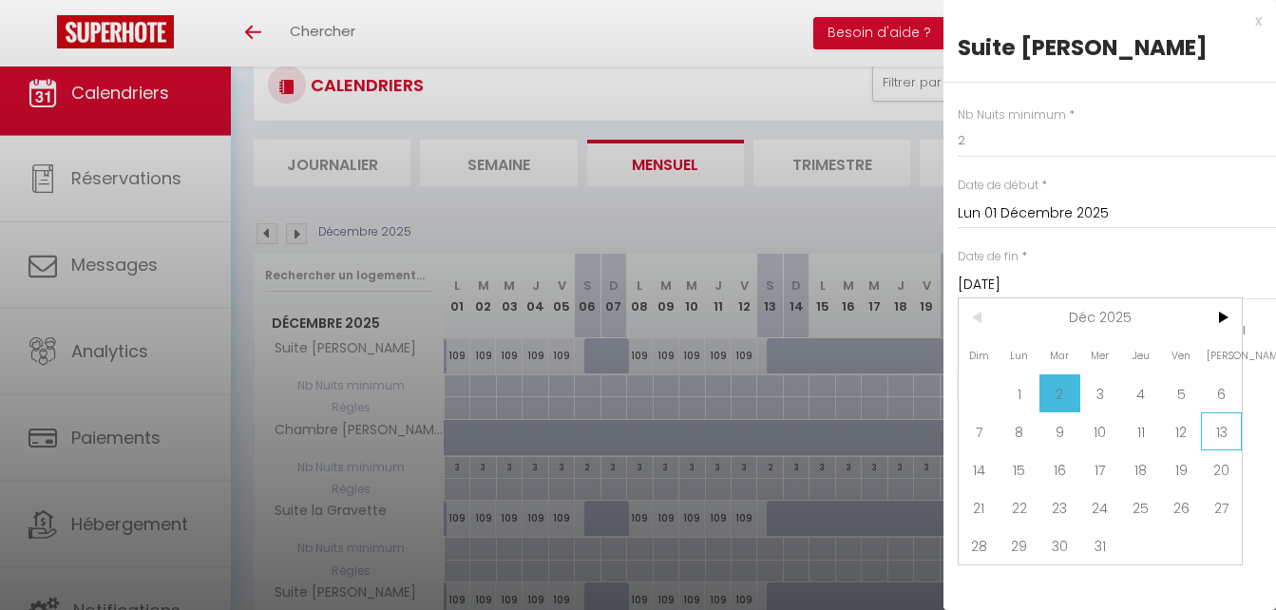
click at [1227, 432] on span "13" at bounding box center [1221, 431] width 41 height 38
type input "Sam 13 Décembre 2025"
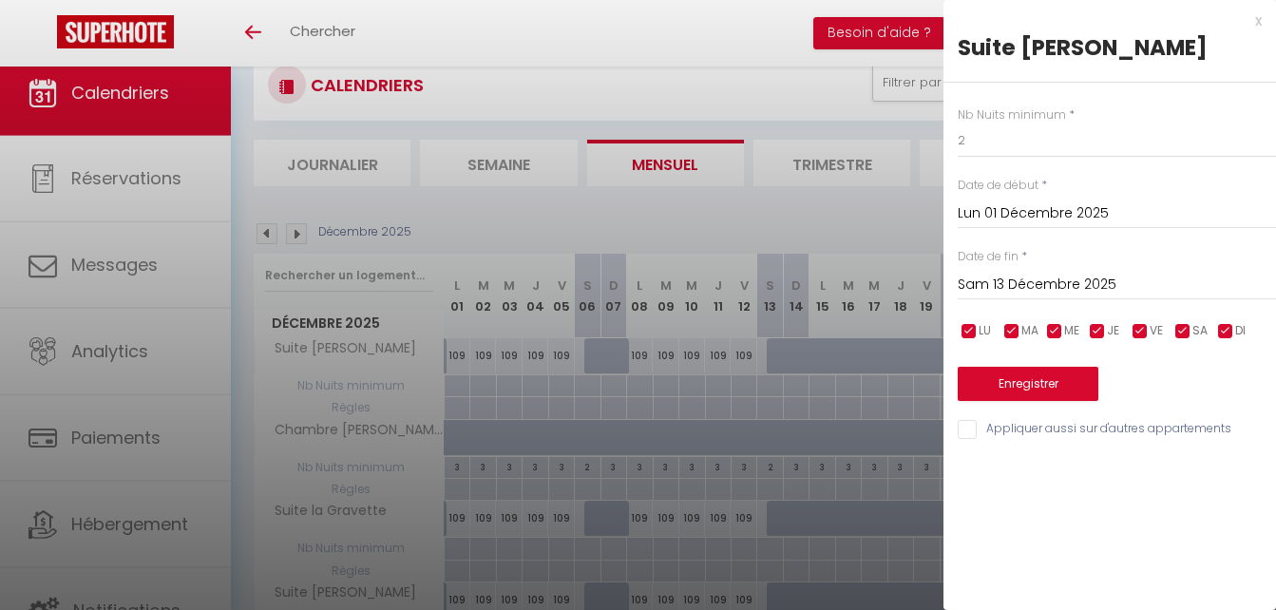
click at [967, 425] on input "Appliquer aussi sur d'autres appartements" at bounding box center [1117, 429] width 318 height 19
checkbox input "true"
click at [1003, 378] on button "Enregistrer" at bounding box center [1028, 384] width 141 height 34
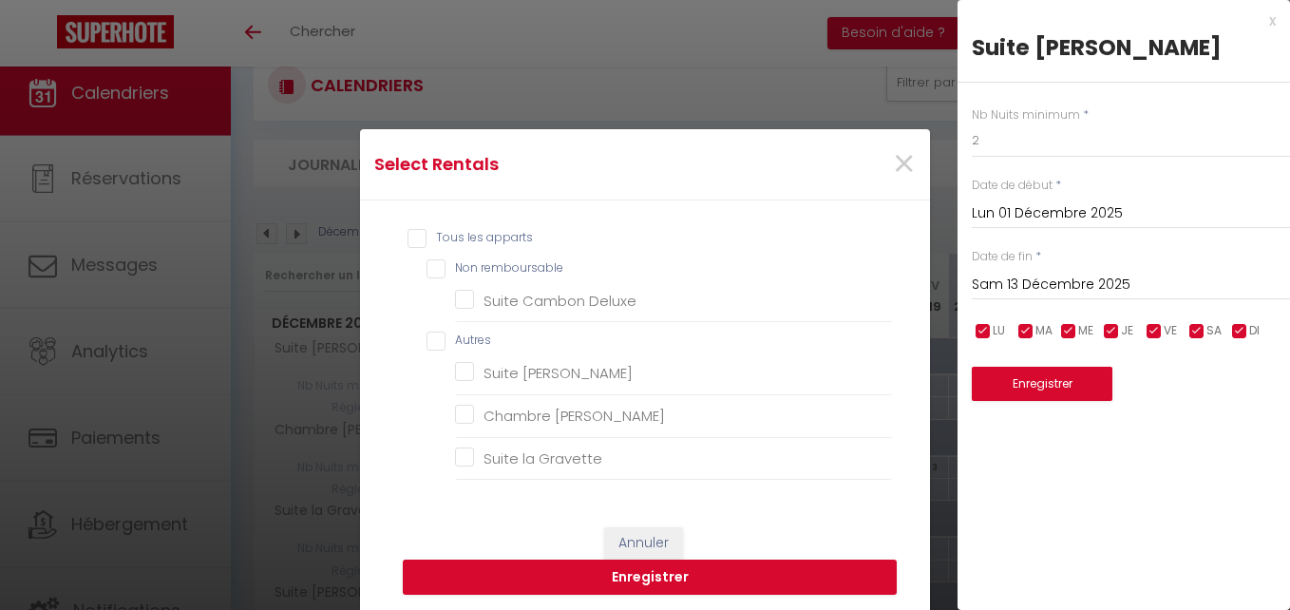
click at [408, 233] on input "Tous les apparts" at bounding box center [650, 238] width 485 height 19
checkbox input "true"
checkbox remboursable "true"
checkbox Deluxe "true"
checkbox input "true"
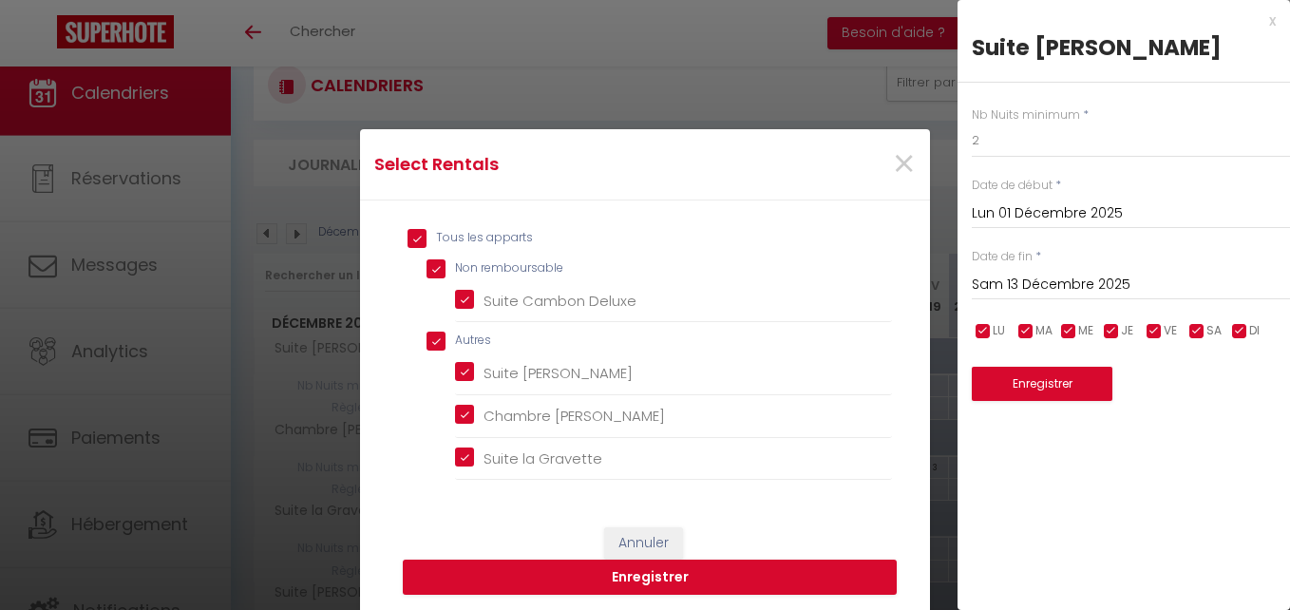
checkbox Deluxe "true"
checkbox Lisa "true"
checkbox Gravette "true"
click at [675, 575] on button "Enregistrer" at bounding box center [650, 578] width 494 height 36
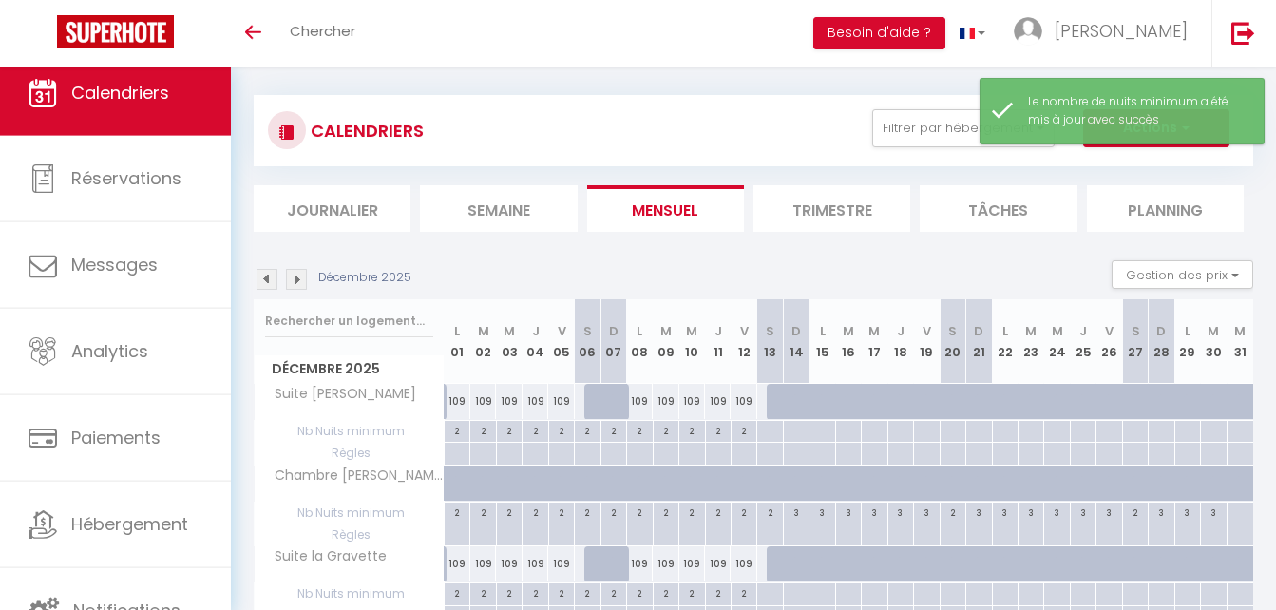
scroll to position [0, 0]
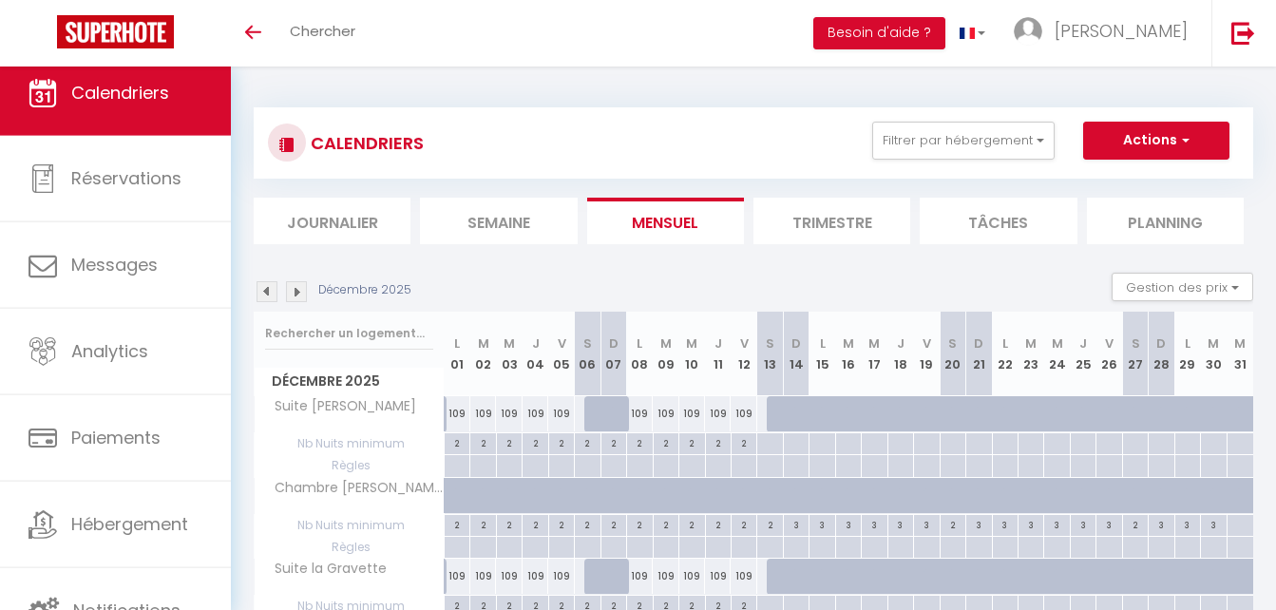
click at [266, 286] on img at bounding box center [267, 291] width 21 height 21
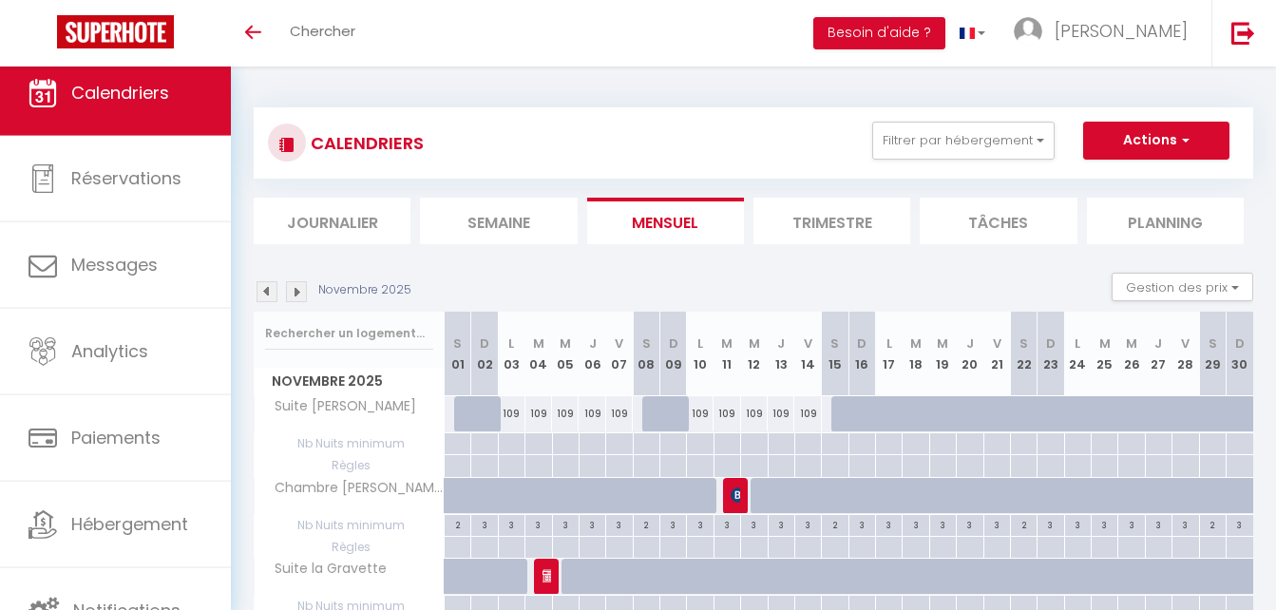
click at [297, 293] on img at bounding box center [296, 291] width 21 height 21
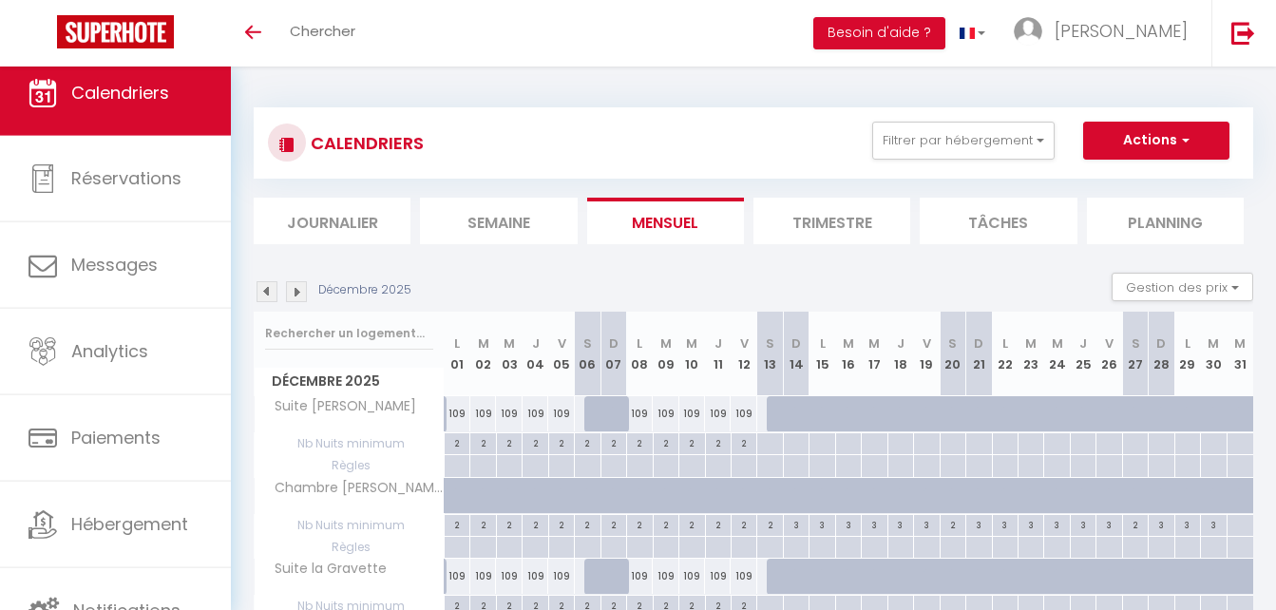
click at [268, 295] on img at bounding box center [267, 291] width 21 height 21
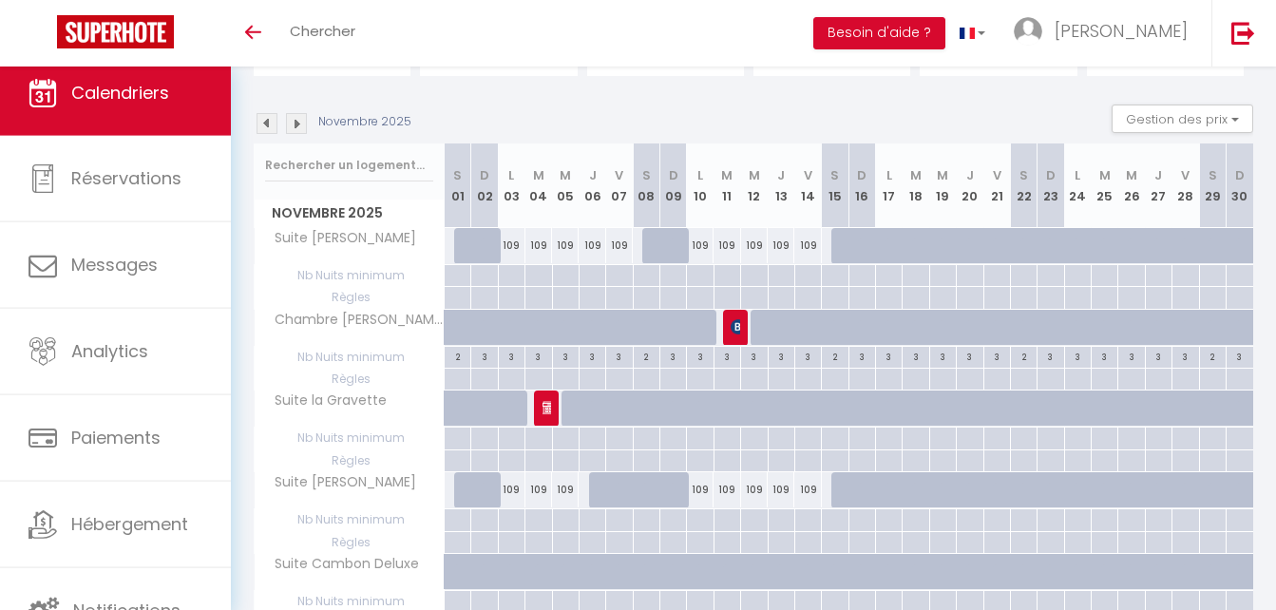
scroll to position [190, 0]
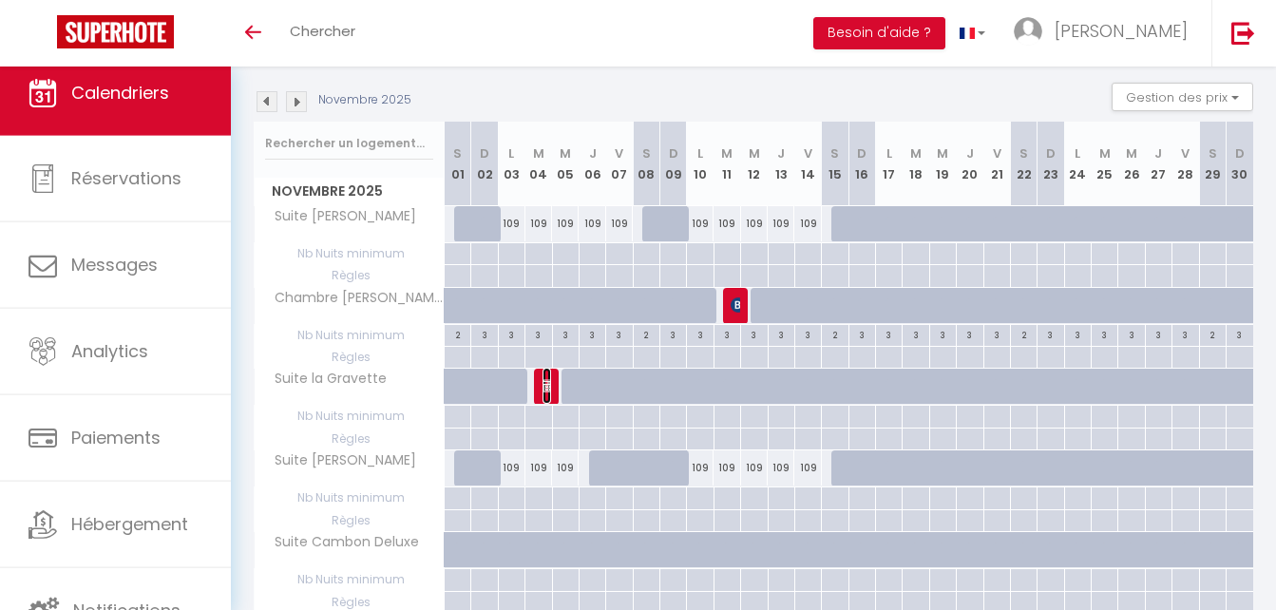
click at [545, 385] on img at bounding box center [549, 385] width 15 height 15
select select "OK"
select select "KO"
select select "0"
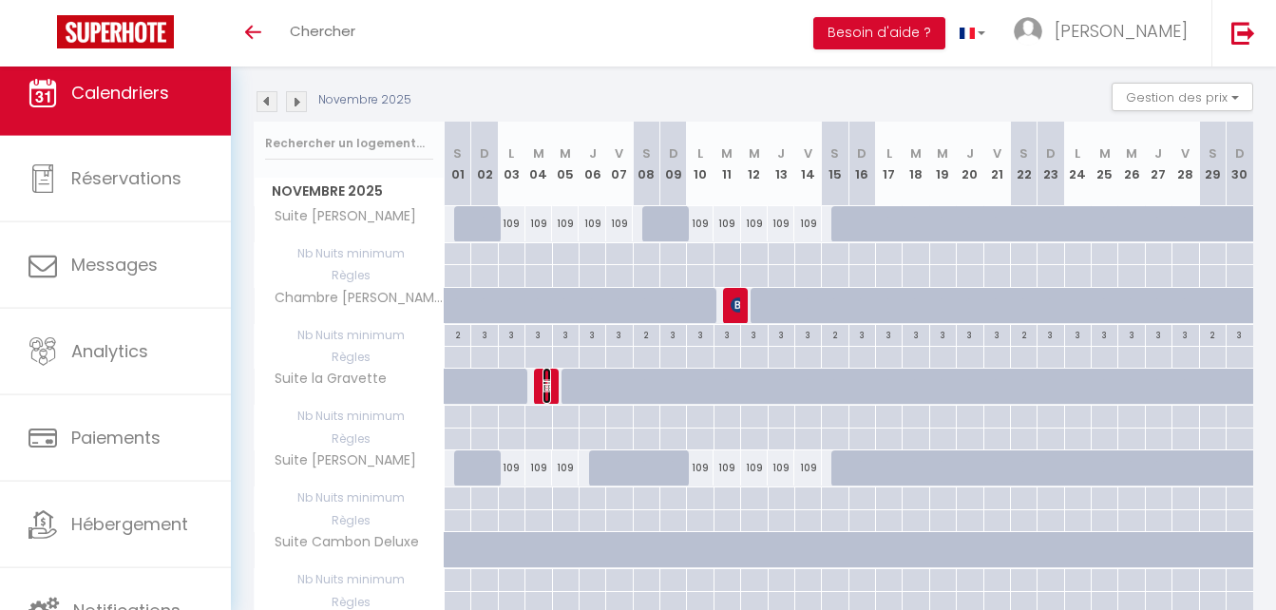
select select "1"
select select
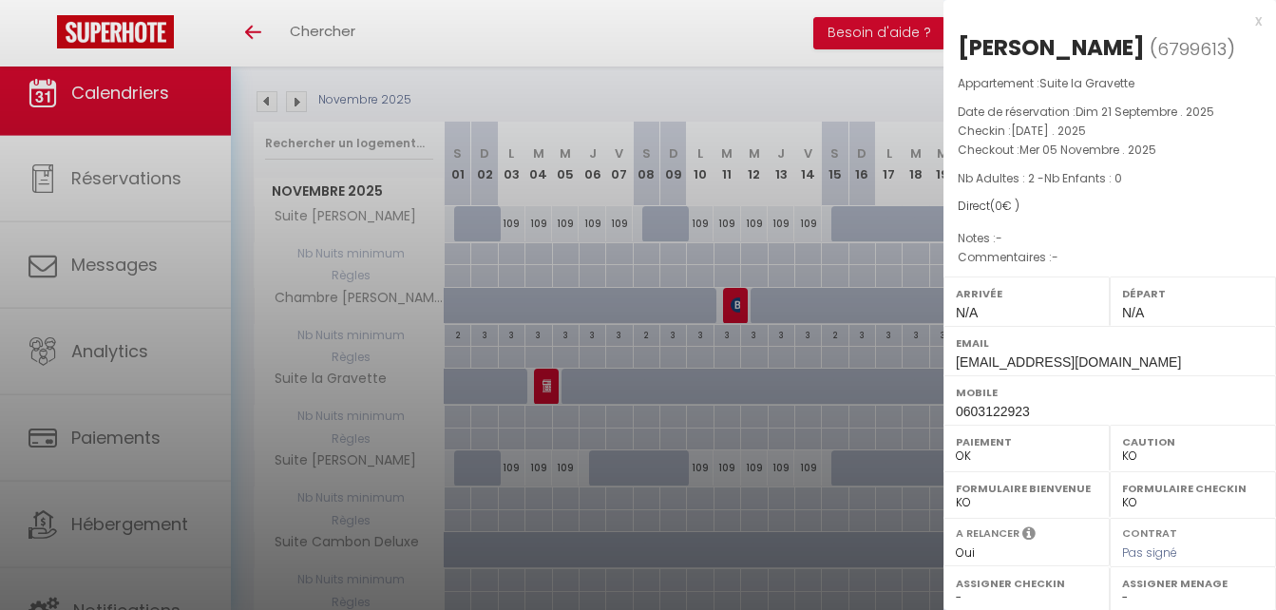
click at [738, 302] on div at bounding box center [638, 305] width 1276 height 610
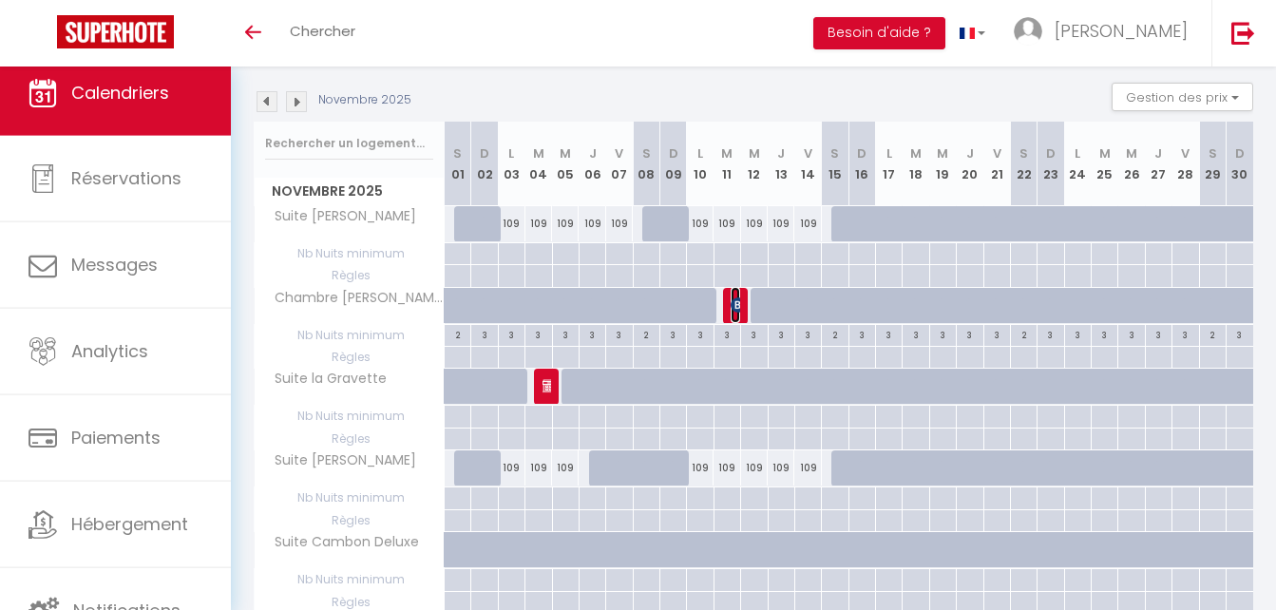
click at [738, 302] on img at bounding box center [738, 304] width 15 height 15
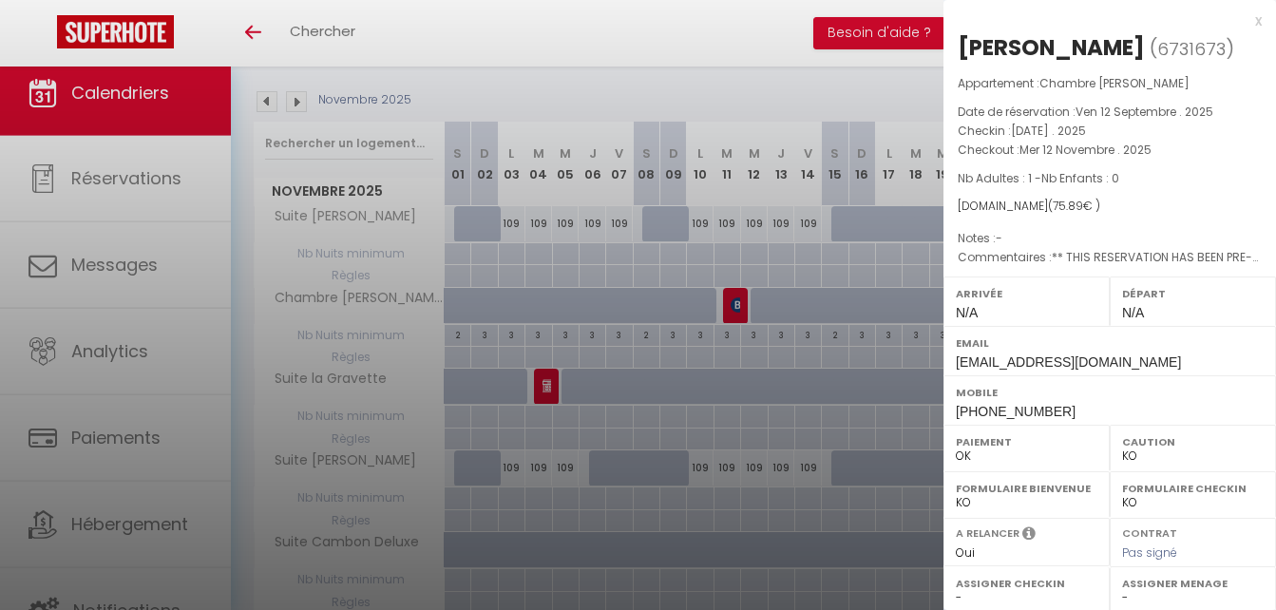
click at [263, 100] on div at bounding box center [638, 305] width 1276 height 610
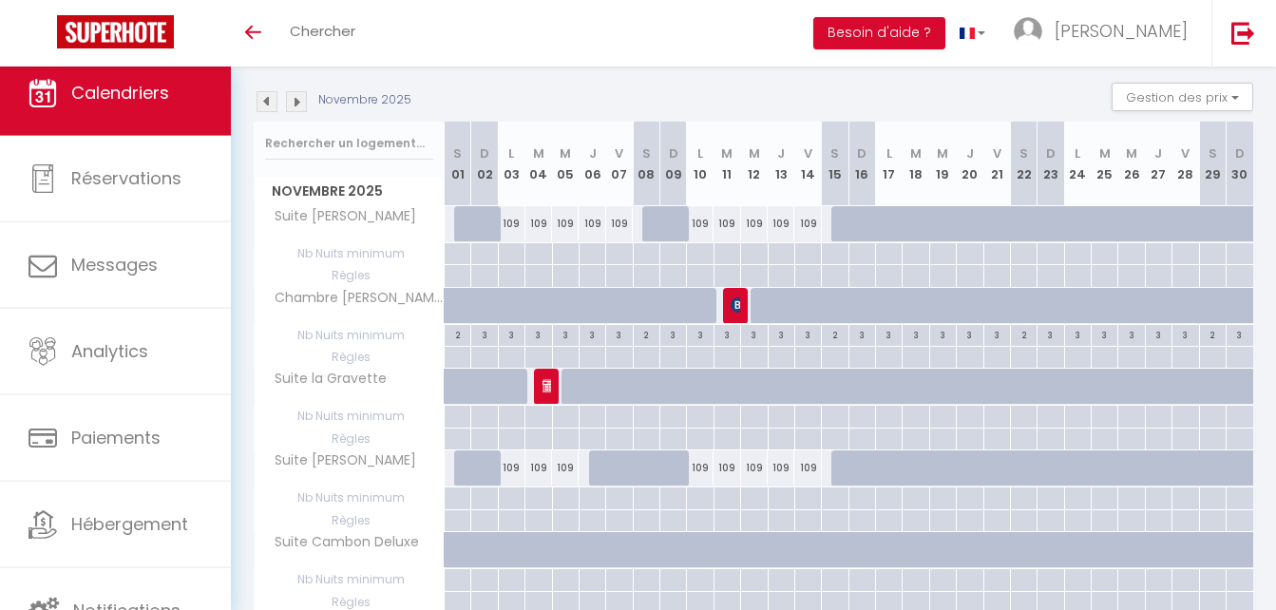
click at [263, 100] on img at bounding box center [267, 101] width 21 height 21
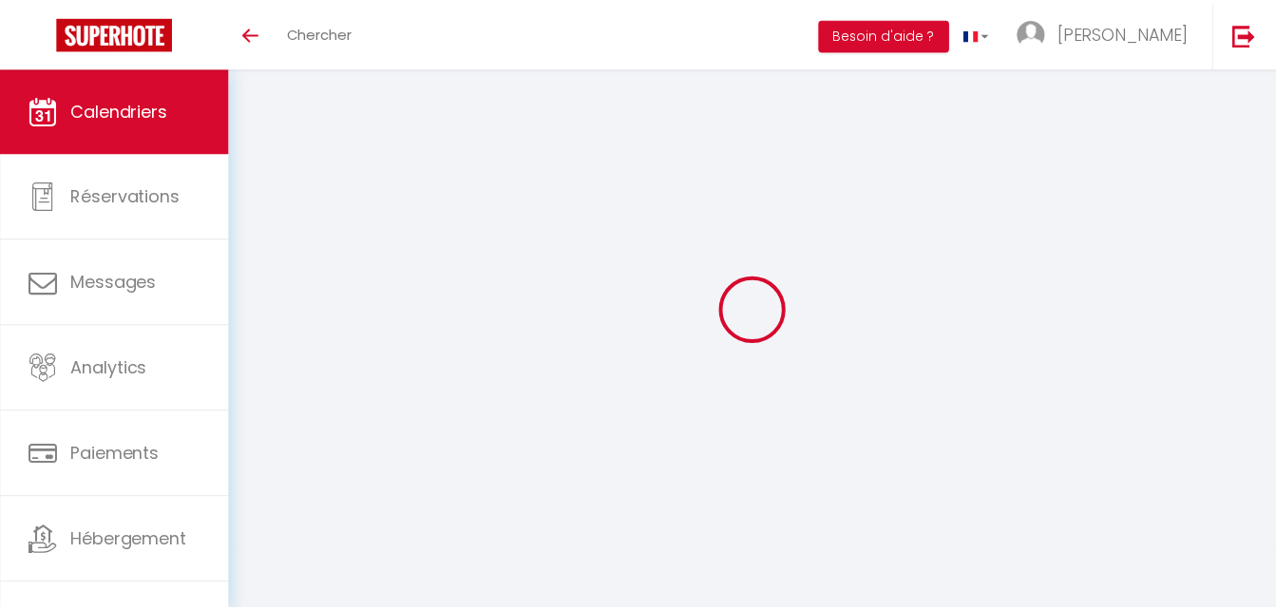
scroll to position [190, 0]
